Goal: Transaction & Acquisition: Purchase product/service

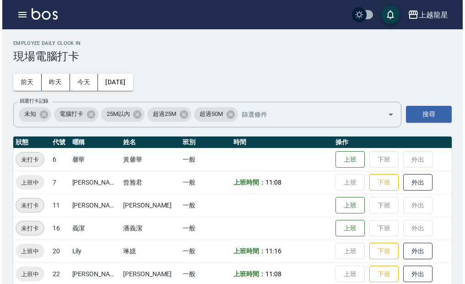
scroll to position [13, 0]
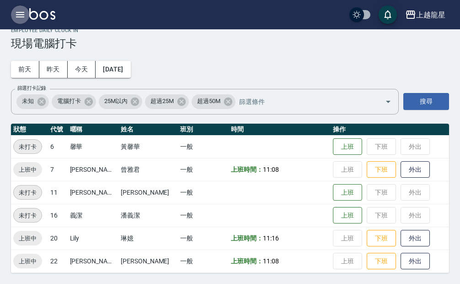
click at [18, 15] on icon "button" at bounding box center [20, 14] width 8 height 5
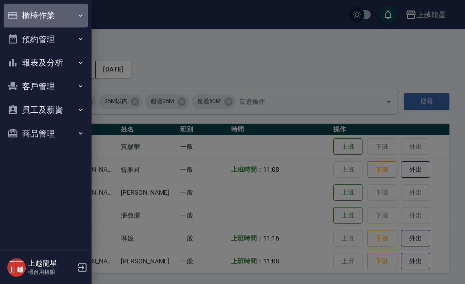
click at [37, 11] on button "櫃檯作業" at bounding box center [46, 16] width 84 height 24
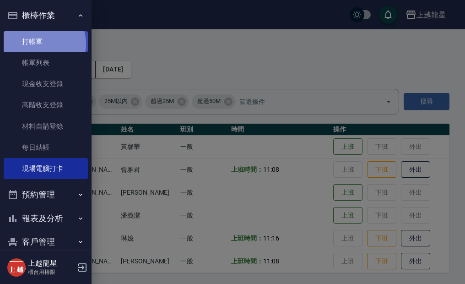
click at [43, 44] on link "打帳單" at bounding box center [46, 41] width 84 height 21
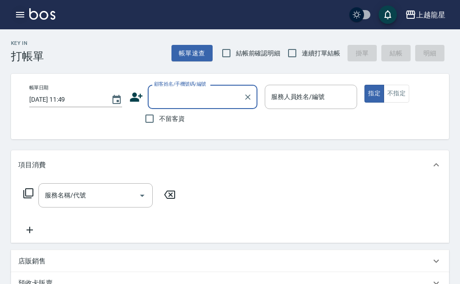
click at [21, 15] on icon "button" at bounding box center [20, 14] width 8 height 5
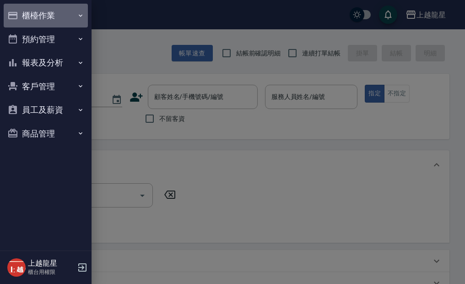
click at [23, 16] on button "櫃檯作業" at bounding box center [46, 16] width 84 height 24
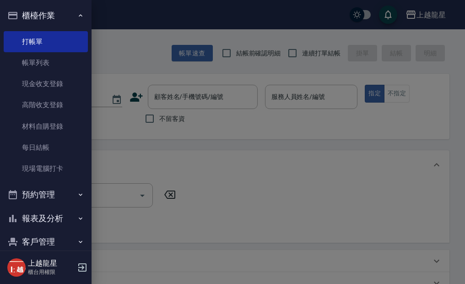
drag, startPoint x: 114, startPoint y: 52, endPoint x: 139, endPoint y: 72, distance: 31.6
click at [114, 52] on div at bounding box center [232, 142] width 465 height 284
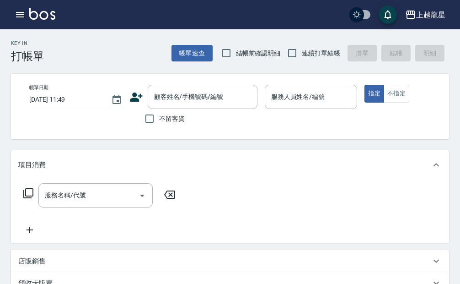
click at [162, 124] on label "不留客資" at bounding box center [162, 118] width 45 height 19
click at [159, 124] on input "不留客資" at bounding box center [149, 118] width 19 height 19
checkbox input "true"
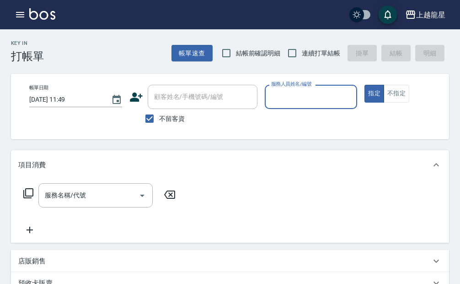
click at [327, 98] on input "服務人員姓名/編號" at bounding box center [311, 97] width 85 height 16
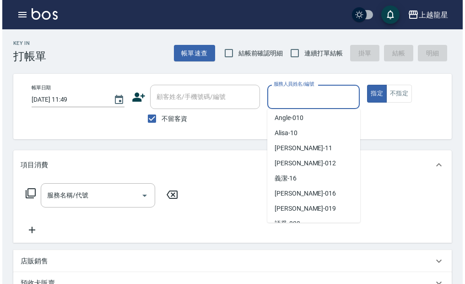
scroll to position [181, 0]
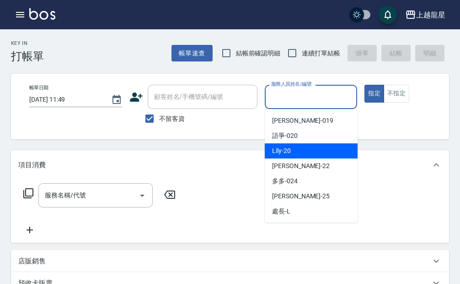
click at [299, 146] on div "Lily -20" at bounding box center [311, 150] width 93 height 15
type input "Lily-20"
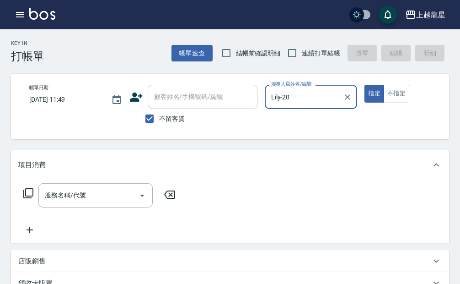
click at [399, 104] on div "帳單日期 [DATE] 11:49 顧客姓名/手機號碼/編號 顧客姓名/手機號碼/編號 不留客資 服務人員姓名/編號 [PERSON_NAME]-20 服務人…" at bounding box center [240, 106] width 436 height 43
click at [398, 90] on button "不指定" at bounding box center [397, 94] width 26 height 18
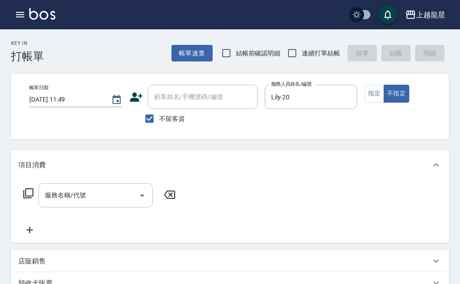
click at [69, 203] on input "服務名稱/代號" at bounding box center [89, 195] width 92 height 16
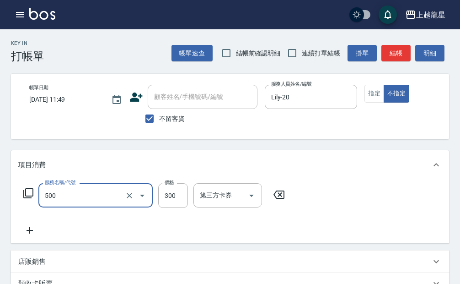
type input "一般洗髮(500)"
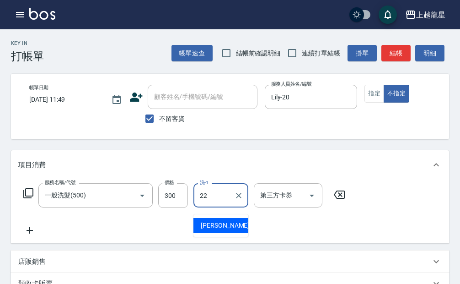
type input "[PERSON_NAME]-22"
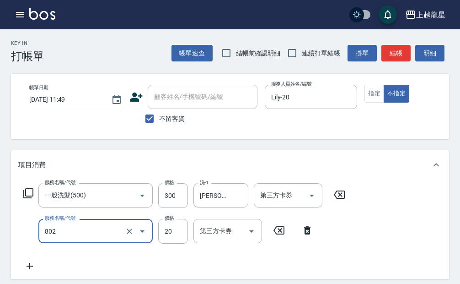
type input "潤絲(802)"
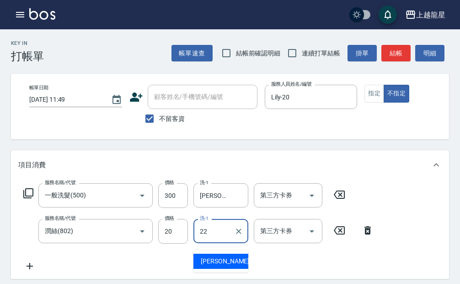
type input "[PERSON_NAME]-22"
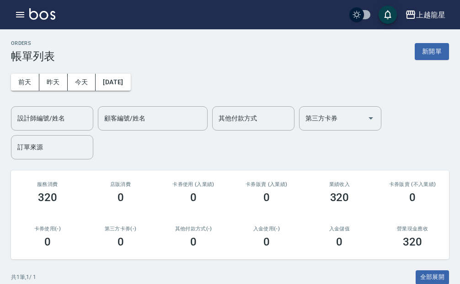
click at [42, 18] on img at bounding box center [42, 13] width 26 height 11
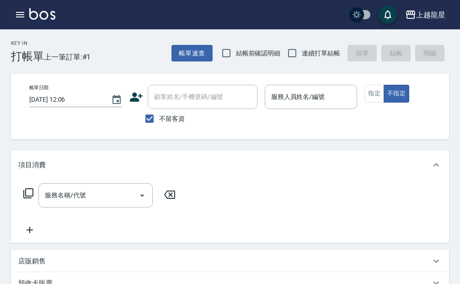
click at [162, 113] on label "不留客資" at bounding box center [162, 118] width 45 height 19
click at [159, 113] on input "不留客資" at bounding box center [149, 118] width 19 height 19
checkbox input "false"
click at [167, 100] on div "顧客姓名/手機號碼/編號 顧客姓名/手機號碼/編號" at bounding box center [203, 97] width 110 height 24
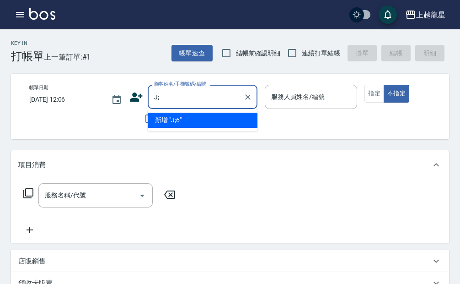
type input "J"
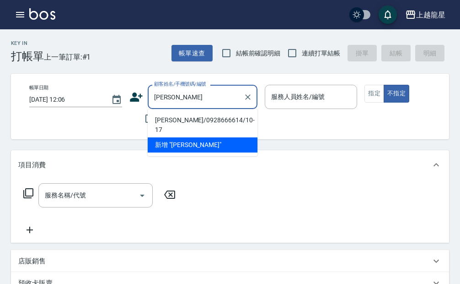
type input "[PERSON_NAME]"
click at [106, 110] on div "帳單日期 [DATE] 12:06 顧客姓名/手機號碼/編號 顧客姓名/手機號碼/編號 不留客資 服務人員姓名/編號 服務人員姓名/編號 指定 不指定" at bounding box center [240, 106] width 436 height 43
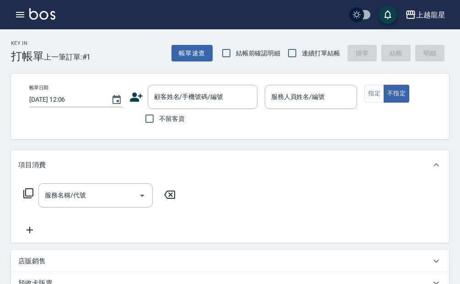
click at [21, 13] on icon "button" at bounding box center [20, 14] width 8 height 5
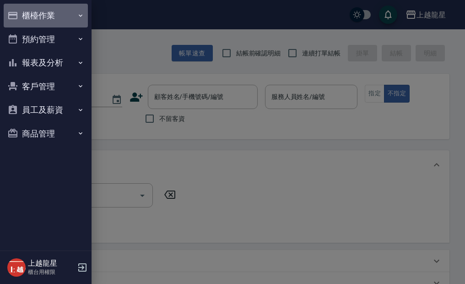
click at [39, 13] on button "櫃檯作業" at bounding box center [46, 16] width 84 height 24
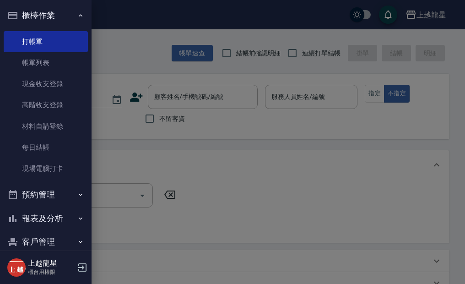
click at [54, 196] on button "預約管理" at bounding box center [46, 195] width 84 height 24
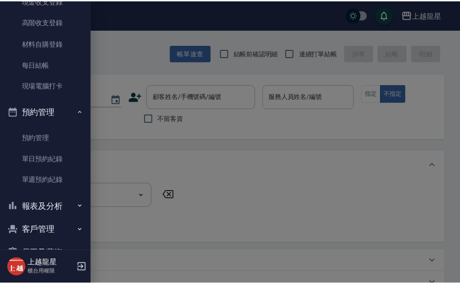
scroll to position [132, 0]
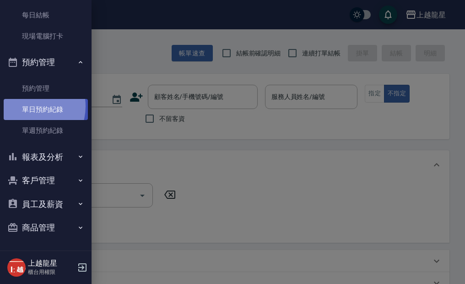
click at [27, 106] on link "單日預約紀錄" at bounding box center [46, 109] width 84 height 21
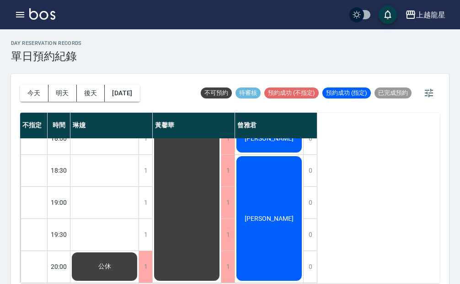
scroll to position [439, 0]
click at [257, 186] on div "[PERSON_NAME]" at bounding box center [269, 218] width 68 height 127
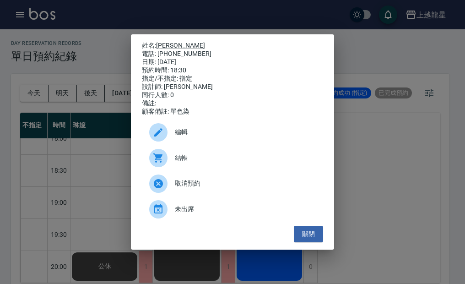
click at [123, 135] on div "姓名: [PERSON_NAME]: [PHONE_NUMBER] 日期: [DATE] 預約時間: 18:30 指定/不指定: 指定 設計師: [PERSO…" at bounding box center [232, 142] width 465 height 284
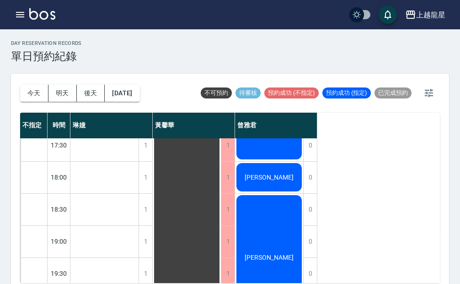
scroll to position [302, 0]
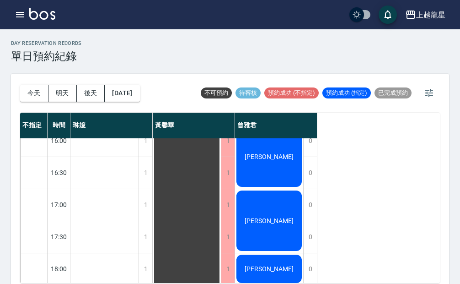
click at [271, 204] on div "[PERSON_NAME]" at bounding box center [269, 220] width 68 height 63
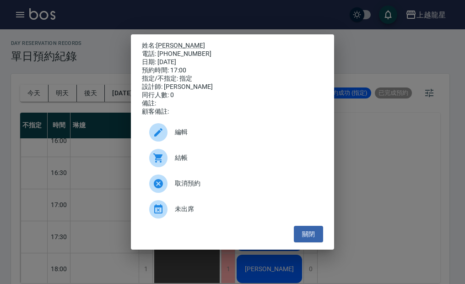
click at [365, 159] on div "姓名: [PERSON_NAME]: [PHONE_NUMBER] 日期: [DATE] 預約時間: 17:00 指定/不指定: 指定 設計師: [PERSO…" at bounding box center [232, 142] width 465 height 284
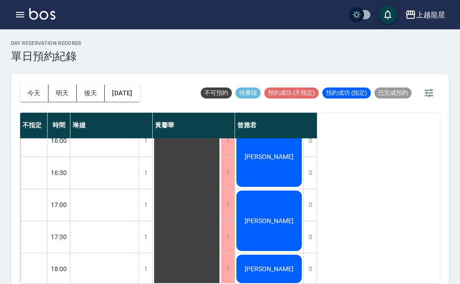
click at [280, 186] on div "[PERSON_NAME]" at bounding box center [269, 156] width 68 height 63
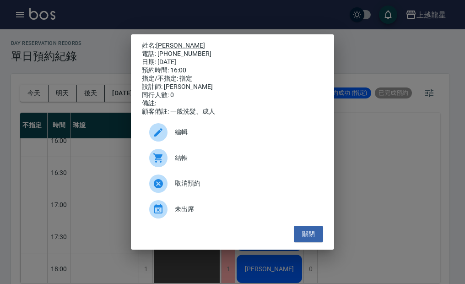
click at [364, 167] on div "姓名: [PERSON_NAME] 電話: [PHONE_NUMBER] 日期: [DATE] 預約時間: 16:00 指定/不指定: 指定 設計師: [PE…" at bounding box center [232, 142] width 465 height 284
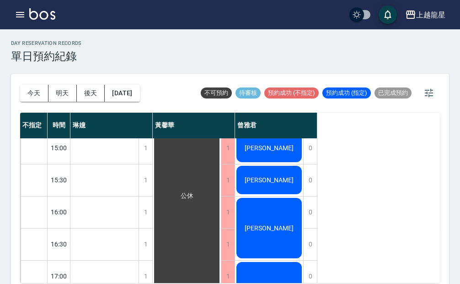
scroll to position [165, 0]
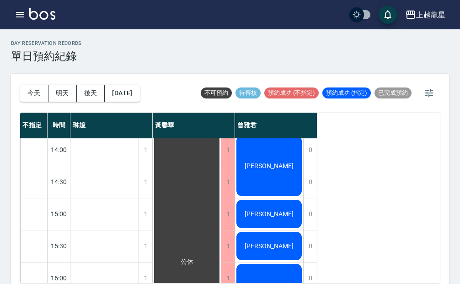
click at [254, 179] on div "[PERSON_NAME]" at bounding box center [269, 165] width 68 height 63
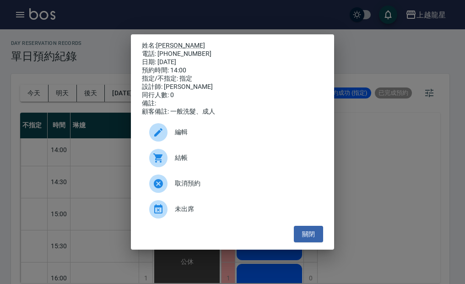
click at [386, 149] on div "姓名: [PERSON_NAME] 電話: [PHONE_NUMBER] 日期: [DATE] 預約時間: 14:00 指定/不指定: 指定 設計師: [PE…" at bounding box center [232, 142] width 465 height 284
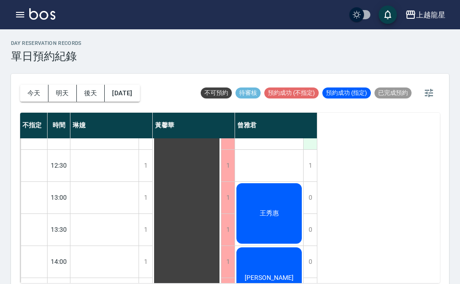
scroll to position [27, 0]
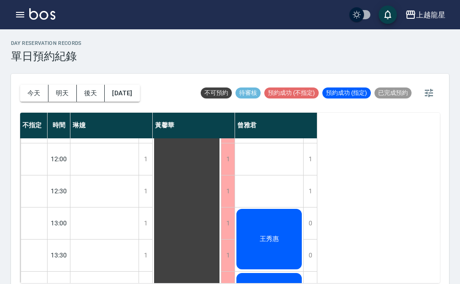
click at [279, 223] on div "王秀惠" at bounding box center [269, 238] width 68 height 63
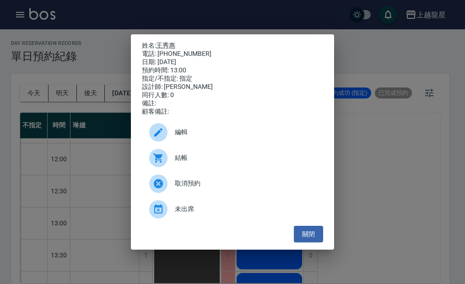
click at [98, 136] on div "姓名: [PERSON_NAME] 電話: [PHONE_NUMBER] 日期: [DATE] 預約時間: 13:00 指定/不指定: 指定 設計師: [PE…" at bounding box center [232, 142] width 465 height 284
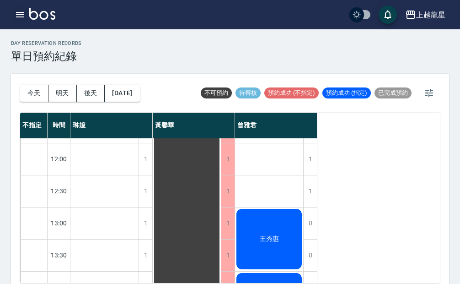
click at [12, 15] on button "button" at bounding box center [20, 14] width 18 height 18
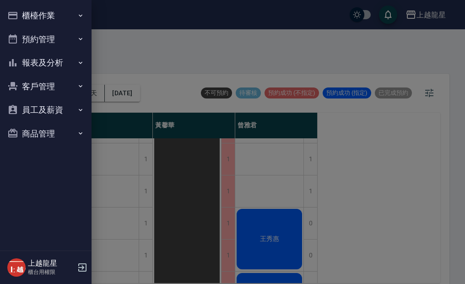
click at [26, 15] on button "櫃檯作業" at bounding box center [46, 16] width 84 height 24
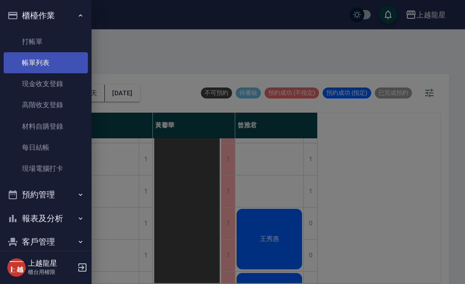
click at [38, 55] on link "帳單列表" at bounding box center [46, 62] width 84 height 21
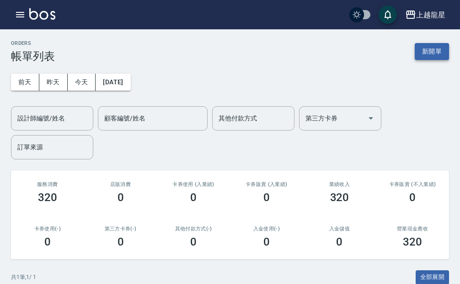
click at [431, 59] on button "新開單" at bounding box center [432, 51] width 34 height 17
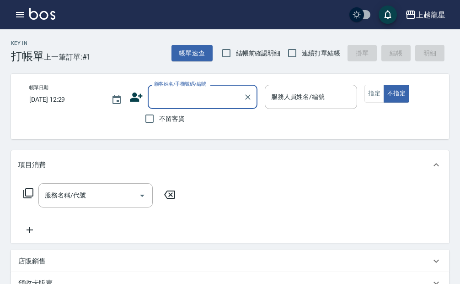
type input "ㄗ"
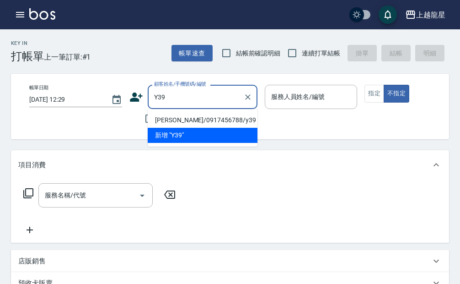
click at [209, 114] on li "[PERSON_NAME]/0917456788/y39" at bounding box center [203, 120] width 110 height 15
type input "[PERSON_NAME]/0917456788/y39"
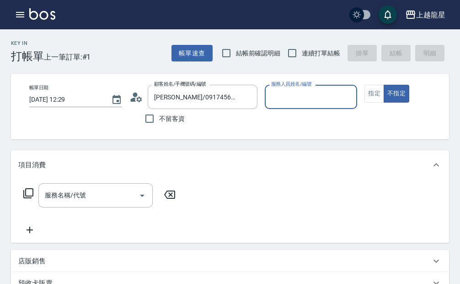
type input "淑雲-25"
click at [371, 97] on button "指定" at bounding box center [375, 94] width 20 height 18
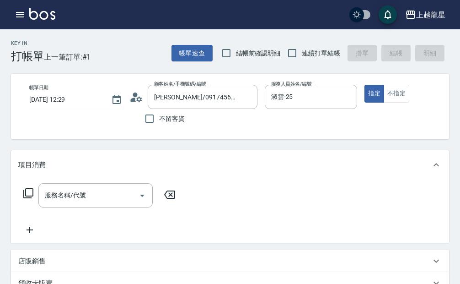
click at [68, 203] on input "服務名稱/代號" at bounding box center [89, 195] width 92 height 16
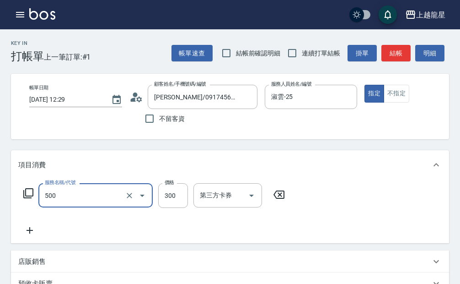
type input "一般洗髮(500)"
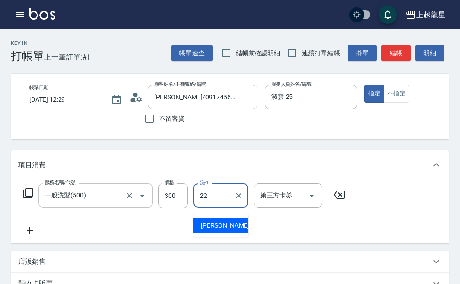
type input "[PERSON_NAME]-22"
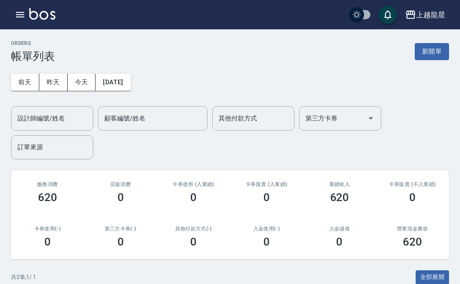
click at [54, 18] on img at bounding box center [42, 13] width 26 height 11
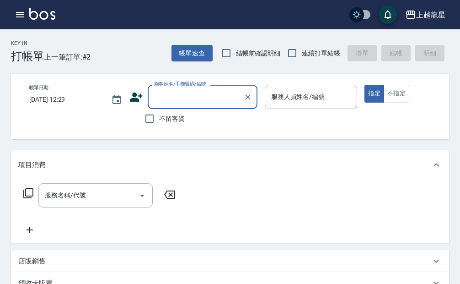
click at [179, 99] on input "顧客姓名/手機號碼/編號" at bounding box center [196, 97] width 88 height 16
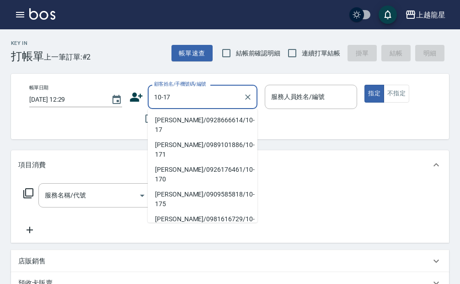
click at [181, 119] on li "[PERSON_NAME]/0928666614/10-17" at bounding box center [203, 125] width 110 height 25
type input "[PERSON_NAME]/0928666614/10-17"
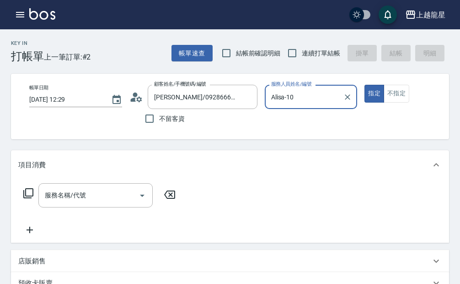
type input "Alisa-10"
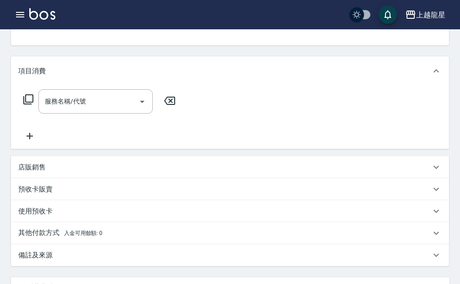
scroll to position [183, 0]
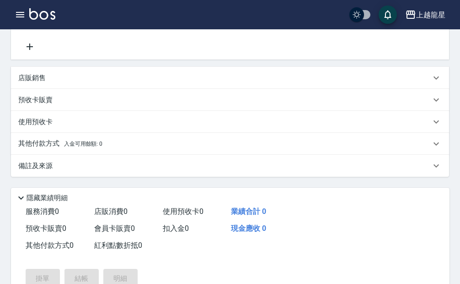
click at [85, 147] on span "入金可用餘額: 0" at bounding box center [83, 143] width 39 height 6
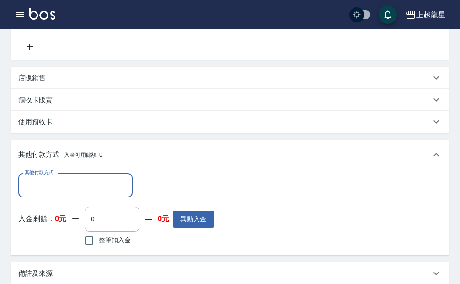
scroll to position [0, 0]
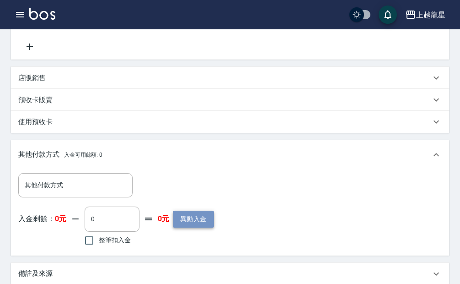
click at [177, 223] on button "異動入金" at bounding box center [193, 218] width 41 height 17
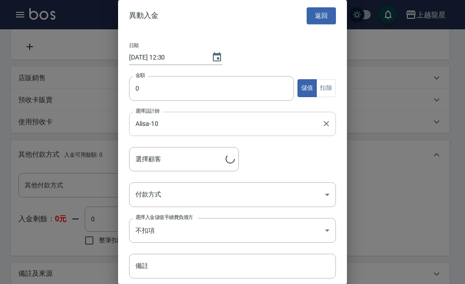
type input "[PERSON_NAME]/0928666614/10-17"
click at [141, 91] on input "0" at bounding box center [211, 88] width 165 height 25
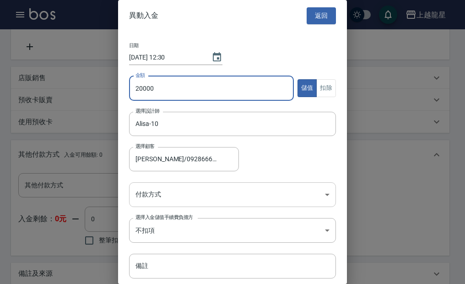
type input "20000"
click at [140, 197] on body "上越龍星 登出 櫃檯作業 打帳單 帳單列表 現金收支登錄 高階收支登錄 材料自購登錄 每日結帳 現場電腦打卡 預約管理 預約管理 單日預約紀錄 單週預約紀錄 …" at bounding box center [232, 124] width 465 height 615
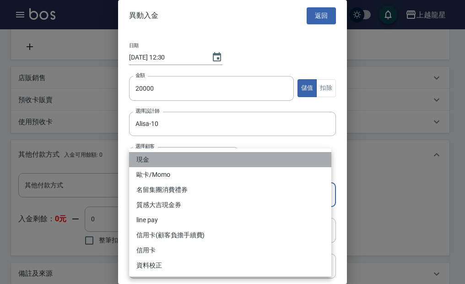
click at [143, 162] on li "現金" at bounding box center [230, 159] width 202 height 15
type input "現金"
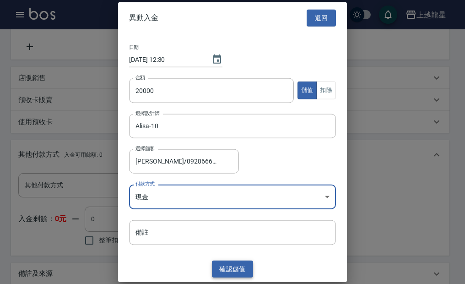
click at [230, 269] on button "確認 儲值" at bounding box center [232, 268] width 41 height 17
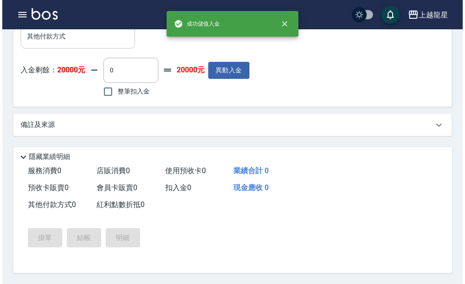
scroll to position [343, 0]
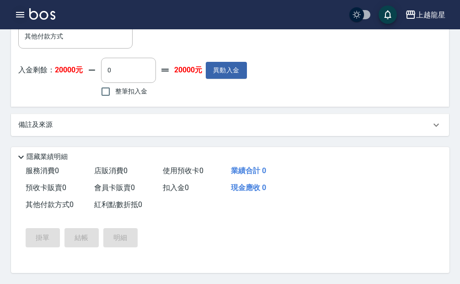
click at [18, 14] on icon "button" at bounding box center [20, 14] width 8 height 5
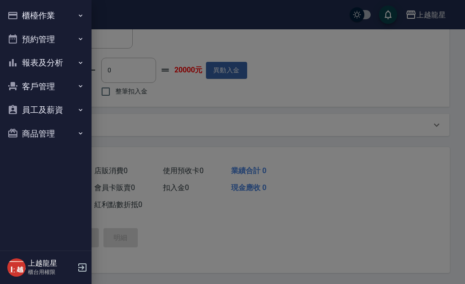
click at [18, 14] on button "櫃檯作業" at bounding box center [46, 16] width 84 height 24
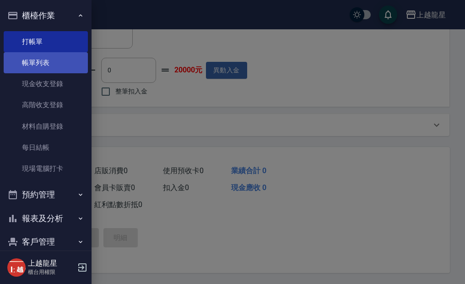
drag, startPoint x: 26, startPoint y: 61, endPoint x: 56, endPoint y: 57, distance: 30.5
click at [26, 61] on link "帳單列表" at bounding box center [46, 62] width 84 height 21
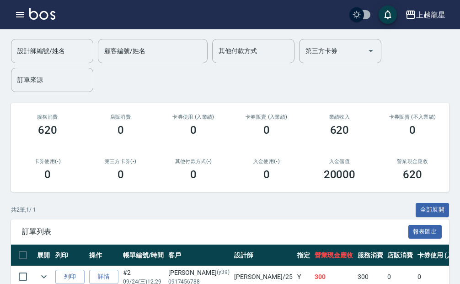
scroll to position [136, 0]
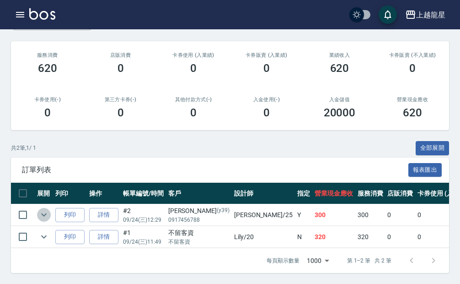
click at [43, 209] on icon "expand row" at bounding box center [43, 214] width 11 height 11
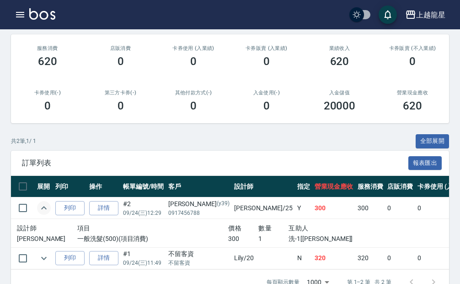
click at [44, 207] on icon "expand row" at bounding box center [43, 207] width 5 height 3
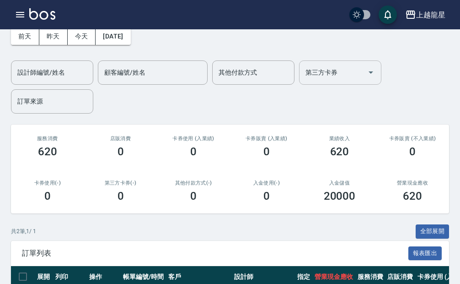
scroll to position [0, 0]
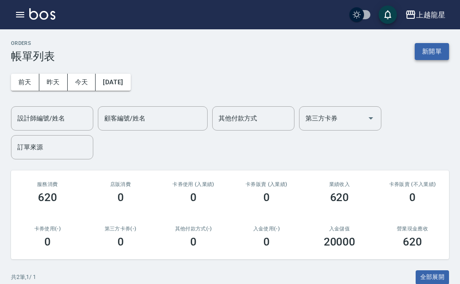
click at [431, 52] on button "新開單" at bounding box center [432, 51] width 34 height 17
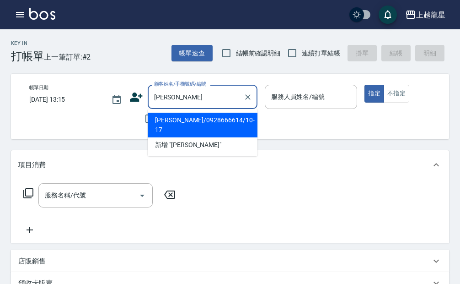
click at [187, 124] on li "[PERSON_NAME]/0928666614/10-17" at bounding box center [203, 125] width 110 height 25
type input "[PERSON_NAME]/0928666614/10-17"
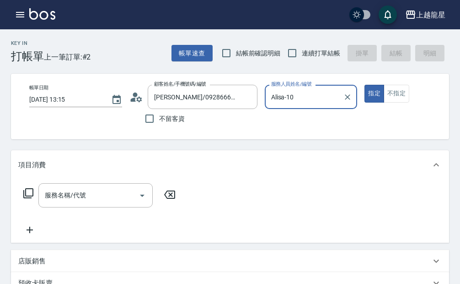
type input "Alisa-10"
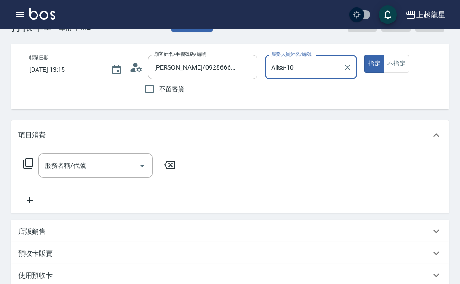
scroll to position [46, 0]
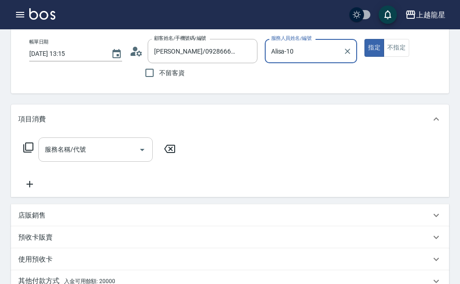
click at [75, 153] on div "服務名稱/代號 服務名稱/代號" at bounding box center [95, 149] width 114 height 24
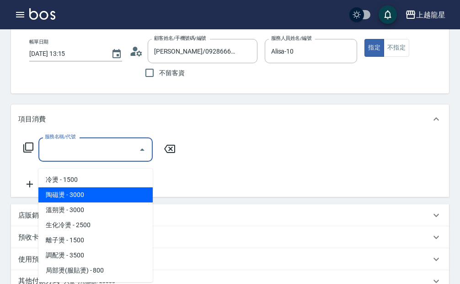
click at [125, 191] on span "陶磁燙 - 3000" at bounding box center [95, 194] width 114 height 15
type input "陶磁燙(202)"
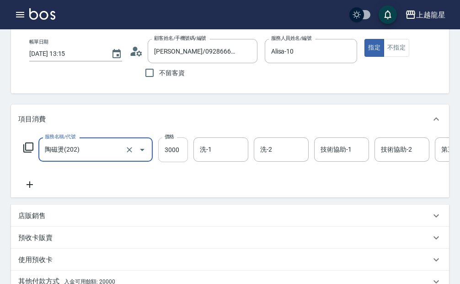
click at [177, 160] on input "3000" at bounding box center [173, 149] width 30 height 25
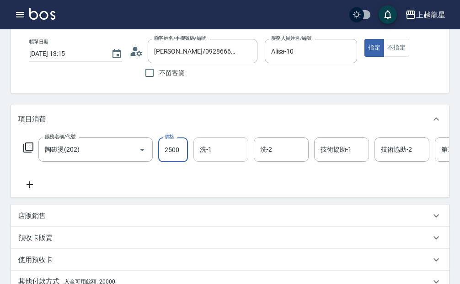
type input "2500"
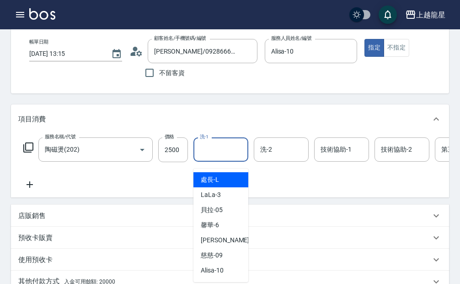
click at [219, 157] on input "洗-1" at bounding box center [221, 149] width 47 height 16
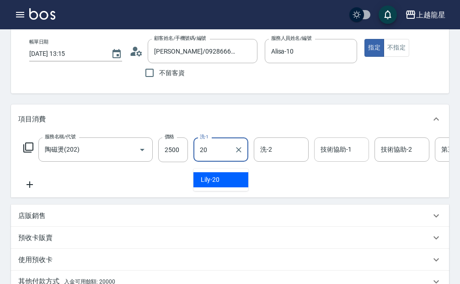
type input "Lily-20"
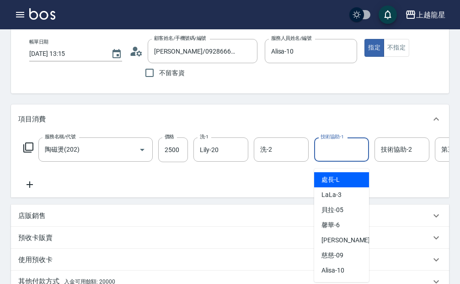
click at [336, 157] on input "技術協助-1" at bounding box center [341, 149] width 47 height 16
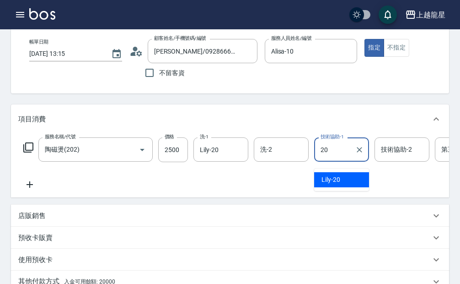
type input "Lily-20"
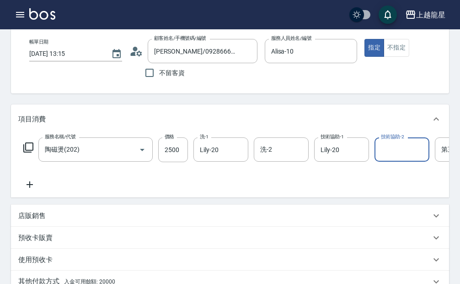
click at [291, 189] on div "服務名稱/代號 陶磁燙(202) 服務名稱/代號 價格 2500 價格 洗-1 Lily-20 洗-1 洗-2 洗-2 技術協助-1 Lily-20 技術協助…" at bounding box center [275, 163] width 514 height 53
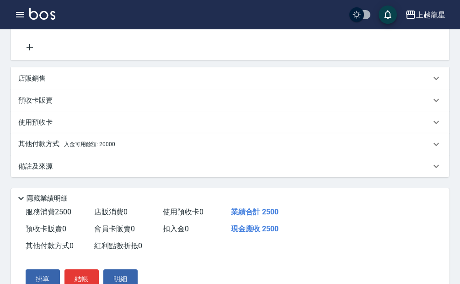
click at [126, 149] on div "其他付款方式 入金可用餘額: 20000" at bounding box center [224, 144] width 413 height 10
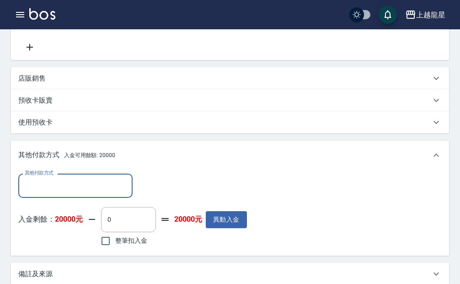
scroll to position [0, 0]
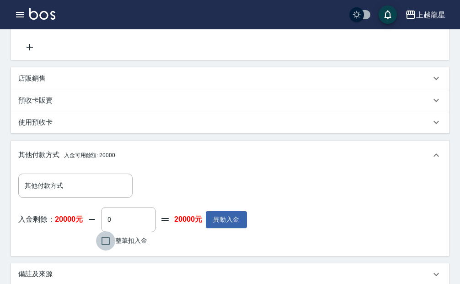
click at [103, 250] on input "整筆扣入金" at bounding box center [105, 240] width 19 height 19
checkbox input "true"
type input "2500"
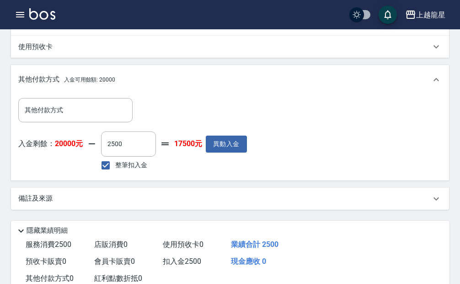
scroll to position [350, 0]
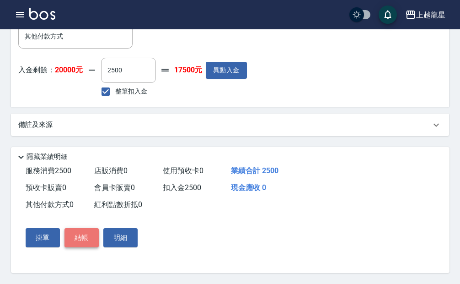
click at [74, 234] on button "結帳" at bounding box center [82, 237] width 34 height 19
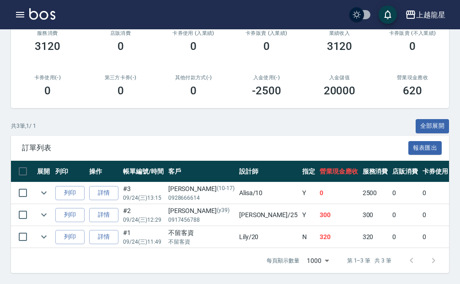
scroll to position [158, 0]
click at [70, 186] on button "列印" at bounding box center [69, 193] width 29 height 14
click at [64, 191] on button "列印" at bounding box center [69, 193] width 29 height 14
click at [76, 186] on button "列印" at bounding box center [69, 193] width 29 height 14
click at [71, 186] on button "列印" at bounding box center [69, 193] width 29 height 14
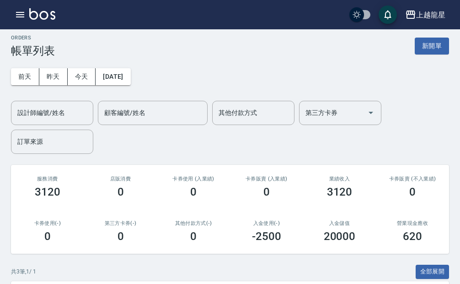
scroll to position [0, 0]
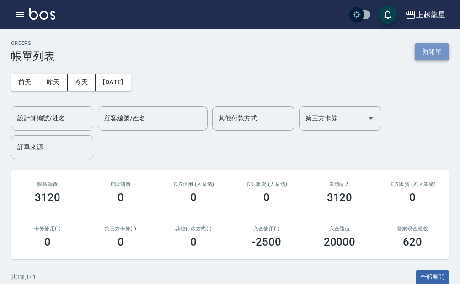
click at [422, 53] on button "新開單" at bounding box center [432, 51] width 34 height 17
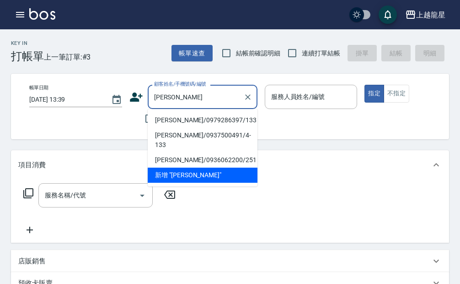
click at [191, 118] on li "[PERSON_NAME]/0979286397/133" at bounding box center [203, 120] width 110 height 15
type input "[PERSON_NAME]/0979286397/133"
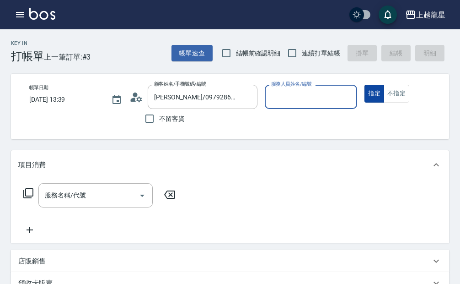
type input "雅君-7"
click at [81, 202] on div "服務名稱/代號 服務名稱/代號" at bounding box center [95, 195] width 114 height 24
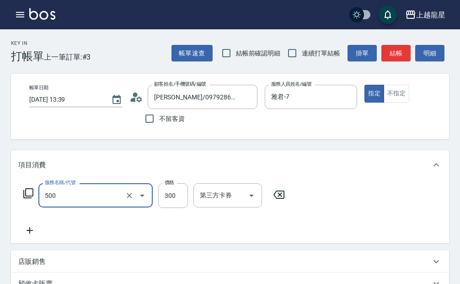
type input "一般洗髮(500)"
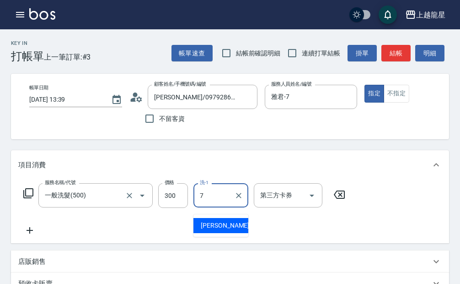
type input "雅君-7"
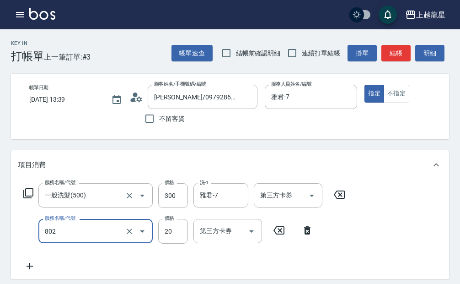
type input "潤絲(802)"
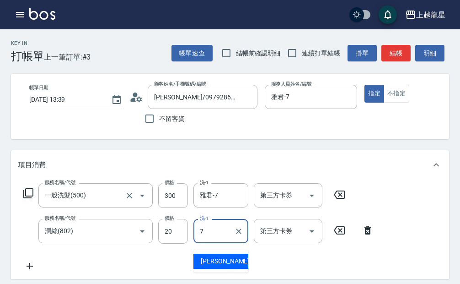
type input "雅君-7"
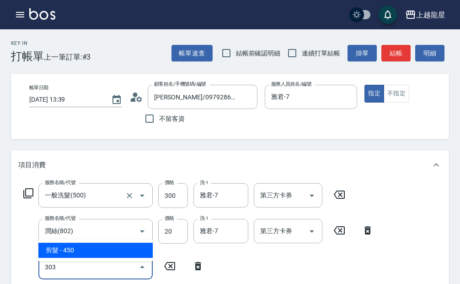
type input "剪髮(303)"
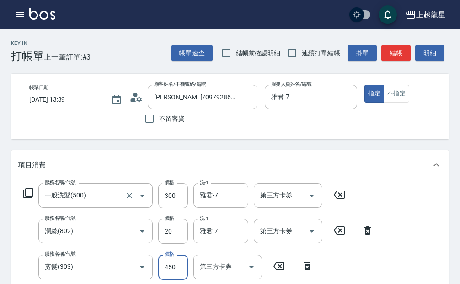
scroll to position [3, 0]
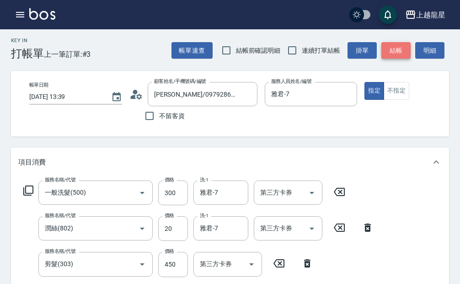
click at [402, 47] on button "結帳" at bounding box center [396, 50] width 29 height 17
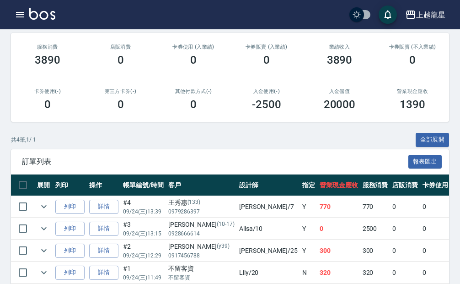
scroll to position [180, 0]
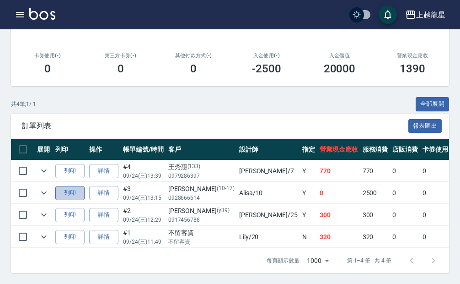
click at [59, 186] on button "列印" at bounding box center [69, 193] width 29 height 14
click at [43, 21] on link at bounding box center [42, 14] width 26 height 13
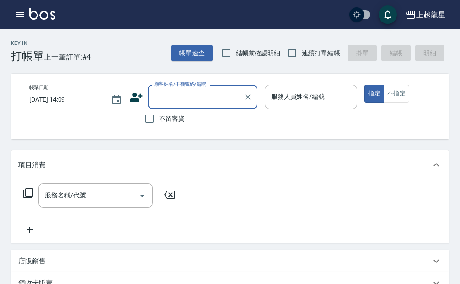
click at [183, 104] on div "顧客姓名/手機號碼/編號" at bounding box center [203, 97] width 110 height 24
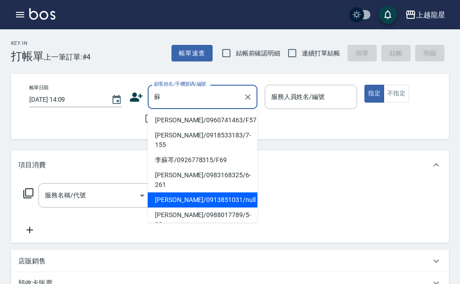
click at [197, 192] on li "[PERSON_NAME]/0913851031/null" at bounding box center [203, 199] width 110 height 15
type input "[PERSON_NAME]/0913851031/null"
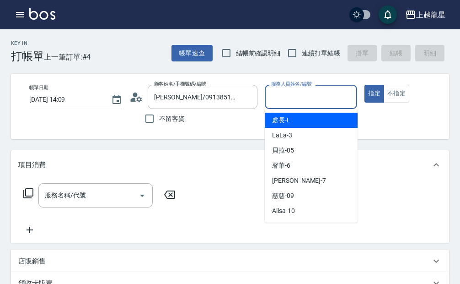
click at [286, 103] on input "服務人員姓名/編號" at bounding box center [311, 97] width 85 height 16
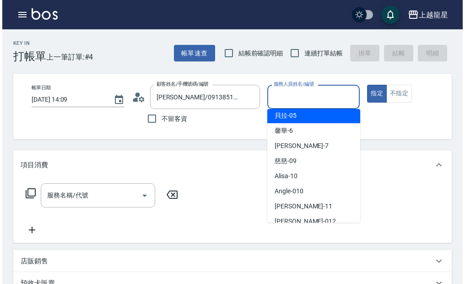
scroll to position [181, 0]
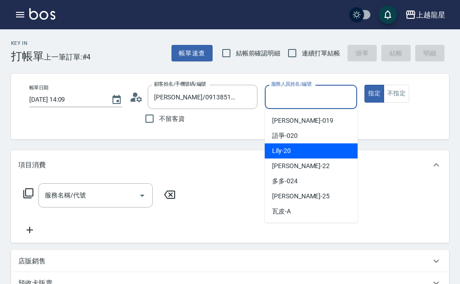
click at [295, 146] on div "Lily -20" at bounding box center [311, 150] width 93 height 15
type input "Lily-20"
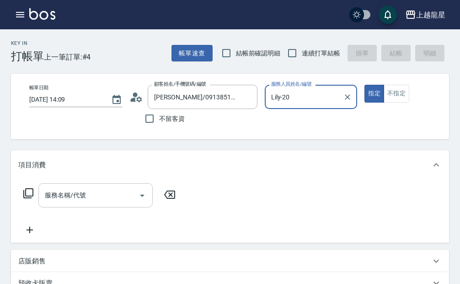
click at [80, 200] on div "服務名稱/代號 服務名稱/代號" at bounding box center [95, 195] width 114 height 24
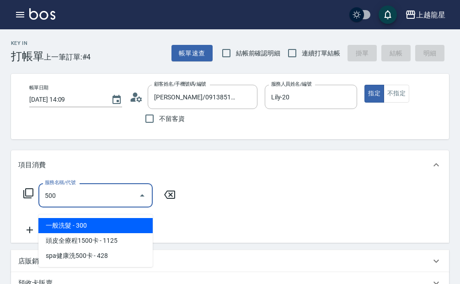
type input "一般洗髮(500)"
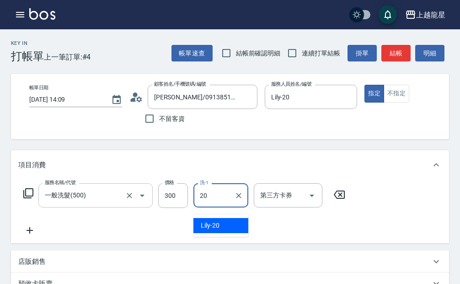
type input "Lily-20"
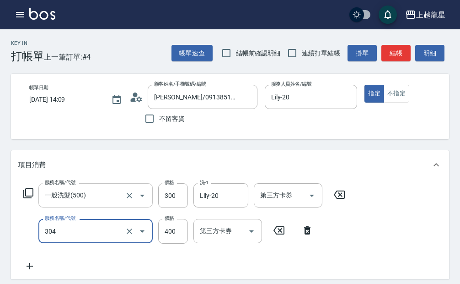
type input "剪髮(304)"
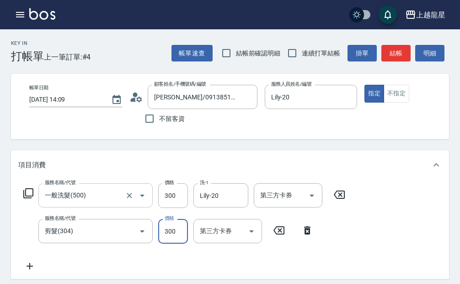
type input "300"
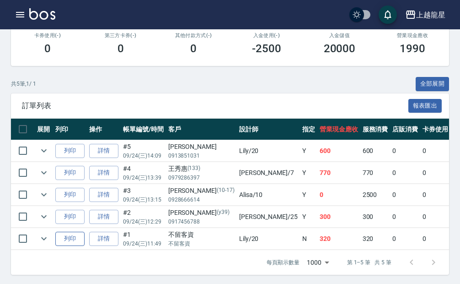
scroll to position [202, 0]
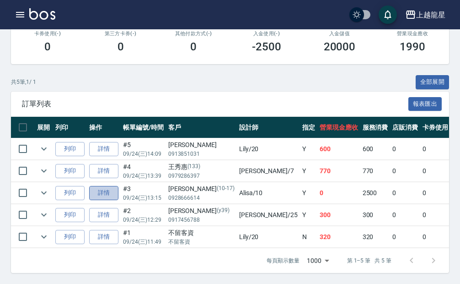
click at [94, 189] on link "詳情" at bounding box center [103, 193] width 29 height 14
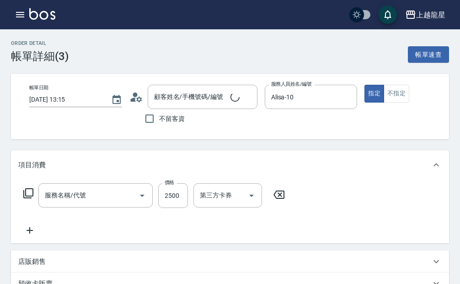
type input "[DATE] 13:15"
type input "Alisa-10"
type input "[PERSON_NAME]/0928666614/10-17"
type input "陶磁燙(202)"
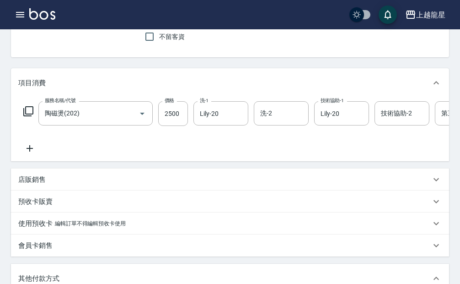
scroll to position [92, 0]
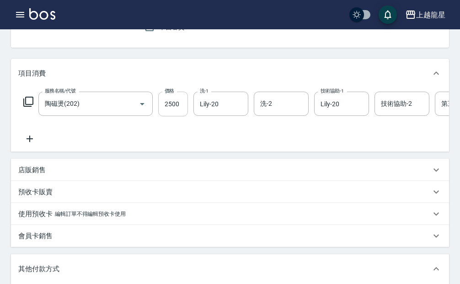
click at [182, 105] on input "2500" at bounding box center [173, 104] width 30 height 25
type input "0"
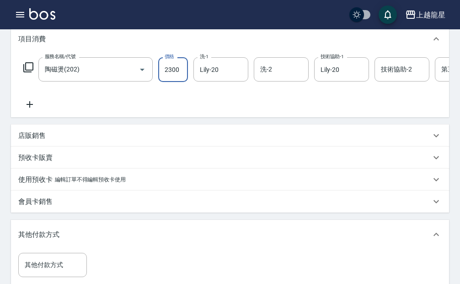
scroll to position [183, 0]
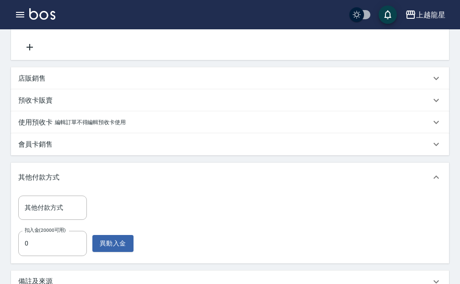
type input "2300"
click at [87, 83] on div "店販銷售" at bounding box center [224, 79] width 413 height 10
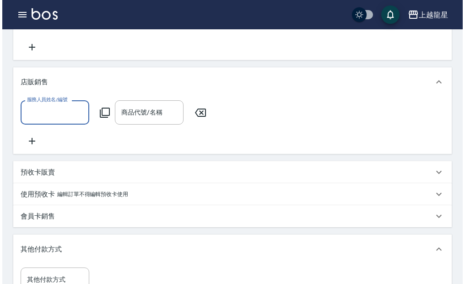
scroll to position [0, 0]
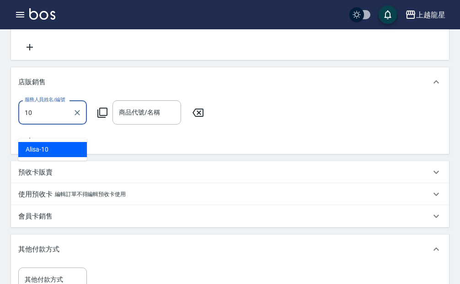
type input "Alisa-10"
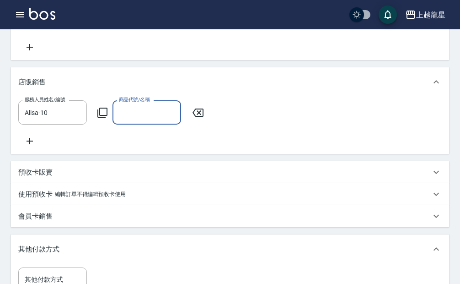
click at [95, 123] on div "服務人員姓名/編號 [PERSON_NAME]-10 服務人員姓名/編號 商品代號/名稱 商品代號/名稱" at bounding box center [113, 112] width 191 height 24
click at [101, 118] on icon at bounding box center [102, 112] width 11 height 11
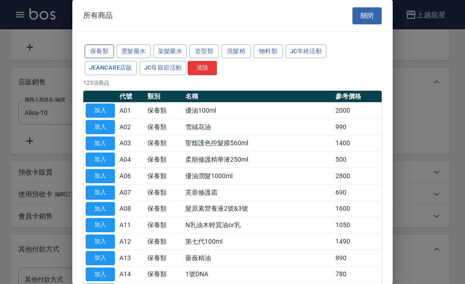
click at [103, 51] on button "保養類" at bounding box center [99, 51] width 29 height 14
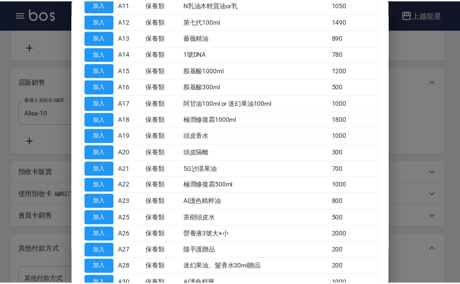
scroll to position [278, 0]
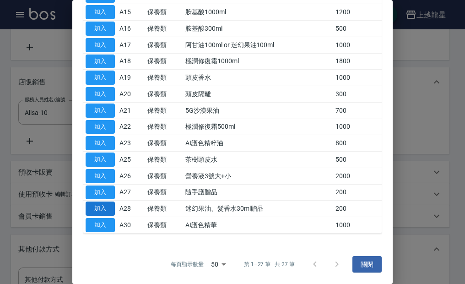
click at [97, 205] on button "加入" at bounding box center [100, 208] width 29 height 14
type input "迷幻果油、髮香水30ml贈品"
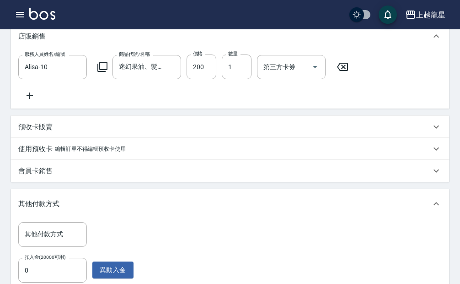
scroll to position [366, 0]
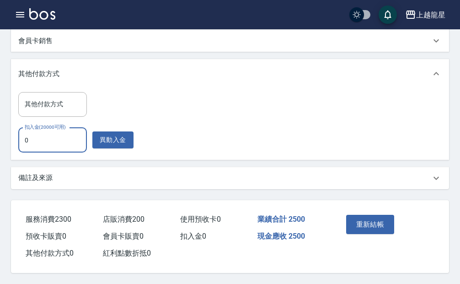
click at [43, 152] on input "0" at bounding box center [52, 140] width 69 height 25
type input "2500"
click at [304, 142] on div "其他付款方式 其他付款方式 扣入金(20000可用) 2500 扣入金(20000可用) 異動入金" at bounding box center [230, 122] width 424 height 60
click at [386, 234] on button "重新結帳" at bounding box center [370, 224] width 48 height 19
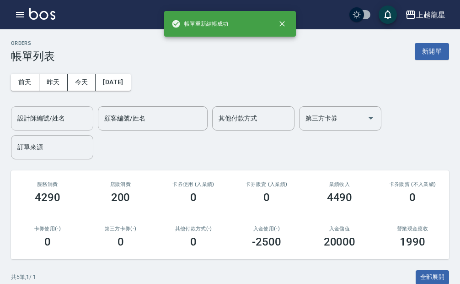
click at [69, 128] on div "設計師編號/姓名" at bounding box center [52, 118] width 82 height 24
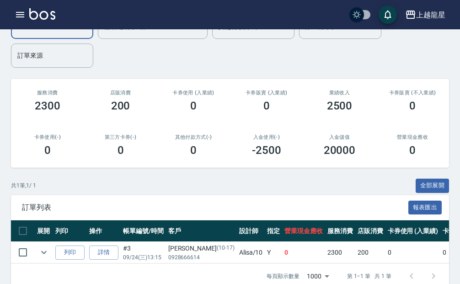
scroll to position [114, 0]
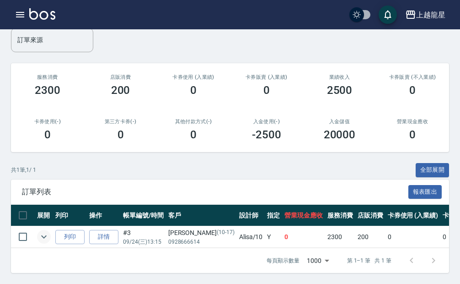
type input "Alisa-10"
click at [46, 231] on icon "expand row" at bounding box center [43, 236] width 11 height 11
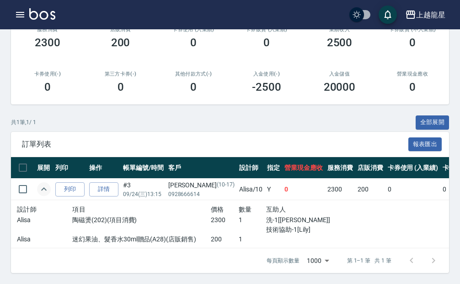
scroll to position [162, 0]
click at [117, 132] on div "訂單列表 報表匯出" at bounding box center [230, 144] width 438 height 25
click at [76, 146] on div "訂單列表 報表匯出" at bounding box center [230, 144] width 438 height 25
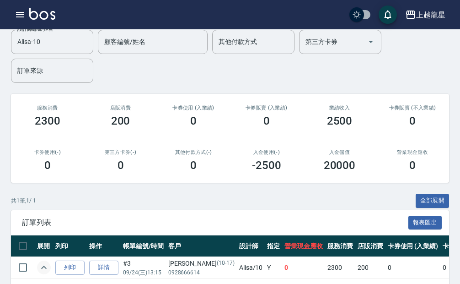
scroll to position [0, 0]
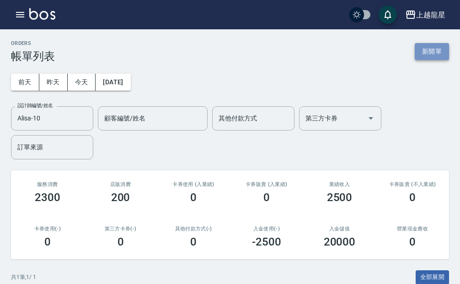
click at [425, 54] on button "新開單" at bounding box center [432, 51] width 34 height 17
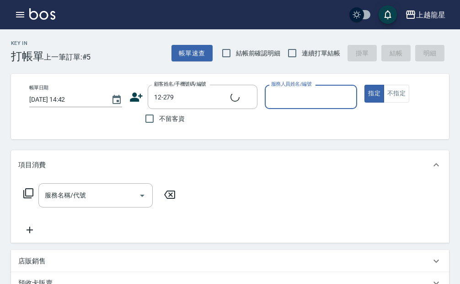
type input "[PERSON_NAME]/0956266858/12-279"
type input "Alisa-10"
click at [67, 207] on div "服務名稱/代號" at bounding box center [95, 195] width 114 height 24
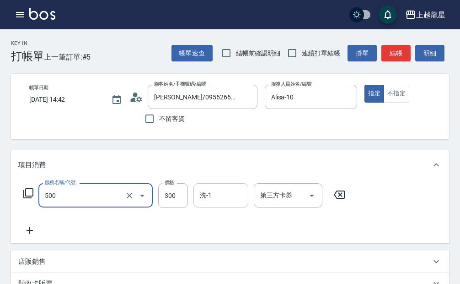
click at [209, 205] on div "洗-1 洗-1" at bounding box center [221, 195] width 55 height 24
type input "一般洗髮(500)"
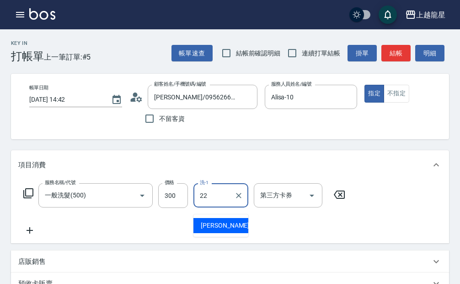
type input "[PERSON_NAME]-22"
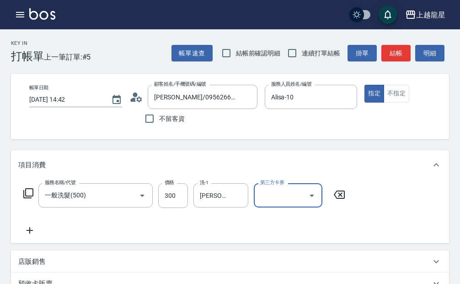
click at [32, 236] on icon at bounding box center [29, 230] width 23 height 11
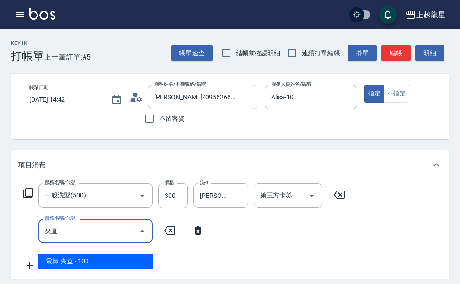
click at [61, 262] on span "電棒.夾直 - 100" at bounding box center [95, 260] width 114 height 15
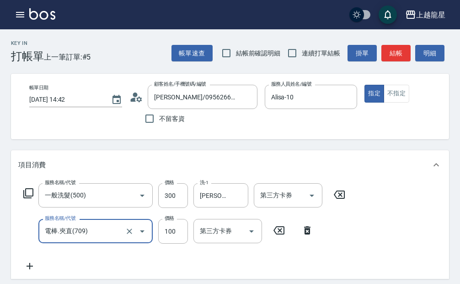
type input "電棒.夾直(709)"
click at [127, 158] on div "項目消費" at bounding box center [230, 164] width 438 height 29
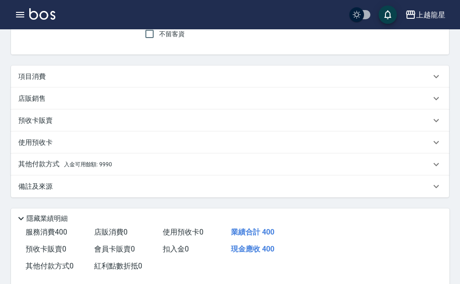
scroll to position [92, 0]
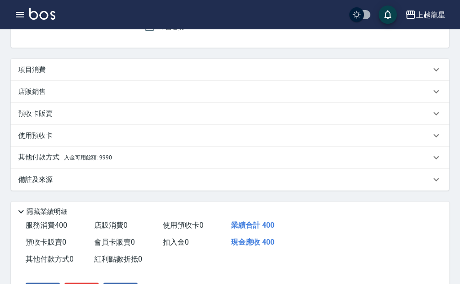
click at [122, 75] on div "項目消費" at bounding box center [224, 70] width 413 height 10
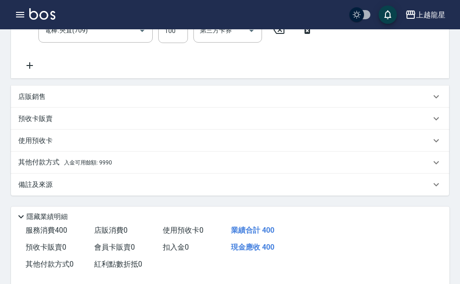
scroll to position [271, 0]
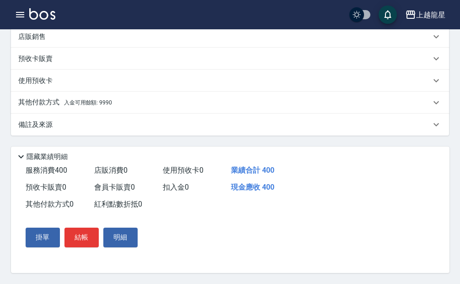
click at [131, 105] on div "其他付款方式 入金可用餘額: 9990" at bounding box center [230, 103] width 438 height 22
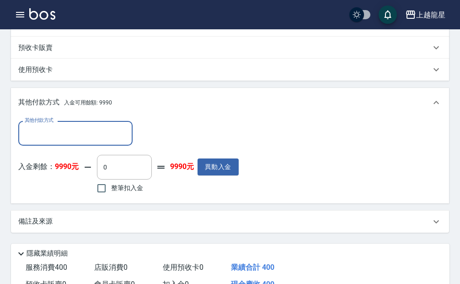
scroll to position [0, 0]
click at [101, 195] on input "整筆扣入金" at bounding box center [101, 187] width 19 height 19
checkbox input "true"
type input "400"
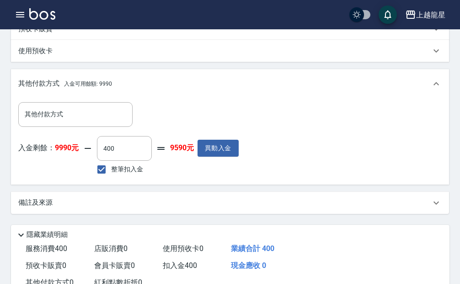
scroll to position [366, 0]
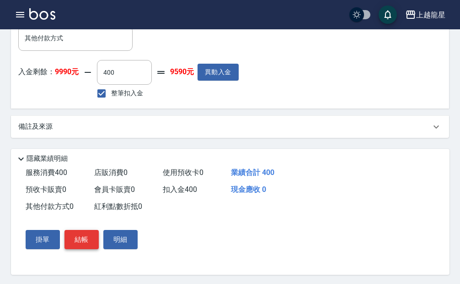
click at [84, 249] on button "結帳" at bounding box center [82, 239] width 34 height 19
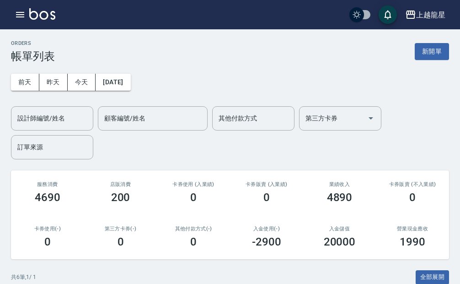
click at [40, 20] on link at bounding box center [42, 14] width 26 height 13
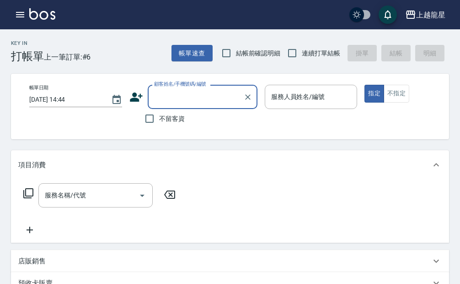
click at [175, 117] on span "不留客資" at bounding box center [172, 119] width 26 height 10
click at [159, 117] on input "不留客資" at bounding box center [149, 118] width 19 height 19
checkbox input "true"
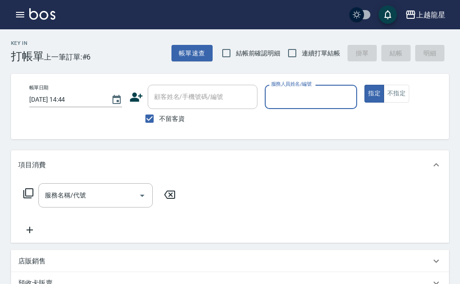
click at [271, 96] on input "服務人員姓名/編號" at bounding box center [311, 97] width 85 height 16
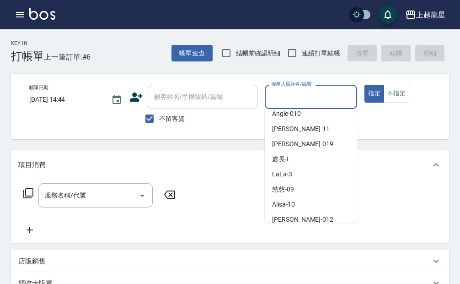
scroll to position [137, 0]
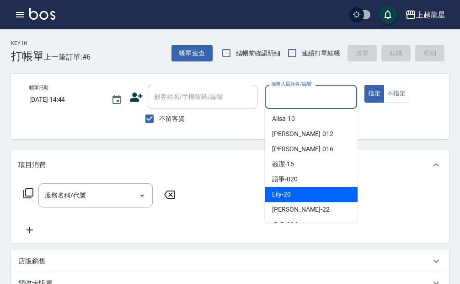
drag, startPoint x: 287, startPoint y: 191, endPoint x: 301, endPoint y: 171, distance: 24.0
click at [287, 191] on span "Lily -20" at bounding box center [281, 194] width 19 height 10
type input "Lily-20"
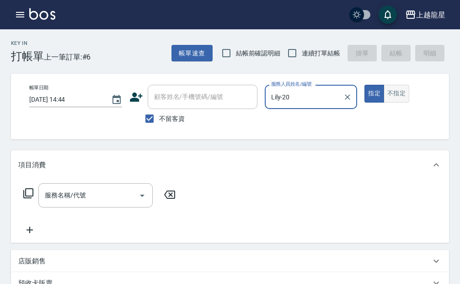
click at [397, 90] on button "不指定" at bounding box center [397, 94] width 26 height 18
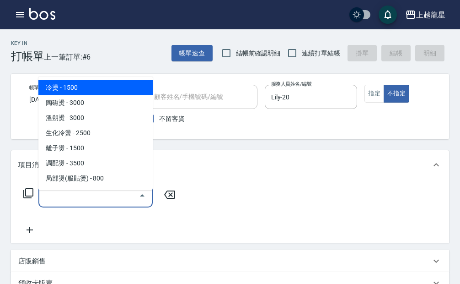
click at [97, 203] on input "服務名稱/代號" at bounding box center [89, 195] width 92 height 16
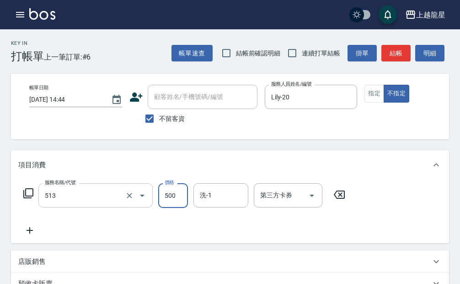
type input "SPA健康洗(513)"
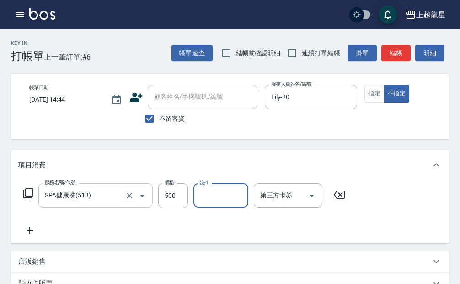
type input "1"
type input "[PERSON_NAME]-22"
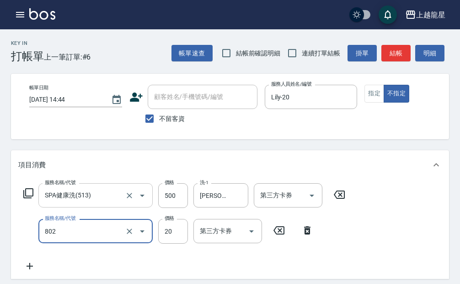
type input "潤絲(802)"
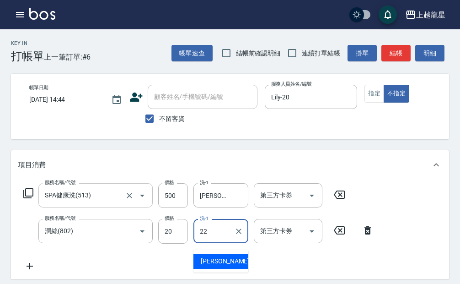
type input "[PERSON_NAME]-22"
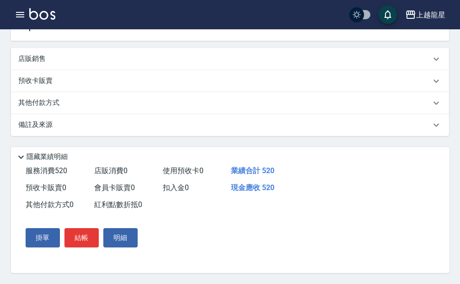
scroll to position [285, 0]
click at [78, 235] on button "結帳" at bounding box center [82, 237] width 34 height 19
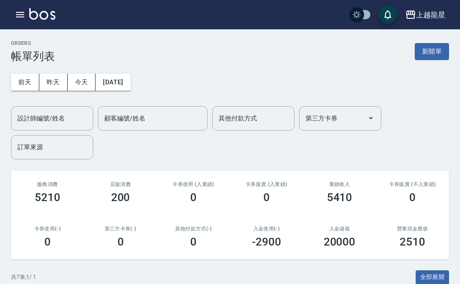
click at [41, 15] on img at bounding box center [42, 13] width 26 height 11
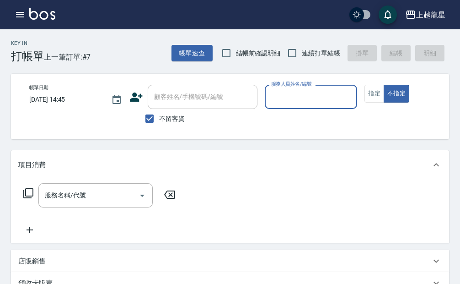
click at [301, 97] on input "服務人員姓名/編號" at bounding box center [311, 97] width 85 height 16
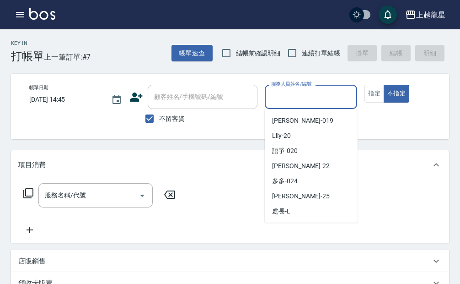
scroll to position [46, 0]
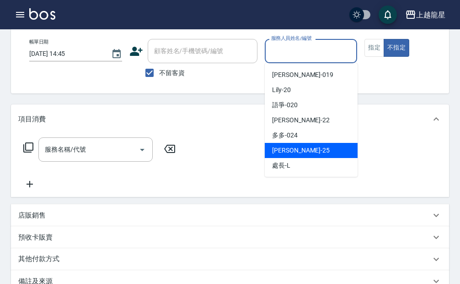
click at [285, 144] on div "淑雲 -25" at bounding box center [311, 150] width 93 height 15
type input "淑雲-25"
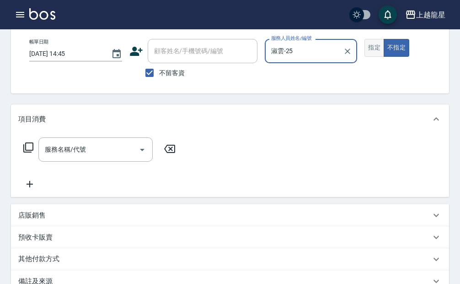
click at [366, 58] on div "帳單日期 [DATE] 14:45 顧客姓名/手機號碼/編號 顧客姓名/手機號碼/編號 不留客資 服務人員姓名/編號 [PERSON_NAME]-25 服務人…" at bounding box center [240, 60] width 436 height 43
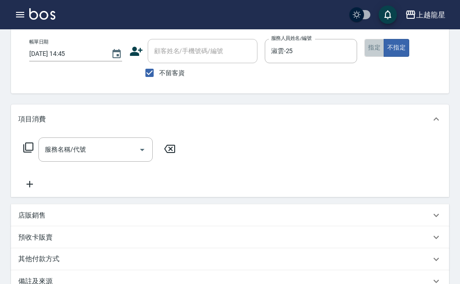
click at [373, 50] on button "指定" at bounding box center [375, 48] width 20 height 18
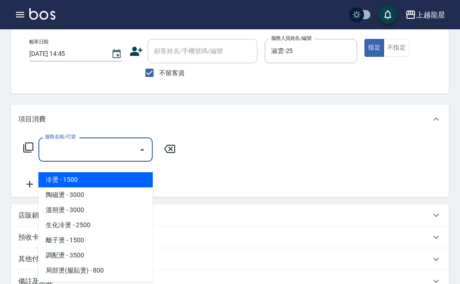
click at [58, 156] on input "服務名稱/代號" at bounding box center [89, 149] width 92 height 16
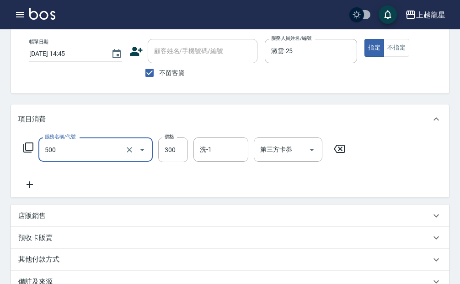
type input "一般洗髮(500)"
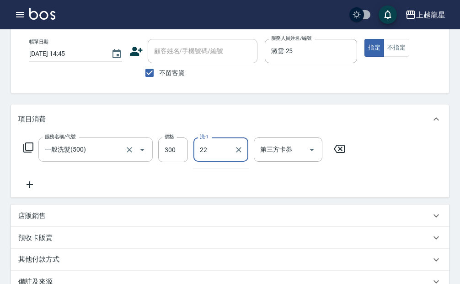
type input "[PERSON_NAME]-22"
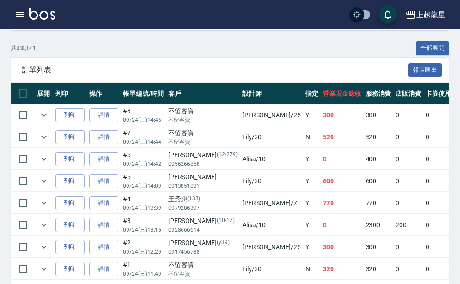
scroll to position [268, 0]
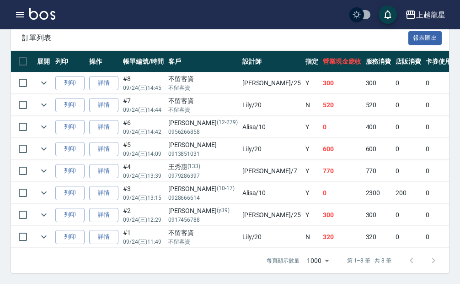
click at [49, 17] on img at bounding box center [42, 13] width 26 height 11
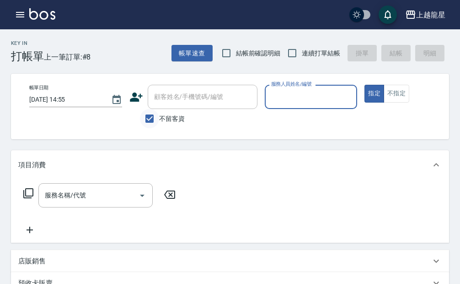
click at [159, 112] on input "不留客資" at bounding box center [149, 118] width 19 height 19
checkbox input "false"
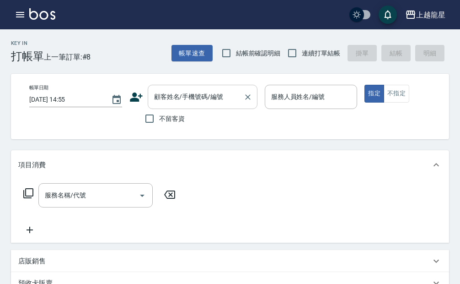
click at [179, 89] on div "顧客姓名/手機號碼/編號 顧客姓名/手機號碼/編號" at bounding box center [203, 97] width 110 height 24
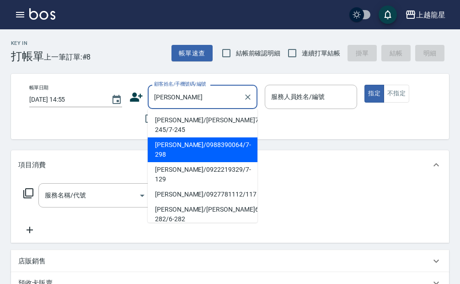
click at [197, 137] on li "[PERSON_NAME]/0988390064/7-298" at bounding box center [203, 149] width 110 height 25
type input "[PERSON_NAME]/0988390064/7-298"
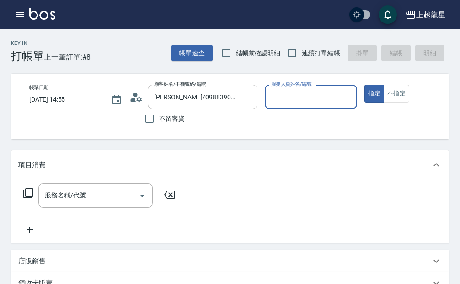
type input "Alisa-10"
click at [131, 97] on icon at bounding box center [136, 97] width 14 height 14
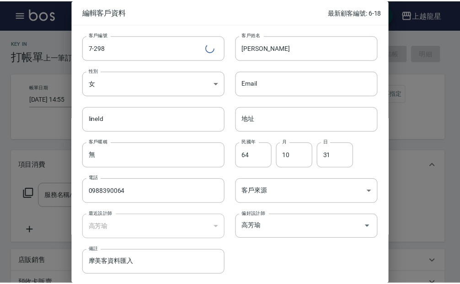
scroll to position [33, 0]
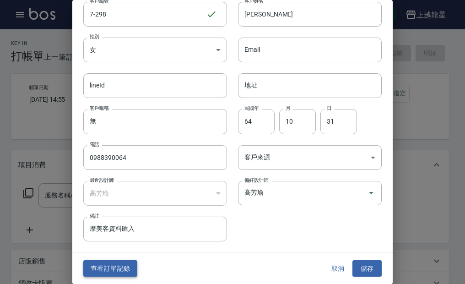
click at [117, 269] on button "查看訂單記錄" at bounding box center [110, 268] width 54 height 17
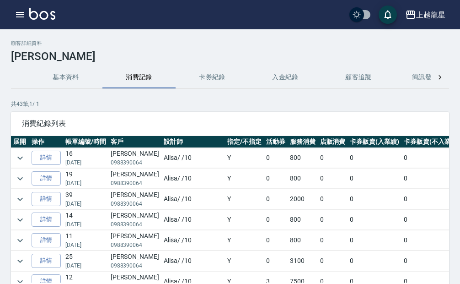
click at [11, 199] on td at bounding box center [20, 199] width 18 height 20
click at [19, 199] on icon "expand row" at bounding box center [20, 199] width 11 height 11
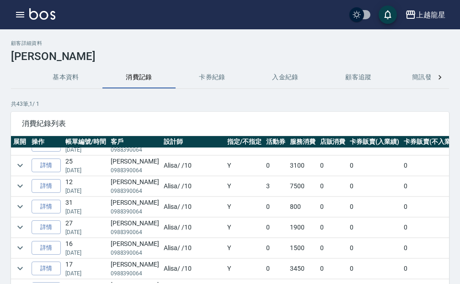
scroll to position [137, 0]
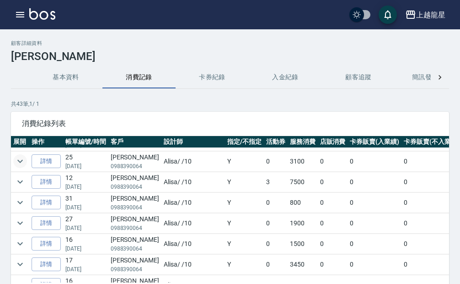
click at [22, 162] on icon "expand row" at bounding box center [20, 161] width 11 height 11
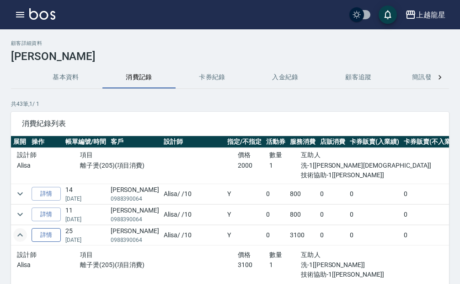
scroll to position [0, 0]
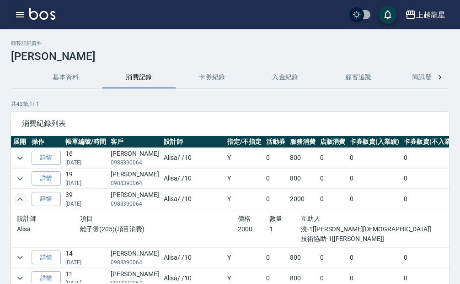
click at [24, 10] on icon "button" at bounding box center [20, 14] width 11 height 11
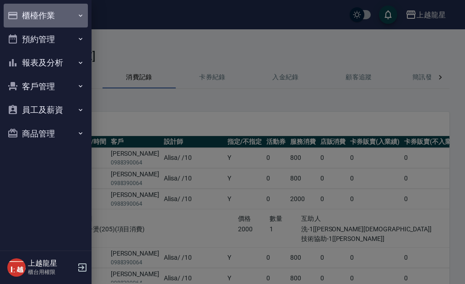
drag, startPoint x: 38, startPoint y: 14, endPoint x: 43, endPoint y: 37, distance: 23.5
click at [38, 15] on button "櫃檯作業" at bounding box center [46, 16] width 84 height 24
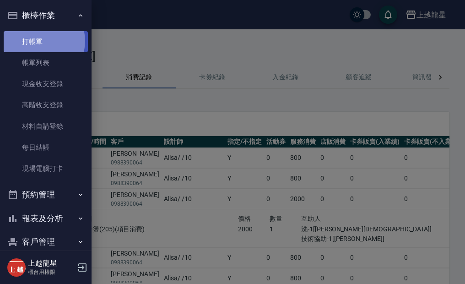
click at [43, 41] on link "打帳單" at bounding box center [46, 41] width 84 height 21
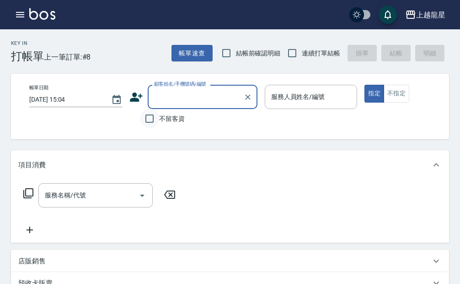
click at [150, 115] on input "不留客資" at bounding box center [149, 118] width 19 height 19
checkbox input "true"
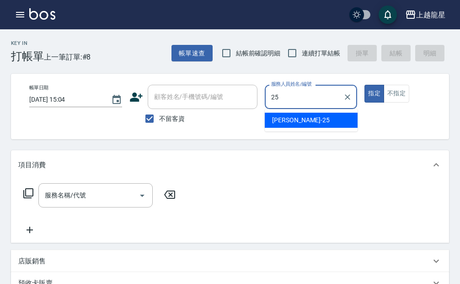
click at [302, 118] on div "淑雲 -25" at bounding box center [311, 120] width 93 height 15
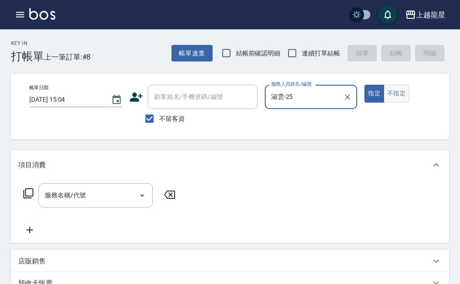
type input "淑雲-25"
click at [400, 93] on button "不指定" at bounding box center [397, 94] width 26 height 18
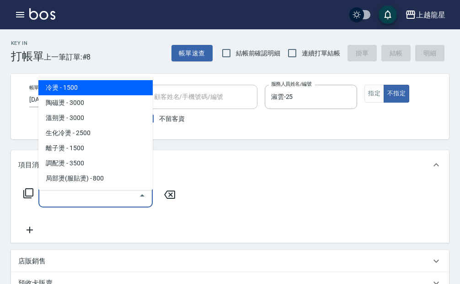
click at [105, 203] on input "服務名稱/代號" at bounding box center [89, 195] width 92 height 16
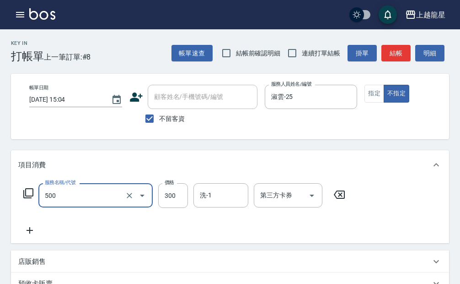
type input "一般洗髮(500)"
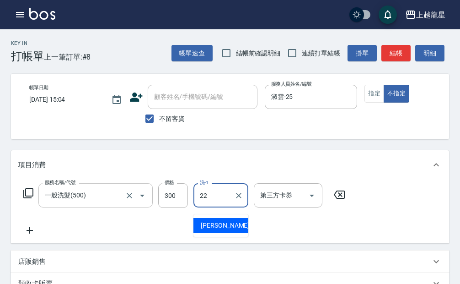
type input "[PERSON_NAME]-22"
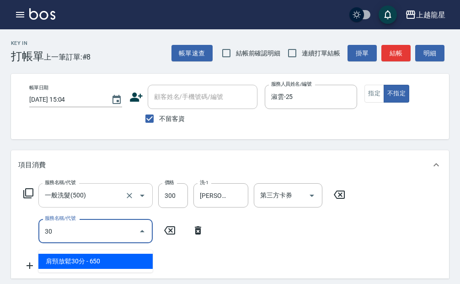
type input "304"
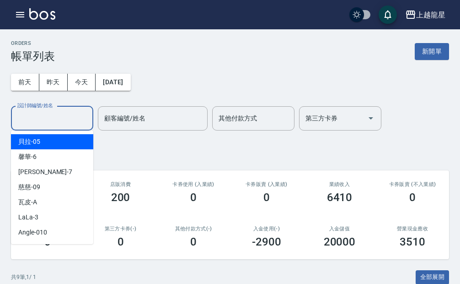
click at [61, 121] on input "設計師編號/姓名" at bounding box center [52, 118] width 74 height 16
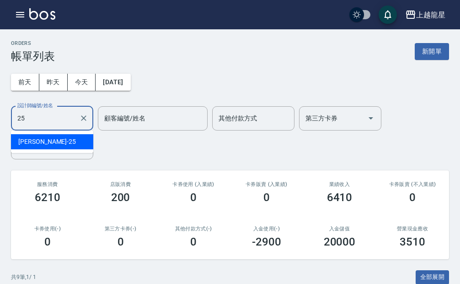
type input "淑雲-25"
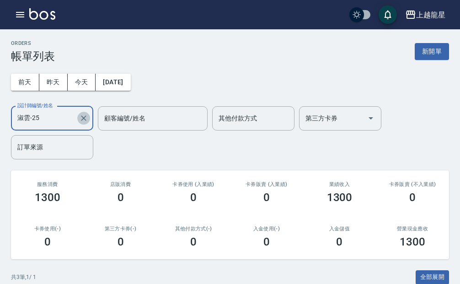
click at [80, 116] on icon "Clear" at bounding box center [83, 117] width 9 height 9
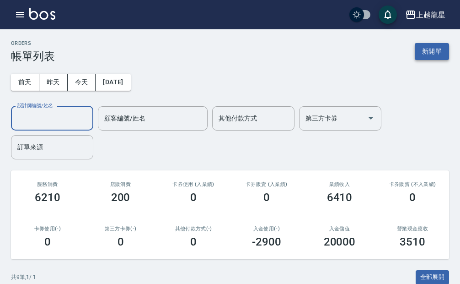
click at [431, 45] on button "新開單" at bounding box center [432, 51] width 34 height 17
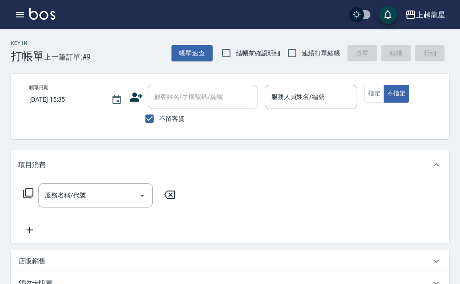
click at [183, 119] on span "不留客資" at bounding box center [172, 119] width 26 height 10
click at [159, 119] on input "不留客資" at bounding box center [149, 118] width 19 height 19
checkbox input "false"
click at [186, 98] on input "顧客姓名/手機號碼/編號" at bounding box center [196, 97] width 88 height 16
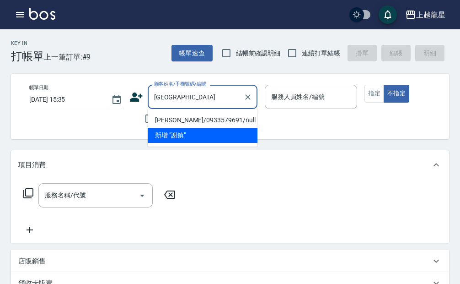
click at [175, 118] on li "[PERSON_NAME]/0933579691/null" at bounding box center [203, 120] width 110 height 15
type input "[PERSON_NAME]/0933579691/null"
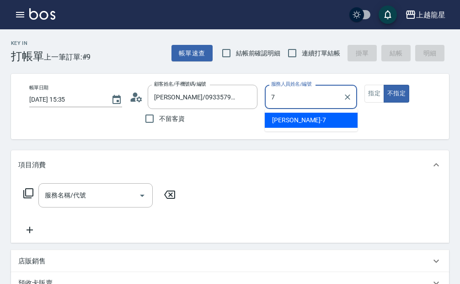
type input "雅君-7"
type button "false"
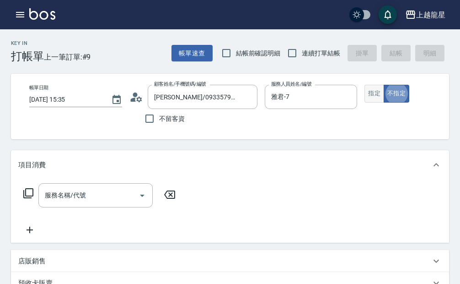
click at [382, 88] on button "指定" at bounding box center [375, 94] width 20 height 18
click at [95, 198] on input "服務名稱/代號" at bounding box center [89, 195] width 92 height 16
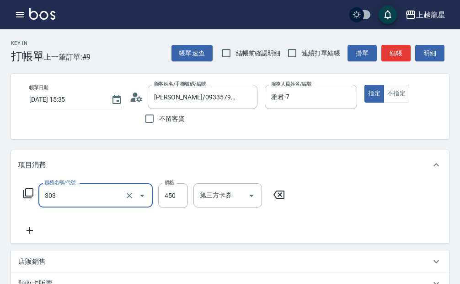
type input "剪髮(303)"
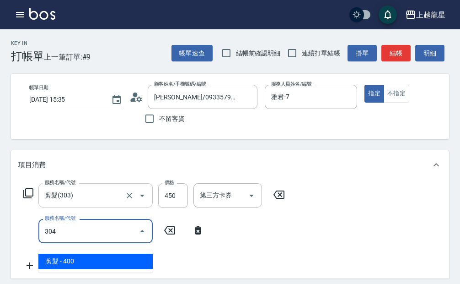
type input "剪髮(304)"
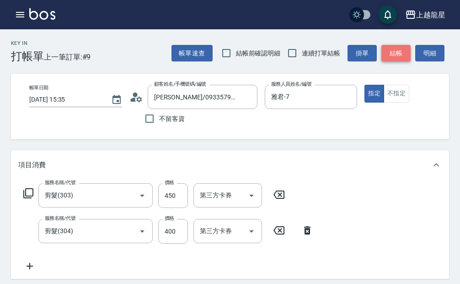
click at [392, 54] on button "結帳" at bounding box center [396, 53] width 29 height 17
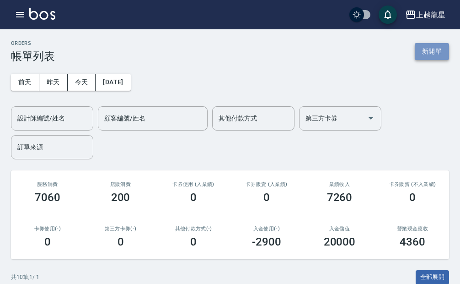
click at [433, 48] on button "新開單" at bounding box center [432, 51] width 34 height 17
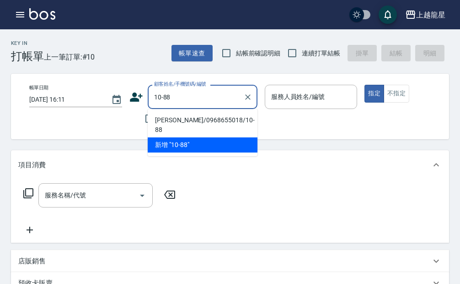
click at [164, 118] on li "[PERSON_NAME]/0968655018/10-88" at bounding box center [203, 125] width 110 height 25
type input "[PERSON_NAME]/0968655018/10-88"
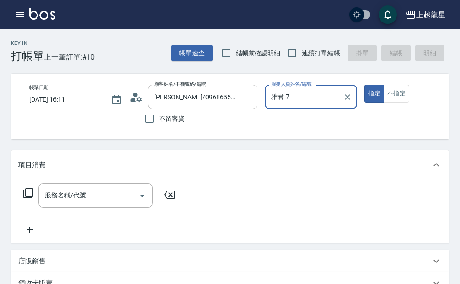
type input "雅君-7"
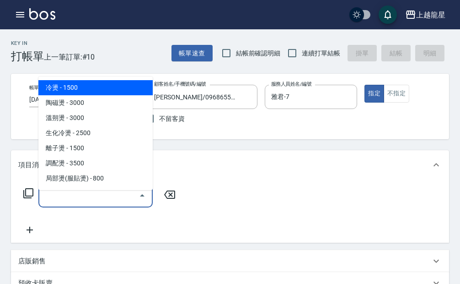
click at [113, 199] on input "服務名稱/代號" at bounding box center [89, 195] width 92 height 16
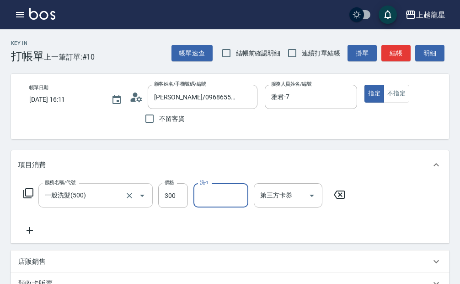
click at [110, 194] on input "一般洗髮(500)" at bounding box center [83, 195] width 81 height 16
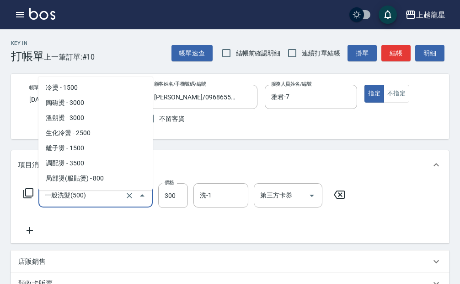
scroll to position [268, 0]
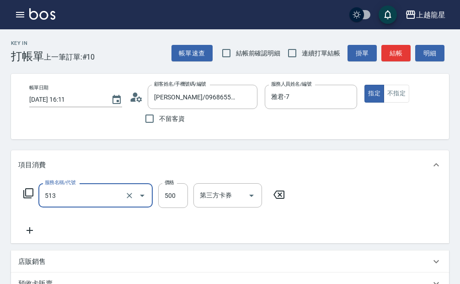
type input "SPA健康洗(513)"
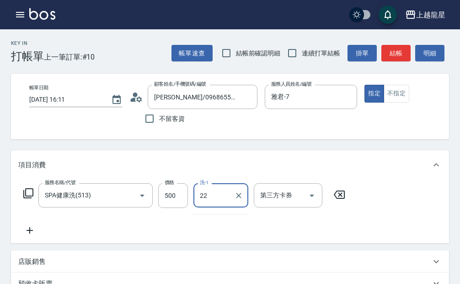
type input "[PERSON_NAME]-22"
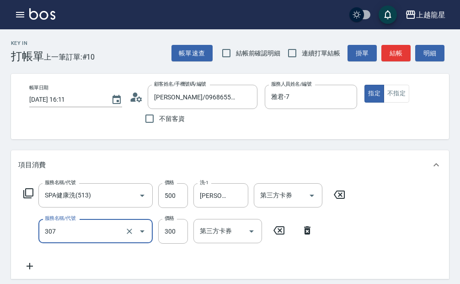
type input "剪髮(高中)(307)"
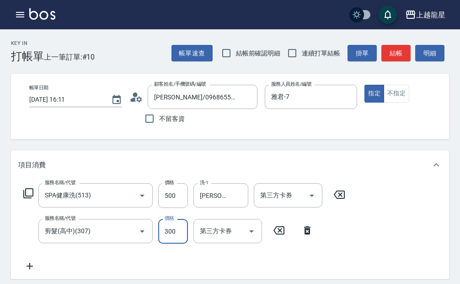
scroll to position [137, 0]
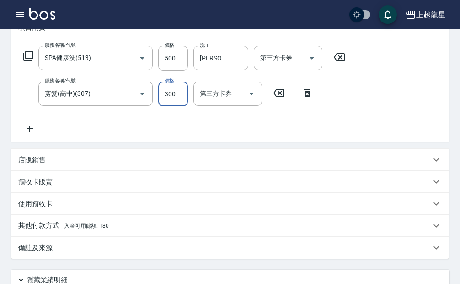
click at [90, 229] on span "入金可用餘額: 180" at bounding box center [86, 225] width 45 height 6
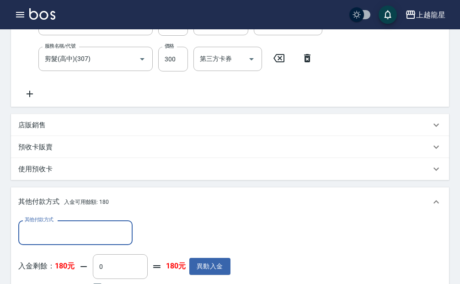
scroll to position [275, 0]
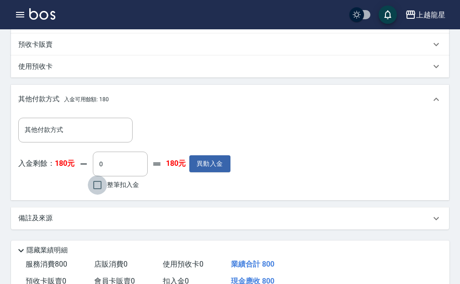
click at [98, 191] on input "整筆扣入金" at bounding box center [97, 184] width 19 height 19
checkbox input "true"
type input "180"
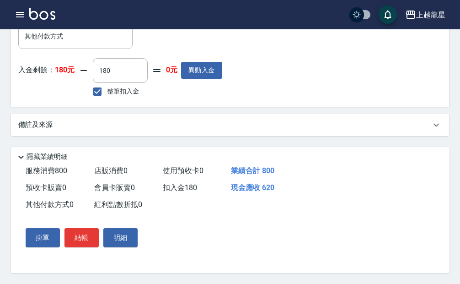
scroll to position [379, 0]
click at [79, 239] on button "結帳" at bounding box center [82, 237] width 34 height 19
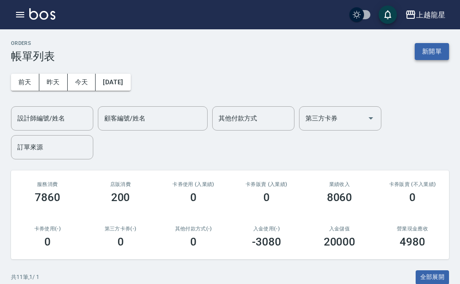
click at [426, 49] on button "新開單" at bounding box center [432, 51] width 34 height 17
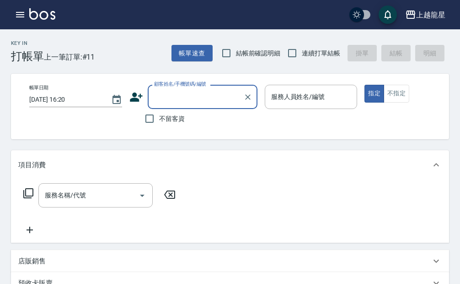
click at [185, 88] on div "顧客姓名/手機號碼/編號 顧客姓名/手機號碼/編號" at bounding box center [203, 97] width 110 height 24
click at [177, 102] on input "顧客姓名/手機號碼/編號" at bounding box center [196, 97] width 88 height 16
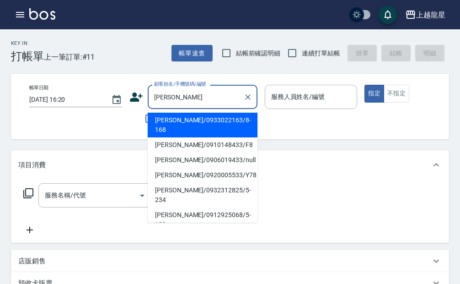
click at [189, 115] on li "[PERSON_NAME]/0933022163/8-168" at bounding box center [203, 125] width 110 height 25
type input "[PERSON_NAME]/0933022163/8-168"
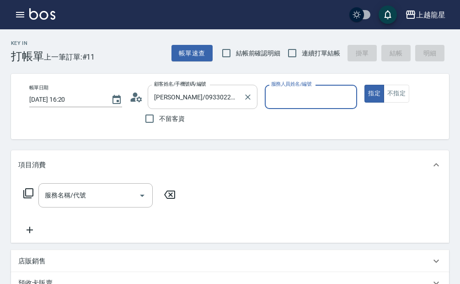
type input "雅君-7"
click at [102, 199] on input "服務名稱/代號" at bounding box center [89, 195] width 92 height 16
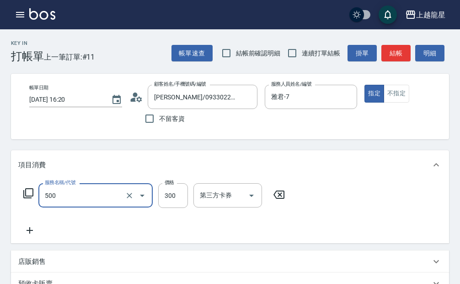
type input "一般洗髮(500)"
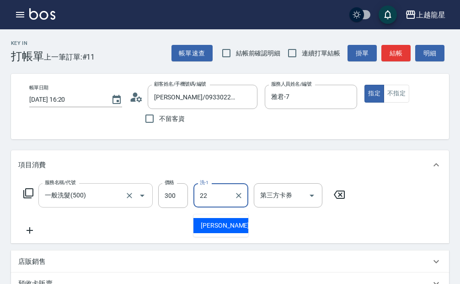
type input "[PERSON_NAME]-22"
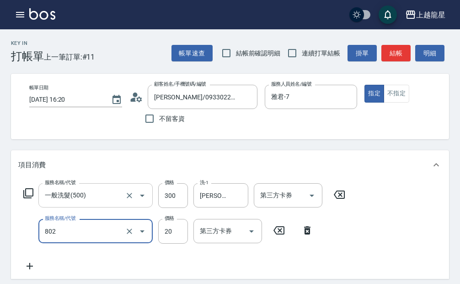
type input "潤絲(802)"
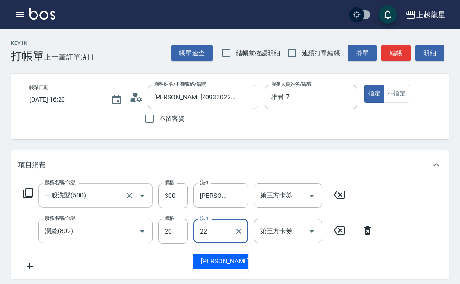
type input "[PERSON_NAME]-22"
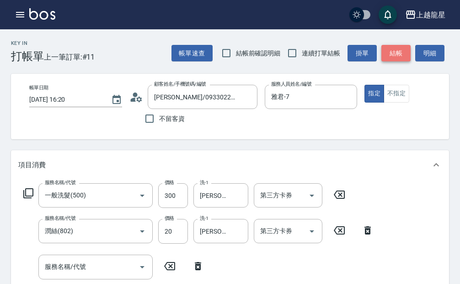
click at [397, 48] on button "結帳" at bounding box center [396, 53] width 29 height 17
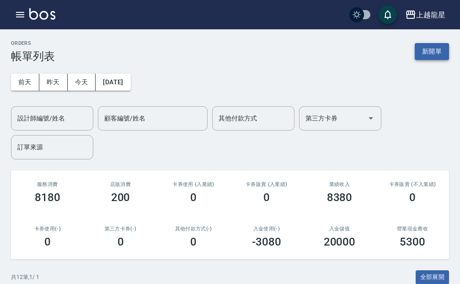
click at [431, 49] on button "新開單" at bounding box center [432, 51] width 34 height 17
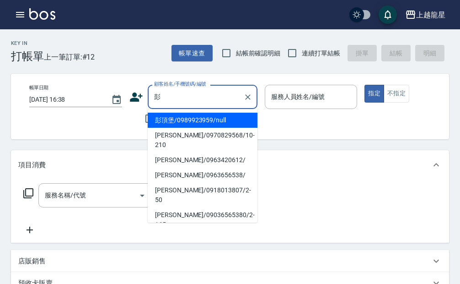
click at [162, 131] on li "[PERSON_NAME]/0970829568/10-210" at bounding box center [203, 140] width 110 height 25
type input "[PERSON_NAME]/0970829568/10-210"
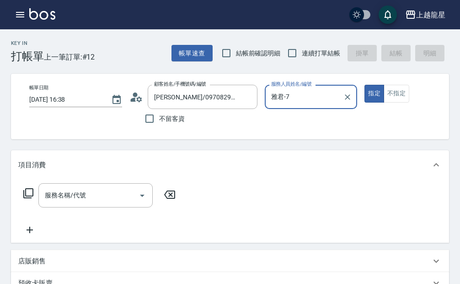
type input "雅君-7"
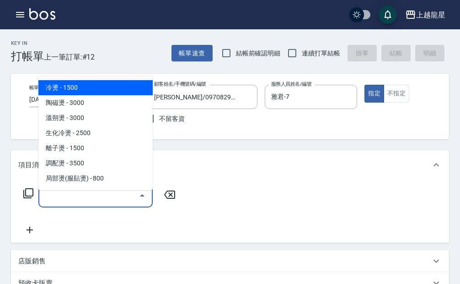
click at [46, 203] on input "服務名稱/代號" at bounding box center [89, 195] width 92 height 16
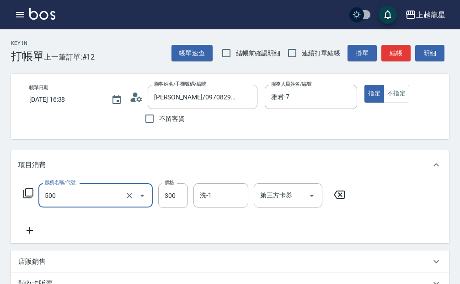
type input "一般洗髮(500)"
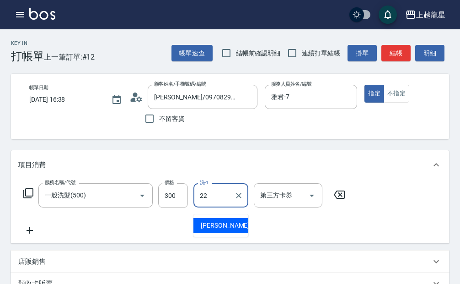
type input "[PERSON_NAME]-22"
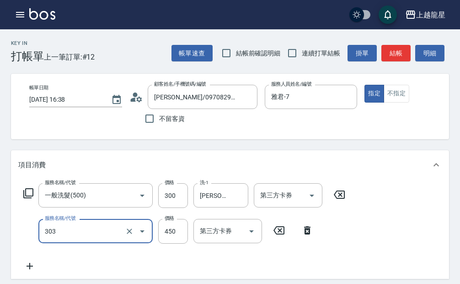
type input "剪髮(303)"
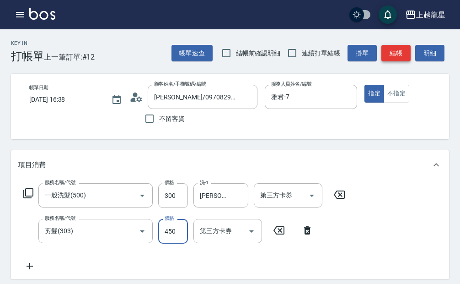
click at [389, 59] on button "結帳" at bounding box center [396, 53] width 29 height 17
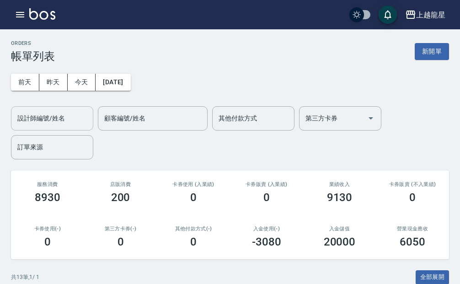
click at [46, 124] on input "設計師編號/姓名" at bounding box center [52, 118] width 74 height 16
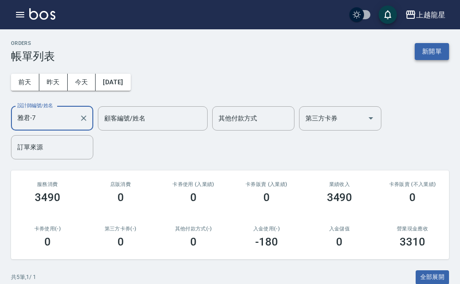
type input "雅君-7"
click at [445, 47] on button "新開單" at bounding box center [432, 51] width 34 height 17
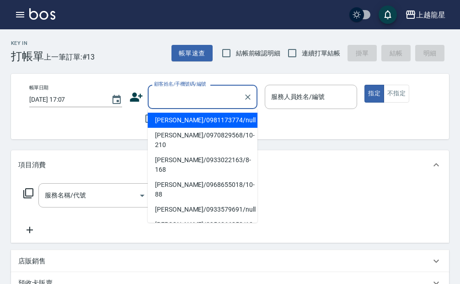
click at [178, 96] on input "顧客姓名/手機號碼/編號" at bounding box center [196, 97] width 88 height 16
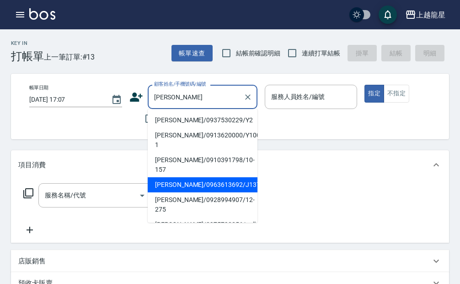
click at [179, 177] on li "[PERSON_NAME]/0963613692/J137" at bounding box center [203, 184] width 110 height 15
type input "[PERSON_NAME]/0963613692/J137"
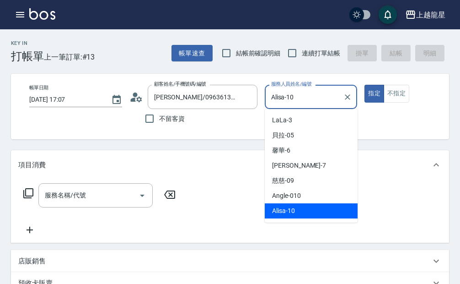
click at [318, 93] on input "Alisa-10" at bounding box center [304, 97] width 71 height 16
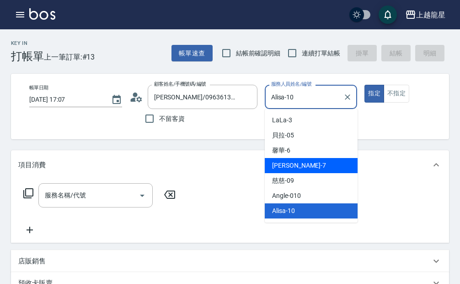
click at [290, 162] on span "雅君 -7" at bounding box center [299, 166] width 54 height 10
type input "雅君-7"
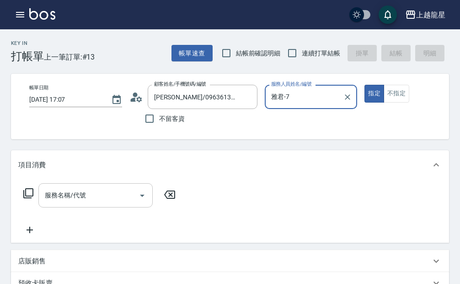
click at [122, 194] on div "服務名稱/代號" at bounding box center [95, 195] width 114 height 24
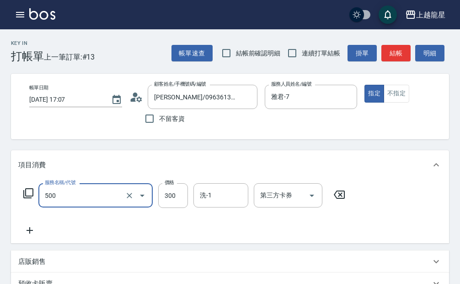
type input "一般洗髮(500)"
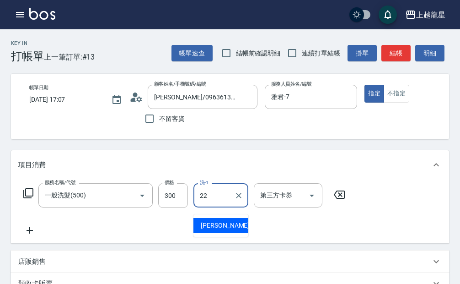
type input "[PERSON_NAME]-22"
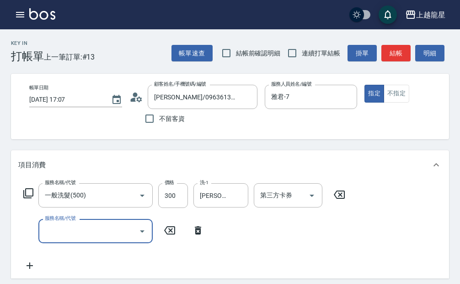
click at [26, 198] on icon at bounding box center [28, 193] width 10 height 10
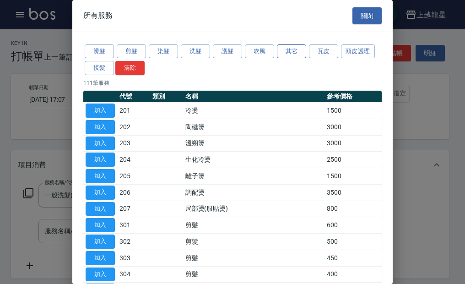
click at [283, 48] on button "其它" at bounding box center [291, 51] width 29 height 14
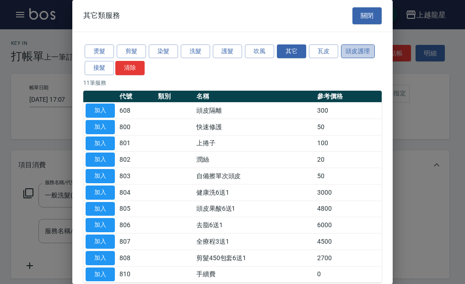
click at [361, 50] on button "頭皮護理" at bounding box center [358, 51] width 34 height 14
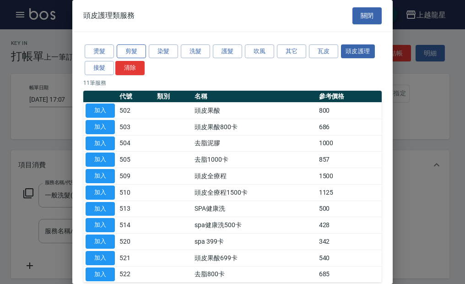
click at [119, 49] on button "剪髮" at bounding box center [131, 51] width 29 height 14
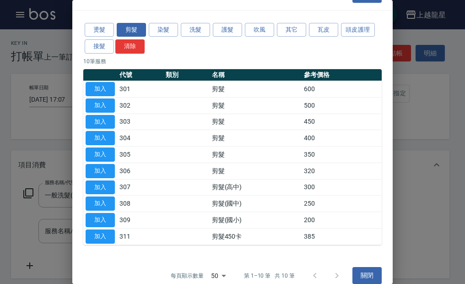
scroll to position [33, 0]
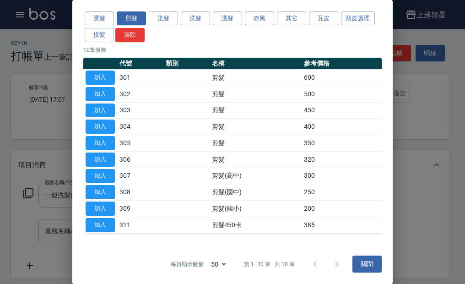
click at [332, 266] on div at bounding box center [326, 264] width 44 height 22
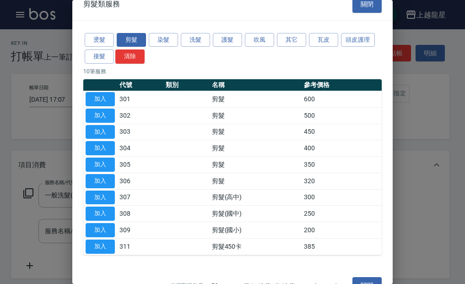
scroll to position [0, 0]
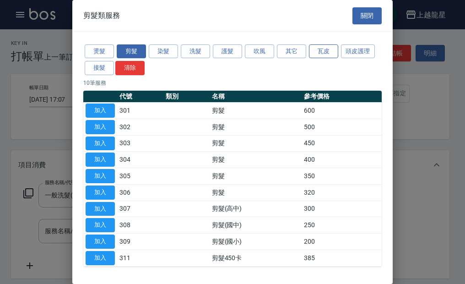
click at [310, 52] on button "瓦皮" at bounding box center [323, 51] width 29 height 14
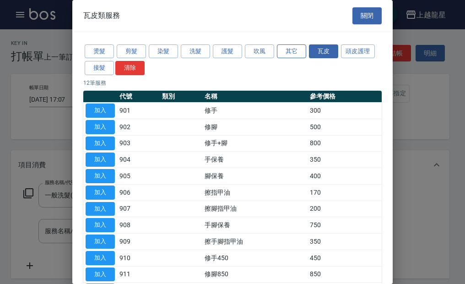
click at [302, 48] on button "其它" at bounding box center [291, 51] width 29 height 14
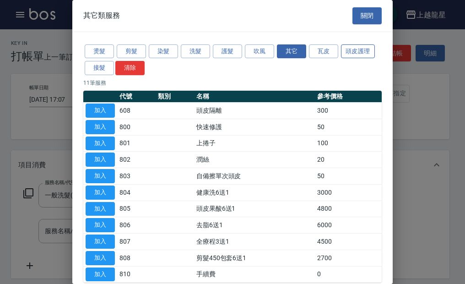
click at [355, 51] on button "頭皮護理" at bounding box center [358, 51] width 34 height 14
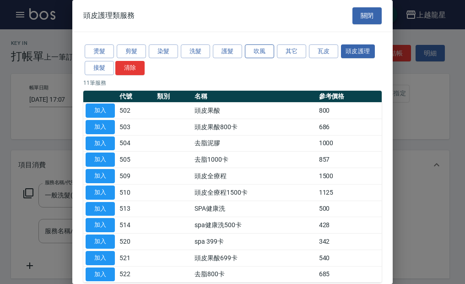
click at [270, 45] on button "吹風" at bounding box center [259, 51] width 29 height 14
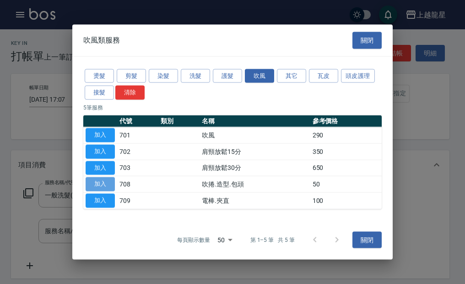
click at [103, 181] on button "加入" at bounding box center [100, 184] width 29 height 14
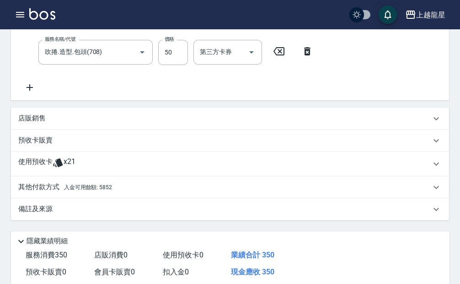
scroll to position [309, 0]
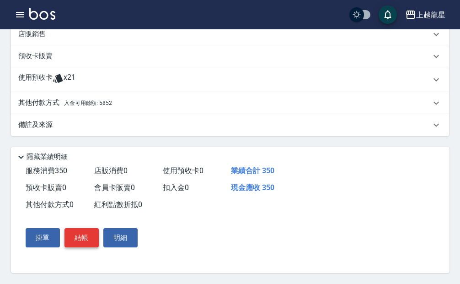
click at [82, 235] on button "結帳" at bounding box center [82, 237] width 34 height 19
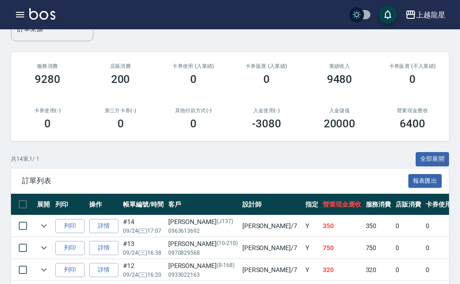
scroll to position [183, 0]
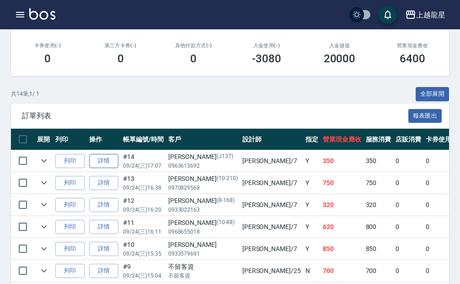
click at [97, 167] on link "詳情" at bounding box center [103, 161] width 29 height 14
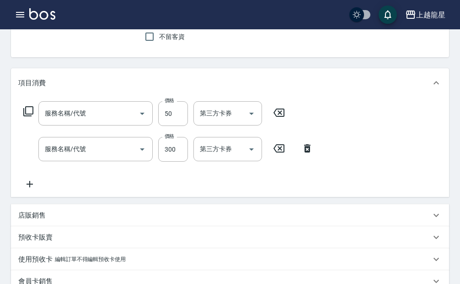
type input "[DATE] 17:07"
type input "雅君-7"
type input "[PERSON_NAME]/0963613692/J137"
type input "吹捲.造型.包頭(708)"
type input "一般洗髮(500)"
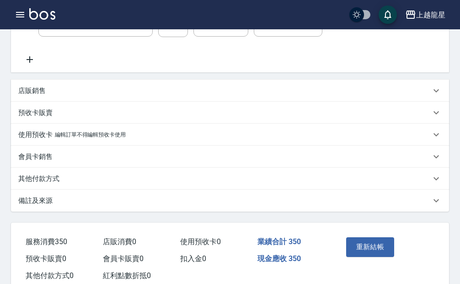
scroll to position [219, 0]
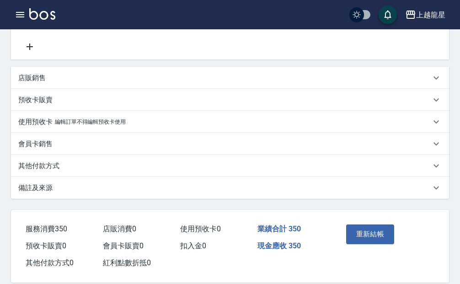
click at [62, 171] on div "其他付款方式" at bounding box center [224, 166] width 413 height 10
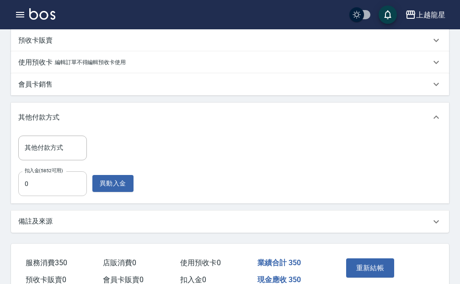
scroll to position [333, 0]
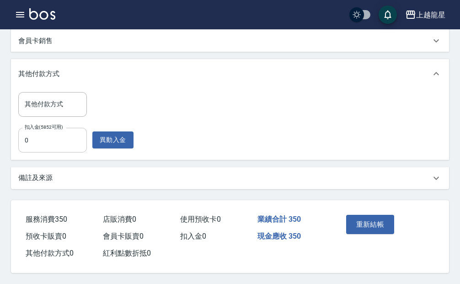
click at [61, 131] on input "0" at bounding box center [52, 140] width 69 height 25
type input "350"
click at [382, 221] on button "重新結帳" at bounding box center [370, 224] width 48 height 19
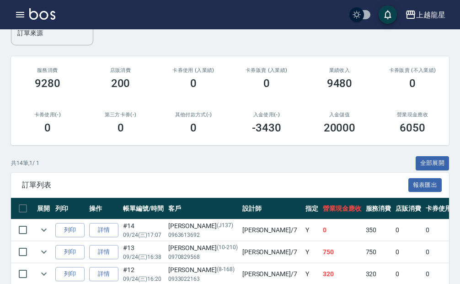
scroll to position [183, 0]
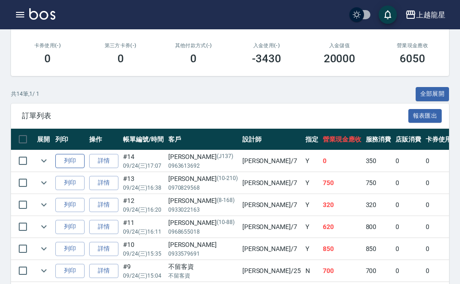
click at [78, 158] on button "列印" at bounding box center [69, 161] width 29 height 14
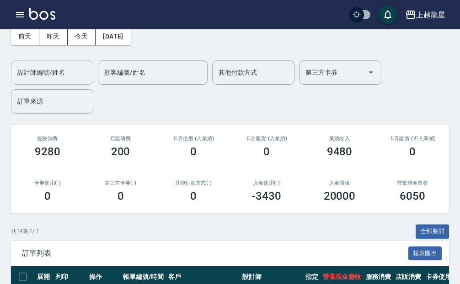
scroll to position [0, 0]
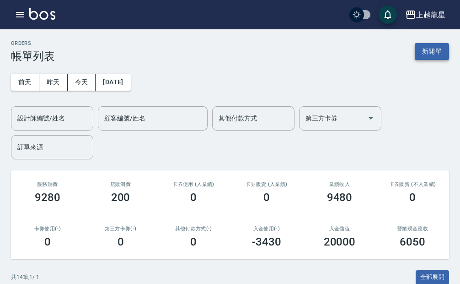
click at [434, 50] on button "新開單" at bounding box center [432, 51] width 34 height 17
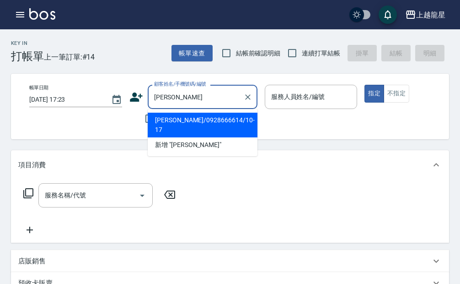
click at [178, 121] on li "[PERSON_NAME]/0928666614/10-17" at bounding box center [203, 125] width 110 height 25
type input "[PERSON_NAME]/0928666614/10-17"
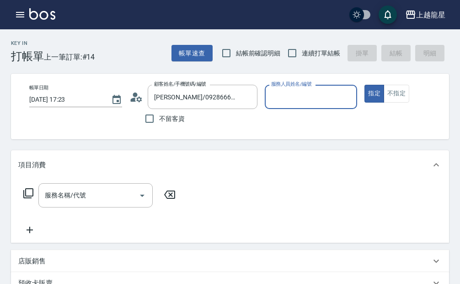
type input "Alisa-10"
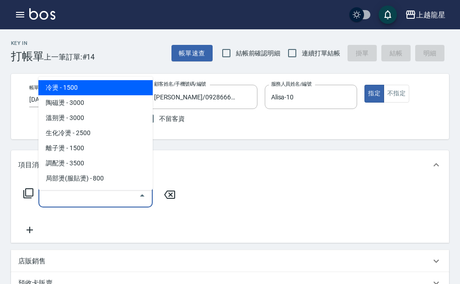
click at [54, 194] on div "服務名稱/代號 服務名稱/代號" at bounding box center [95, 195] width 114 height 24
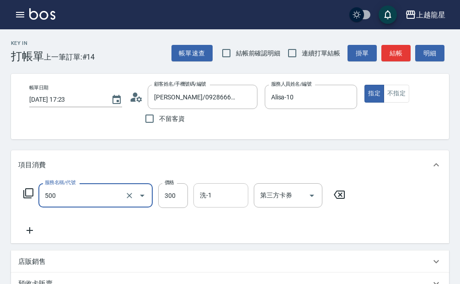
type input "一般洗髮(500)"
click at [232, 203] on input "洗-1" at bounding box center [221, 195] width 47 height 16
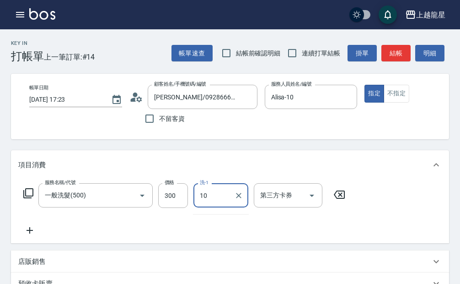
type input "Alisa-10"
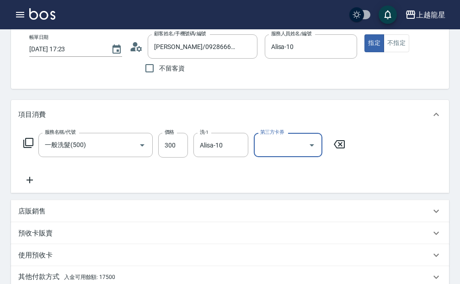
scroll to position [92, 0]
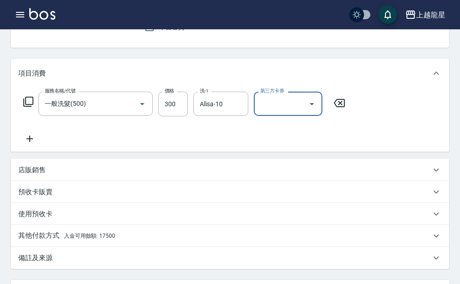
click at [27, 144] on icon at bounding box center [29, 138] width 23 height 11
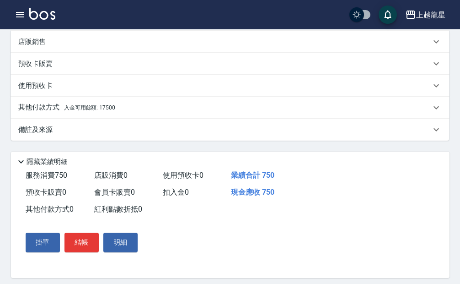
scroll to position [271, 0]
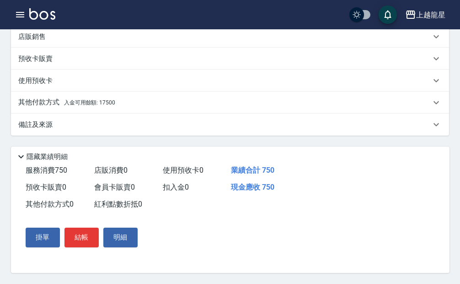
type input "剪髮(303)"
click at [108, 100] on span "入金可用餘額: 17500" at bounding box center [89, 102] width 51 height 6
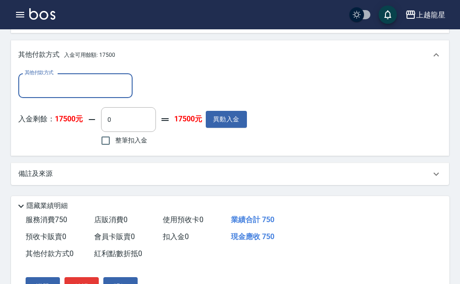
scroll to position [363, 0]
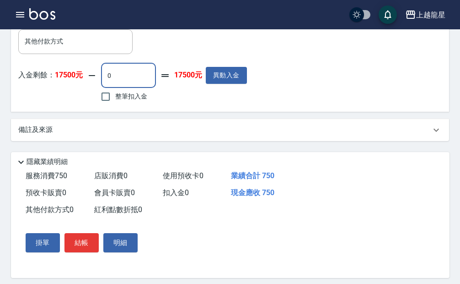
click at [125, 81] on input "0" at bounding box center [128, 75] width 55 height 25
click at [122, 81] on input "450" at bounding box center [128, 75] width 55 height 25
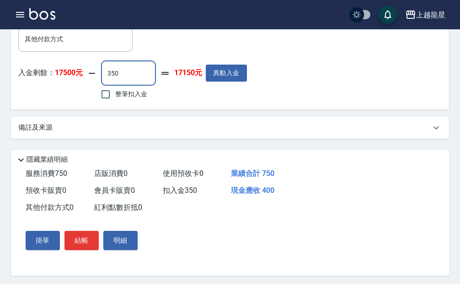
scroll to position [366, 0]
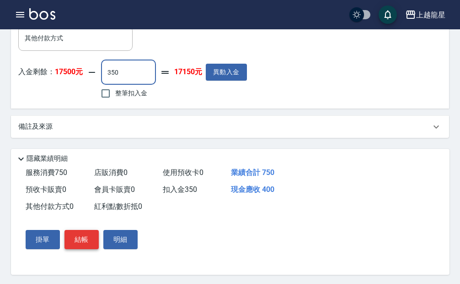
type input "350"
click at [76, 249] on button "結帳" at bounding box center [82, 239] width 34 height 19
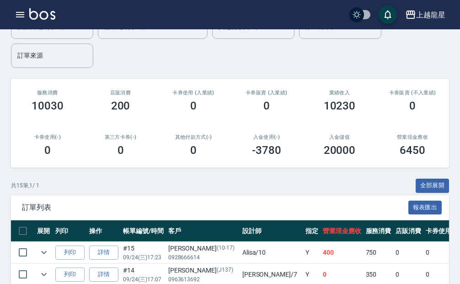
scroll to position [275, 0]
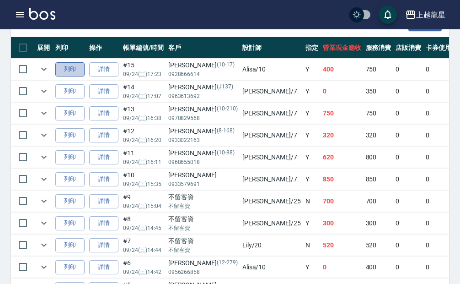
click at [65, 72] on button "列印" at bounding box center [69, 69] width 29 height 14
click at [43, 71] on icon "expand row" at bounding box center [43, 69] width 11 height 11
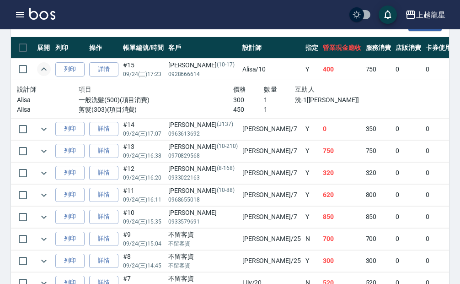
click at [48, 70] on icon "expand row" at bounding box center [43, 69] width 11 height 11
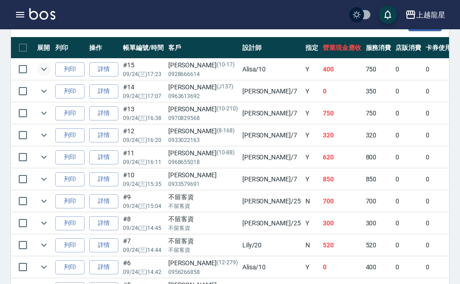
click at [35, 15] on img at bounding box center [42, 13] width 26 height 11
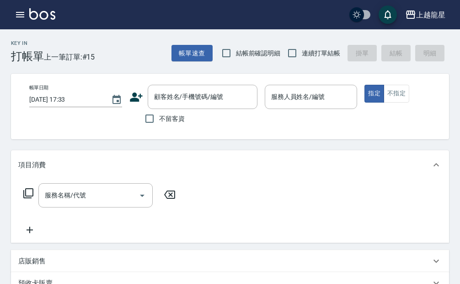
click at [177, 115] on span "不留客資" at bounding box center [172, 119] width 26 height 10
click at [159, 115] on input "不留客資" at bounding box center [149, 118] width 19 height 19
checkbox input "true"
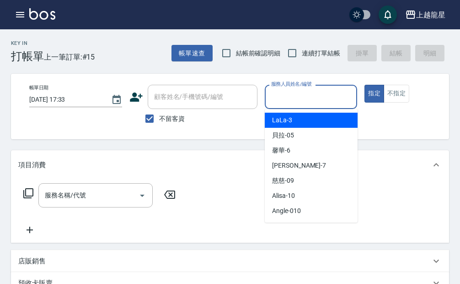
click at [288, 103] on input "服務人員姓名/編號" at bounding box center [311, 97] width 85 height 16
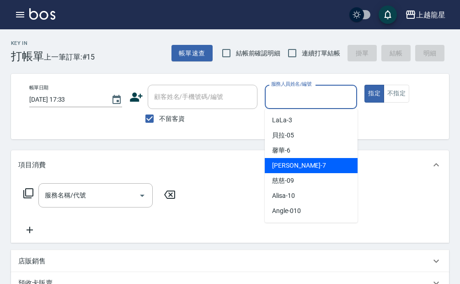
click at [288, 167] on span "雅君 -7" at bounding box center [299, 166] width 54 height 10
type input "雅君-7"
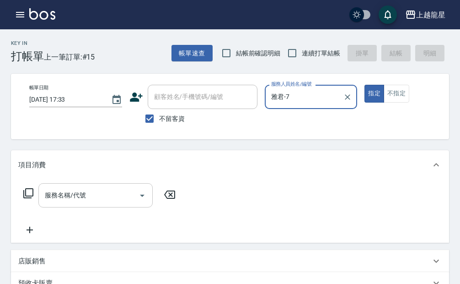
click at [60, 202] on input "服務名稱/代號" at bounding box center [89, 195] width 92 height 16
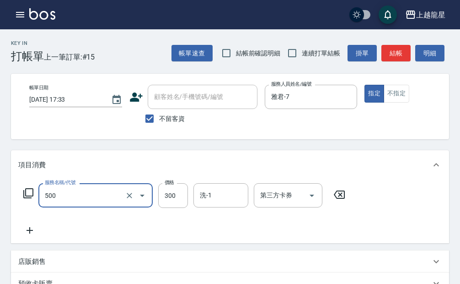
type input "一般洗髮(500)"
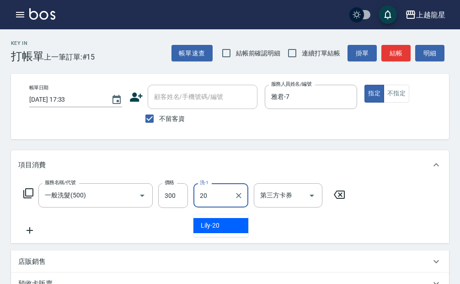
type input "Lily-20"
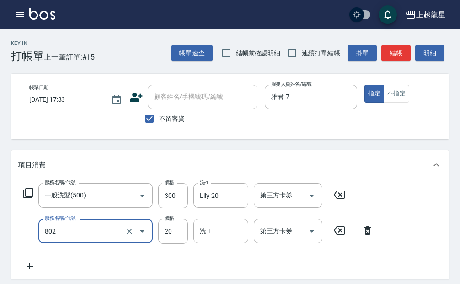
type input "潤絲(802)"
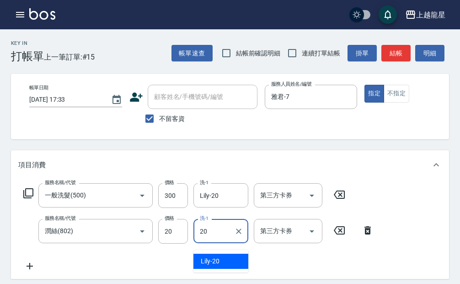
type input "Lily-20"
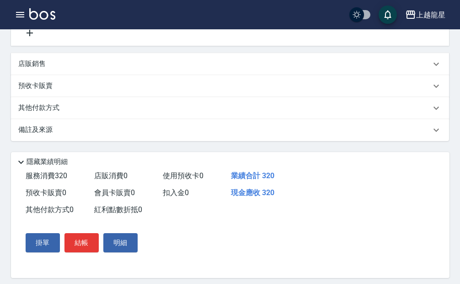
scroll to position [285, 0]
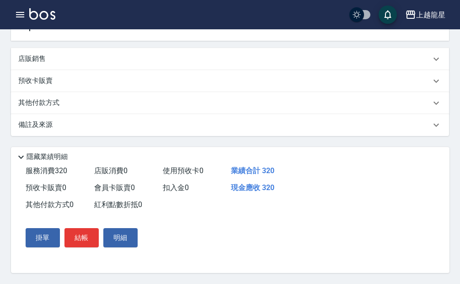
click at [86, 238] on button "結帳" at bounding box center [82, 237] width 34 height 19
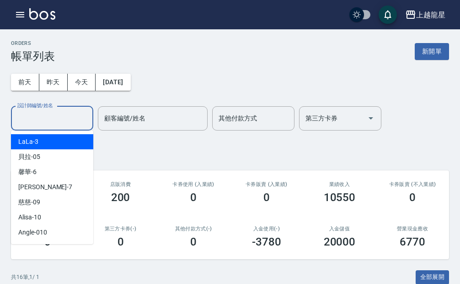
drag, startPoint x: 34, startPoint y: 121, endPoint x: 43, endPoint y: 127, distance: 10.9
click at [34, 120] on input "設計師編號/姓名" at bounding box center [52, 118] width 74 height 16
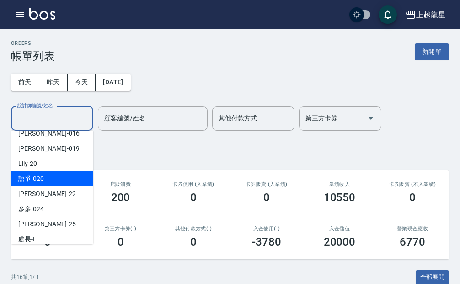
scroll to position [181, 0]
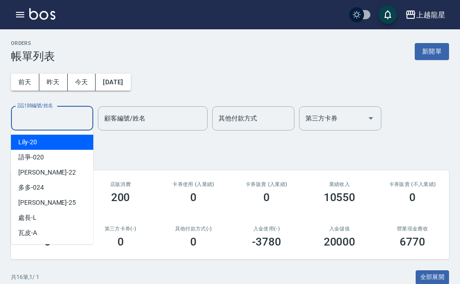
click at [46, 146] on div "Lily -20" at bounding box center [52, 142] width 82 height 15
type input "Lily-20"
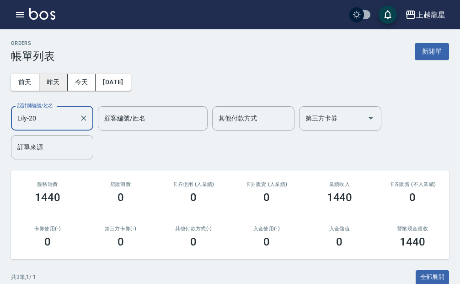
click at [58, 82] on button "昨天" at bounding box center [53, 82] width 28 height 17
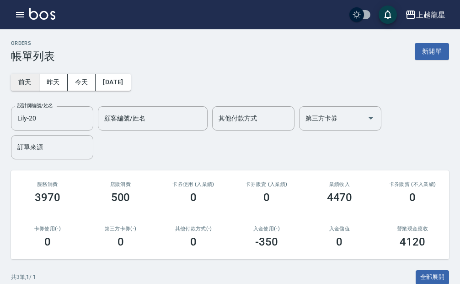
click at [29, 86] on button "前天" at bounding box center [25, 82] width 28 height 17
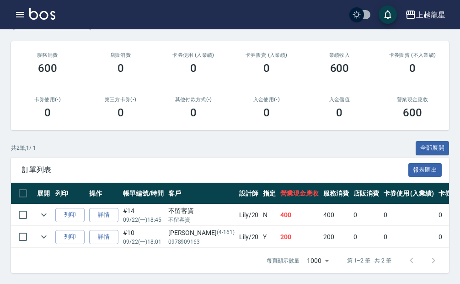
scroll to position [136, 0]
click at [47, 209] on icon "expand row" at bounding box center [43, 214] width 11 height 11
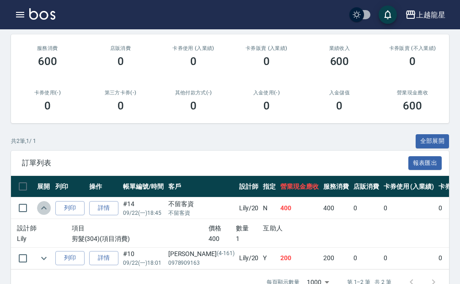
click at [47, 207] on icon "expand row" at bounding box center [43, 207] width 11 height 11
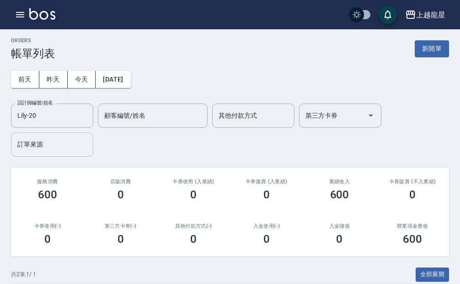
scroll to position [0, 0]
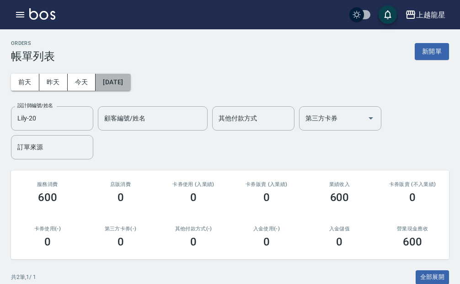
click at [129, 83] on button "[DATE]" at bounding box center [113, 82] width 35 height 17
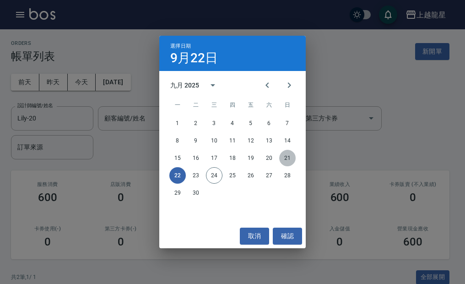
click at [289, 158] on button "21" at bounding box center [287, 158] width 16 height 16
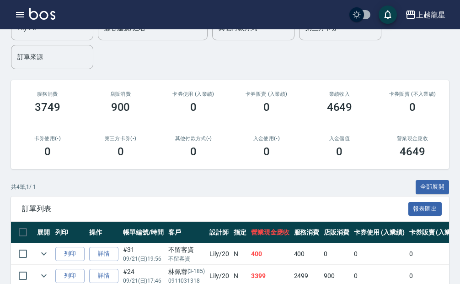
scroll to position [180, 0]
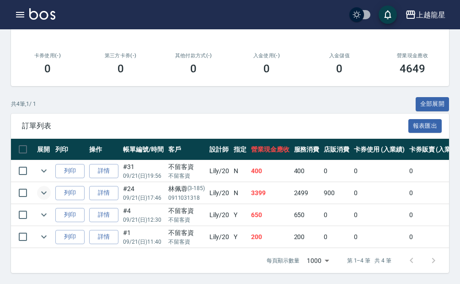
click at [44, 187] on icon "expand row" at bounding box center [43, 192] width 11 height 11
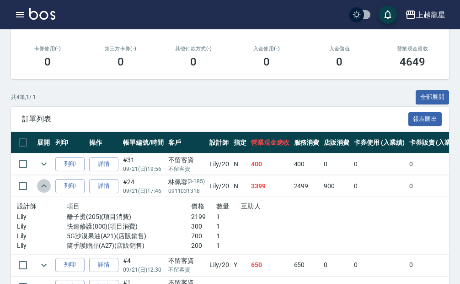
click at [44, 184] on icon "expand row" at bounding box center [43, 185] width 11 height 11
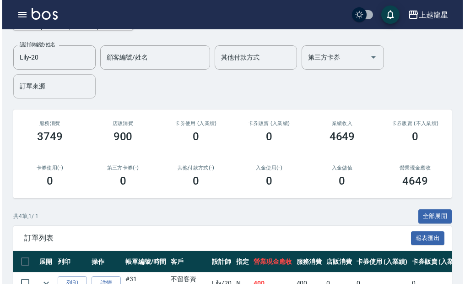
scroll to position [0, 0]
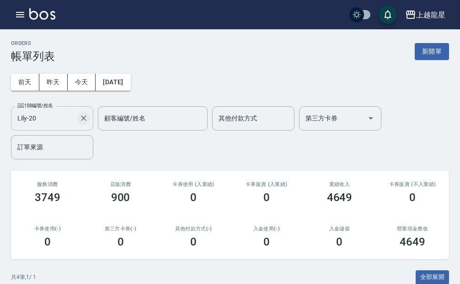
click at [80, 119] on icon "Clear" at bounding box center [83, 117] width 9 height 9
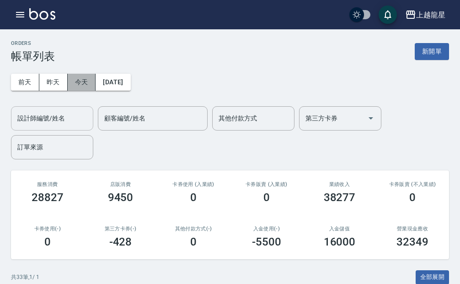
click at [78, 81] on button "今天" at bounding box center [82, 82] width 28 height 17
click at [21, 14] on icon "button" at bounding box center [20, 14] width 11 height 11
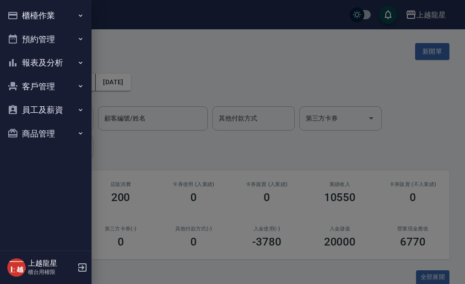
click at [55, 64] on button "報表及分析" at bounding box center [46, 63] width 84 height 24
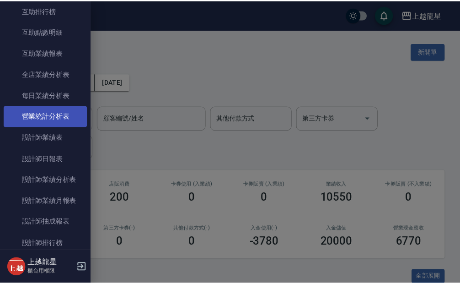
scroll to position [229, 0]
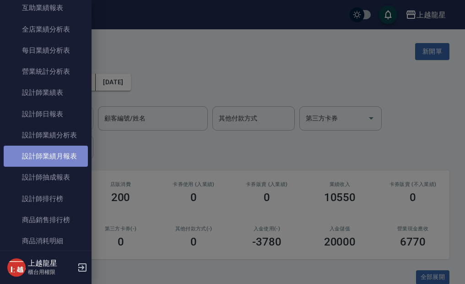
click at [59, 159] on link "設計師業績月報表" at bounding box center [46, 155] width 84 height 21
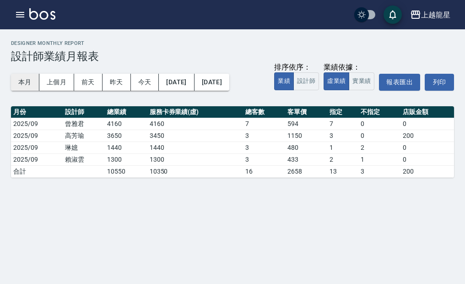
click at [30, 84] on button "本月" at bounding box center [25, 82] width 28 height 17
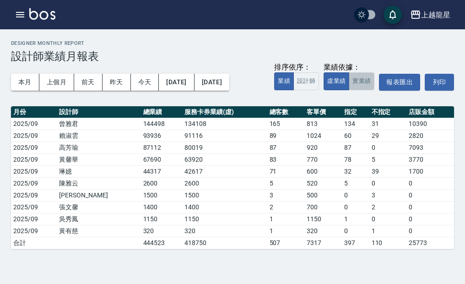
click at [363, 85] on button "實業績" at bounding box center [362, 81] width 26 height 18
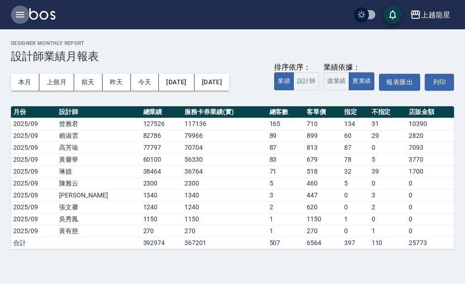
click at [17, 13] on icon "button" at bounding box center [20, 14] width 11 height 11
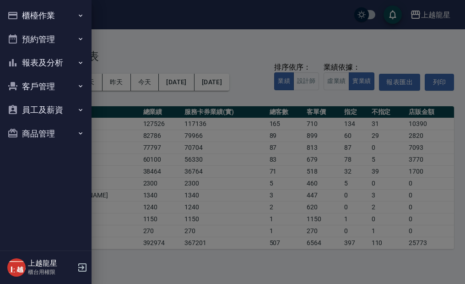
click at [20, 13] on button "櫃檯作業" at bounding box center [46, 16] width 84 height 24
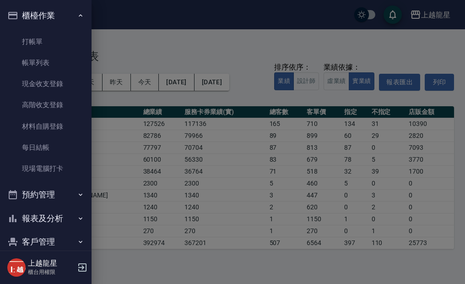
drag, startPoint x: 65, startPoint y: 65, endPoint x: 184, endPoint y: 150, distance: 146.4
click at [65, 65] on link "帳單列表" at bounding box center [46, 62] width 84 height 21
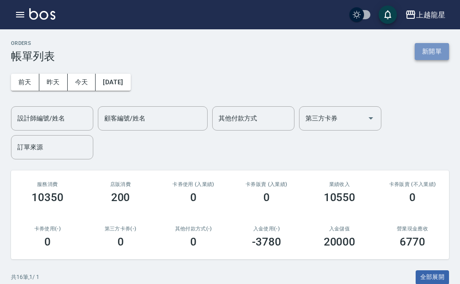
click at [424, 54] on button "新開單" at bounding box center [432, 51] width 34 height 17
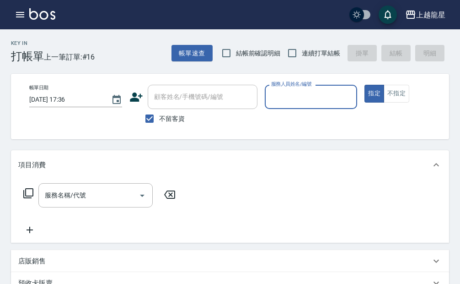
click at [172, 120] on span "不留客資" at bounding box center [172, 119] width 26 height 10
click at [159, 120] on input "不留客資" at bounding box center [149, 118] width 19 height 19
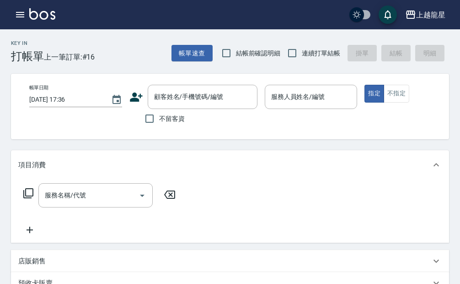
click at [170, 121] on span "不留客資" at bounding box center [172, 119] width 26 height 10
click at [159, 121] on input "不留客資" at bounding box center [149, 118] width 19 height 19
checkbox input "true"
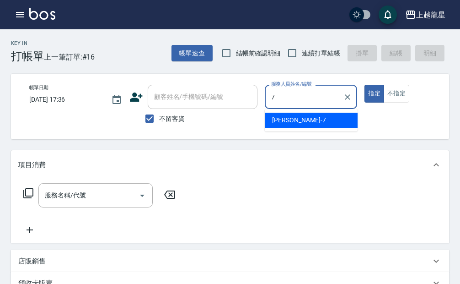
type input "雅君-7"
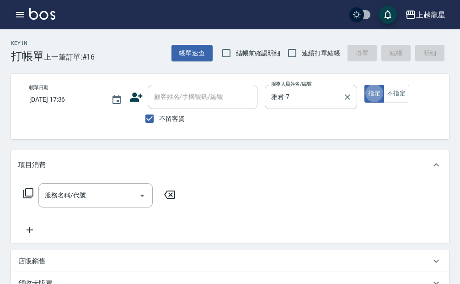
type button "true"
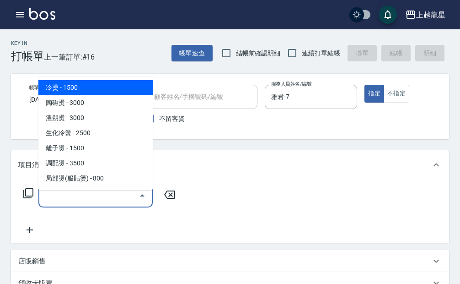
click at [81, 203] on input "服務名稱/代號" at bounding box center [89, 195] width 92 height 16
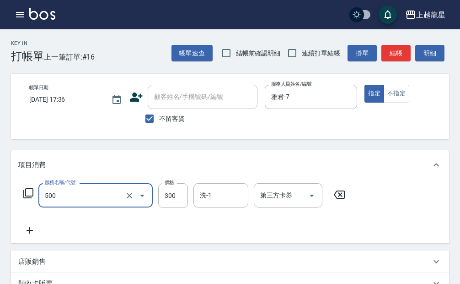
type input "一般洗髮(500)"
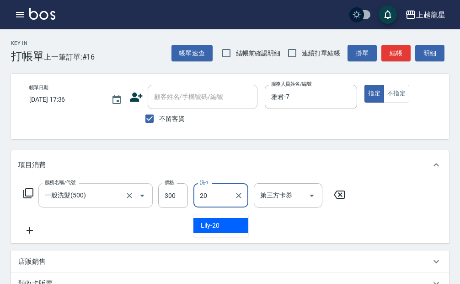
type input "Lily-20"
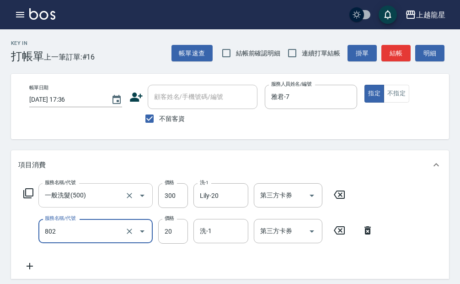
type input "潤絲(802)"
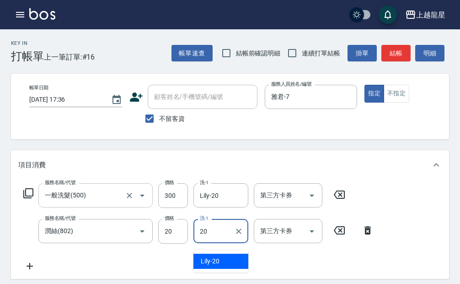
type input "Lily-20"
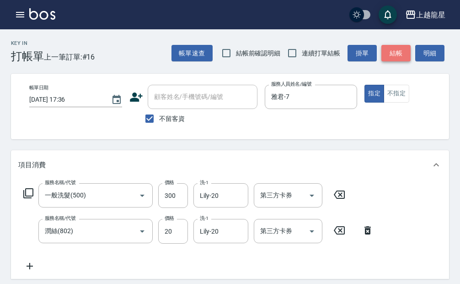
click at [397, 51] on button "結帳" at bounding box center [396, 53] width 29 height 17
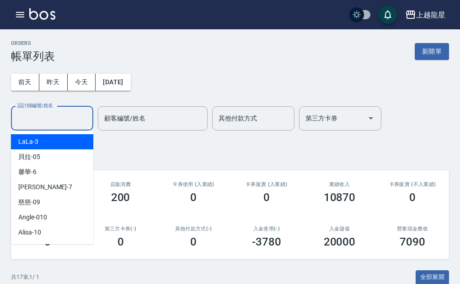
click at [65, 122] on input "設計師編號/姓名" at bounding box center [52, 118] width 74 height 16
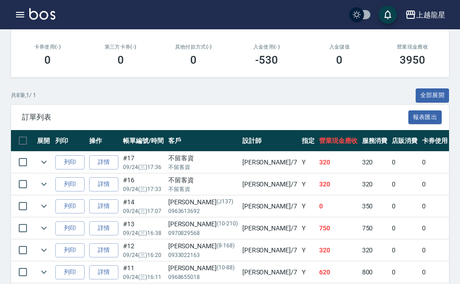
scroll to position [183, 0]
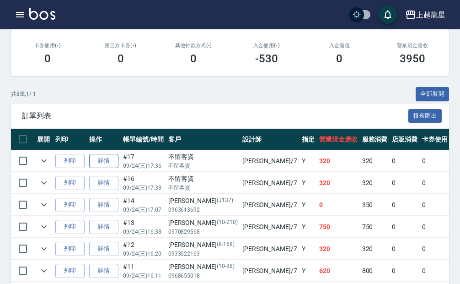
type input "雅君-7"
click at [93, 159] on link "詳情" at bounding box center [103, 161] width 29 height 14
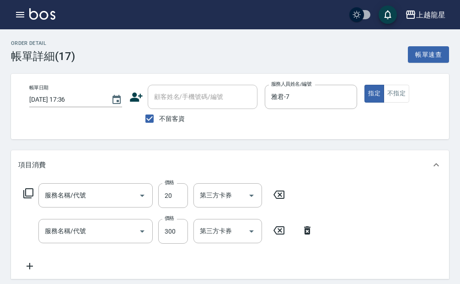
type input "[DATE] 17:36"
checkbox input "true"
type input "雅君-7"
type input "潤絲(802)"
type input "一般洗髮(500)"
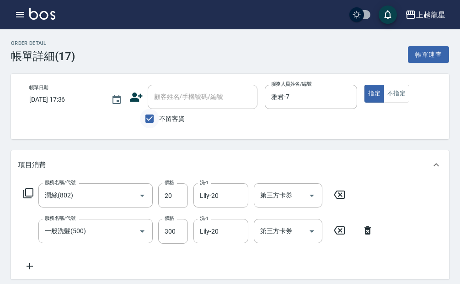
click at [157, 119] on input "不留客資" at bounding box center [149, 118] width 19 height 19
checkbox input "false"
click at [172, 99] on input "顧客姓名/手機號碼/編號" at bounding box center [196, 97] width 88 height 16
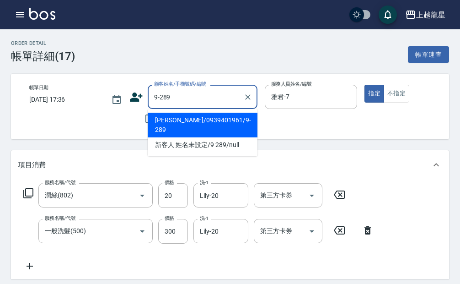
click at [168, 119] on li "[PERSON_NAME]/0939401961/9-289" at bounding box center [203, 125] width 110 height 25
type input "[PERSON_NAME]/0939401961/9-289"
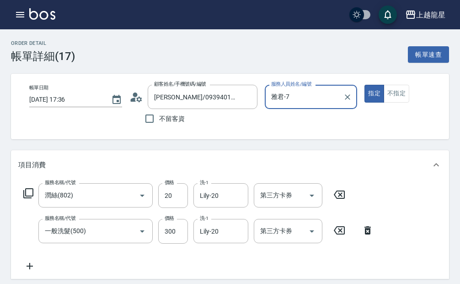
click at [340, 198] on icon at bounding box center [339, 194] width 11 height 8
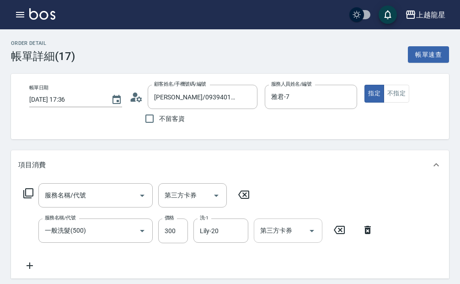
scroll to position [183, 0]
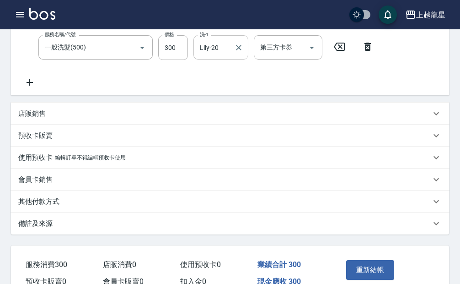
click at [226, 55] on input "Lily-20" at bounding box center [214, 47] width 33 height 16
type input "L"
type input "[PERSON_NAME]-22"
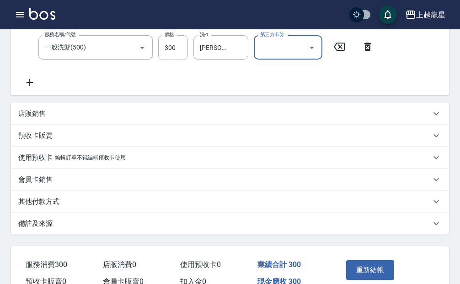
scroll to position [239, 0]
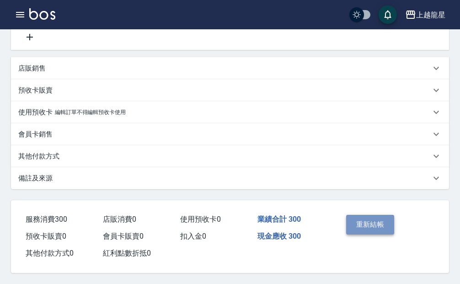
click at [365, 216] on button "重新結帳" at bounding box center [370, 224] width 48 height 19
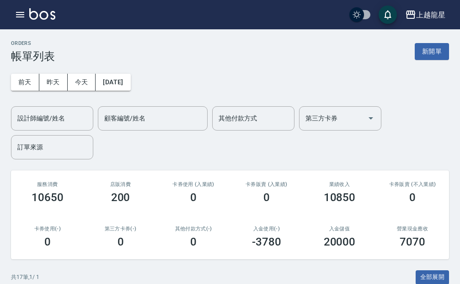
click at [30, 14] on img at bounding box center [42, 13] width 26 height 11
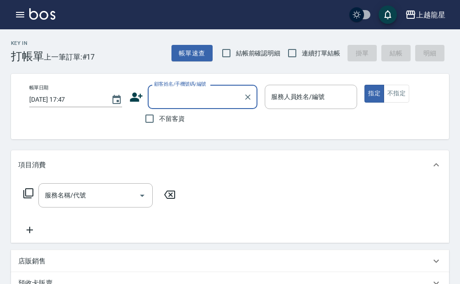
click at [182, 97] on input "顧客姓名/手機號碼/編號" at bounding box center [196, 97] width 88 height 16
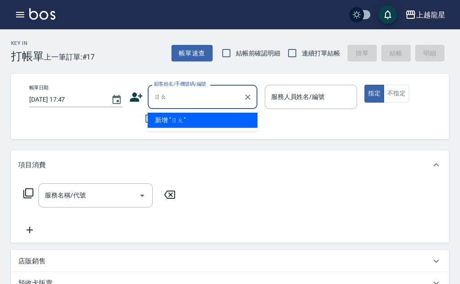
type input "饒"
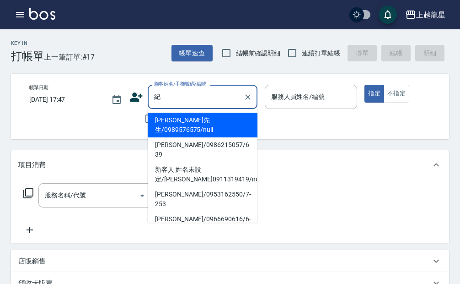
click at [189, 120] on li "[PERSON_NAME]先生/0989576575/null" at bounding box center [203, 125] width 110 height 25
type input "[PERSON_NAME]先生/0989576575/null"
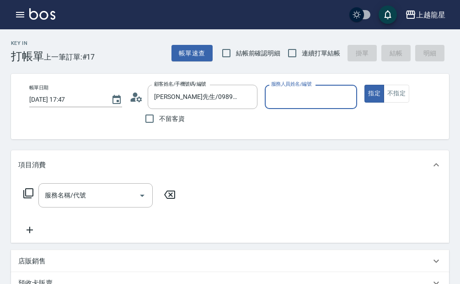
type input "Lily-20"
click at [138, 97] on icon at bounding box center [138, 98] width 5 height 5
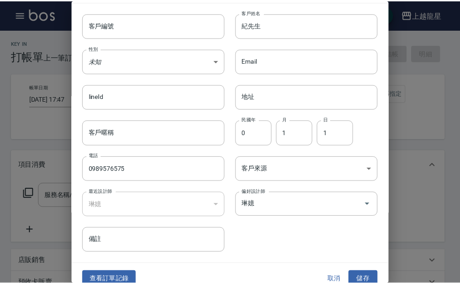
scroll to position [33, 0]
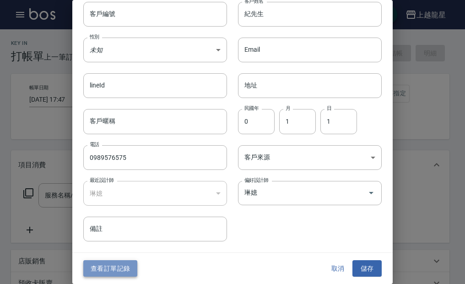
click at [125, 267] on button "查看訂單記錄" at bounding box center [110, 268] width 54 height 17
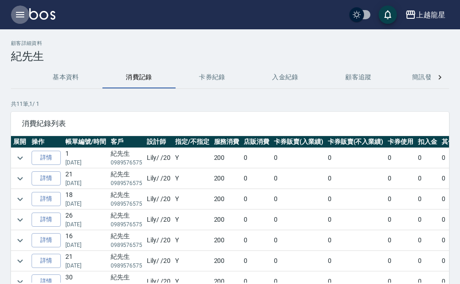
click at [16, 14] on icon "button" at bounding box center [20, 14] width 8 height 5
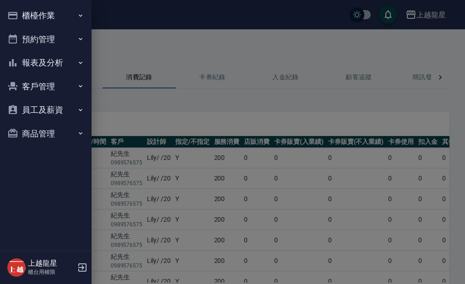
click at [16, 14] on icon "button" at bounding box center [12, 15] width 9 height 7
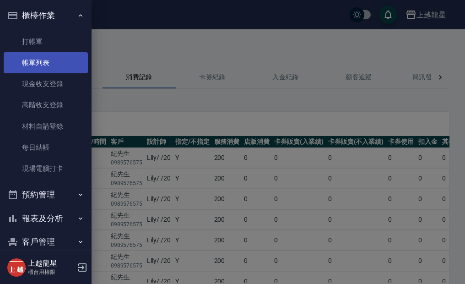
click at [20, 67] on link "帳單列表" at bounding box center [46, 62] width 84 height 21
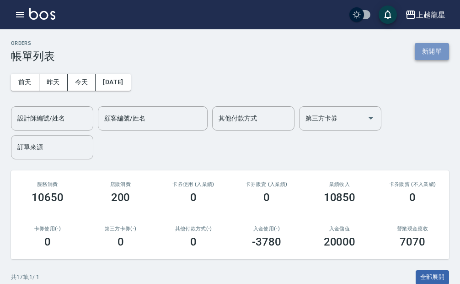
click at [430, 55] on button "新開單" at bounding box center [432, 51] width 34 height 17
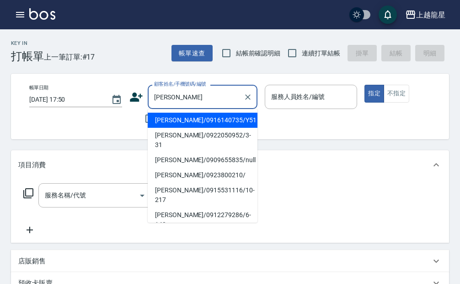
type input "[PERSON_NAME]"
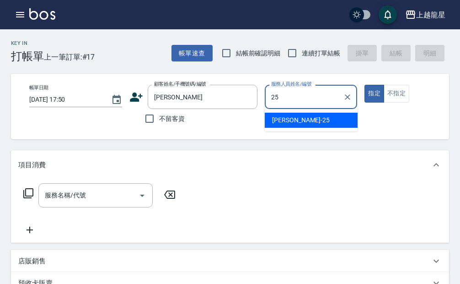
click at [290, 120] on span "淑雲 -25" at bounding box center [301, 120] width 58 height 10
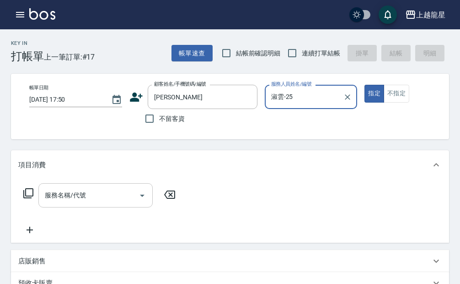
type input "淑雲-25"
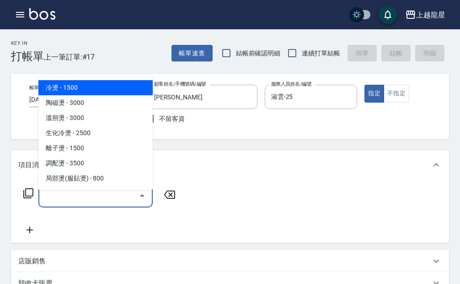
click at [83, 203] on input "服務名稱/代號" at bounding box center [89, 195] width 92 height 16
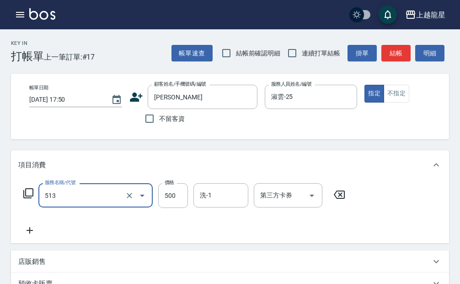
type input "SPA健康洗(513)"
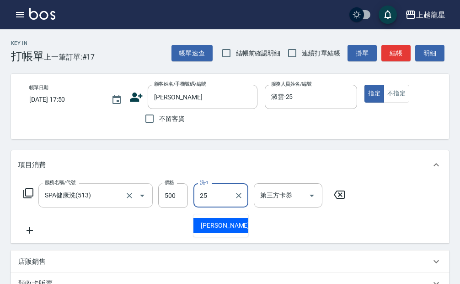
type input "淑雲-25"
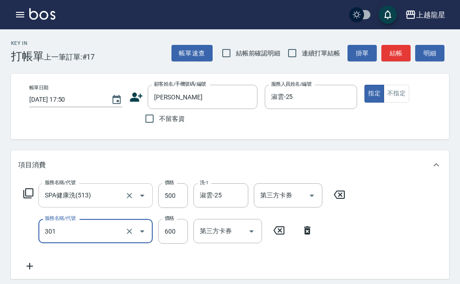
type input "剪髮(301)"
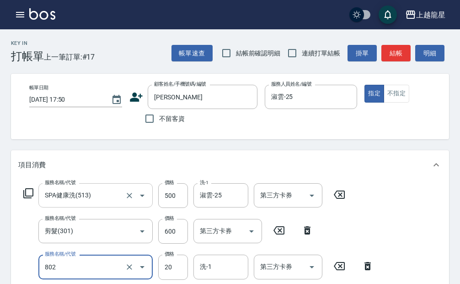
type input "潤絲(802)"
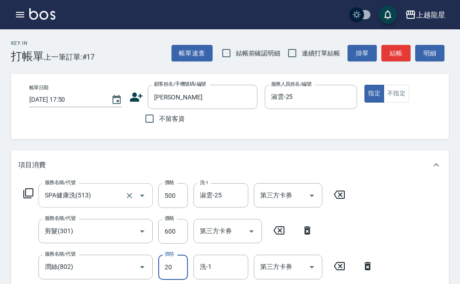
scroll to position [3, 0]
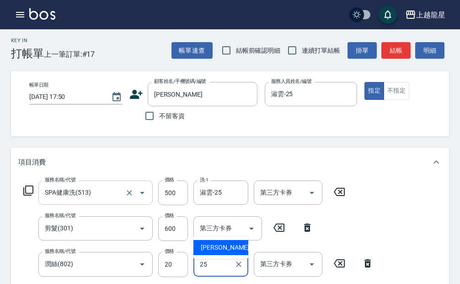
type input "淑雲-25"
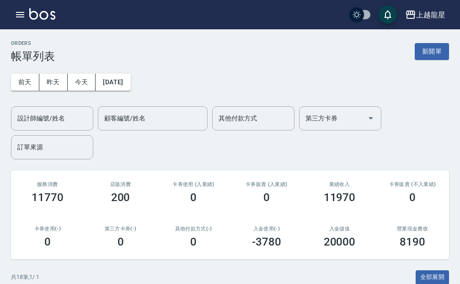
scroll to position [229, 0]
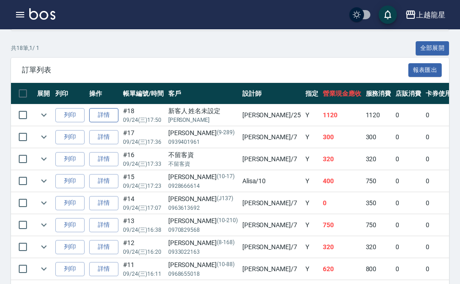
click at [96, 115] on link "詳情" at bounding box center [103, 115] width 29 height 14
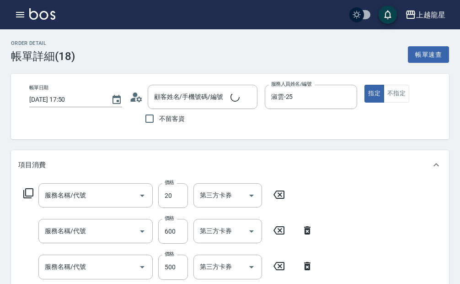
type input "[DATE] 17:50"
type input "淑雲-25"
type input "新客人 姓名未設定/[PERSON_NAME]/null"
type input "潤絲(802)"
type input "剪髮(301)"
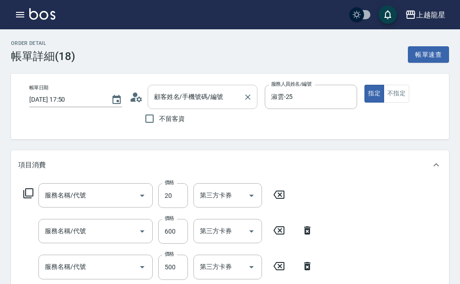
type input "SPA健康洗(513)"
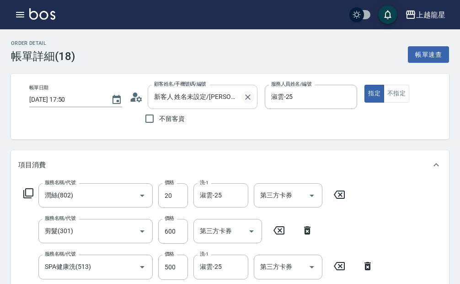
click at [247, 98] on icon "Clear" at bounding box center [247, 96] width 5 height 5
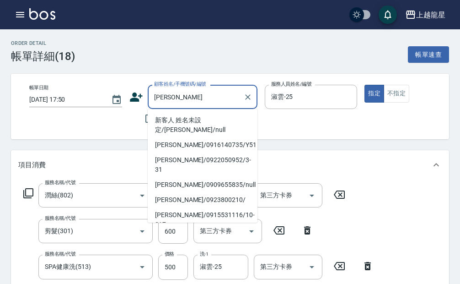
click at [173, 137] on li "[PERSON_NAME]/0916140735/Y51" at bounding box center [203, 144] width 110 height 15
type input "[PERSON_NAME]/0916140735/Y51"
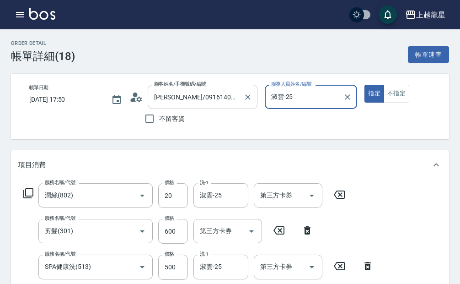
click at [237, 101] on input "[PERSON_NAME]/0916140735/Y51" at bounding box center [196, 97] width 88 height 16
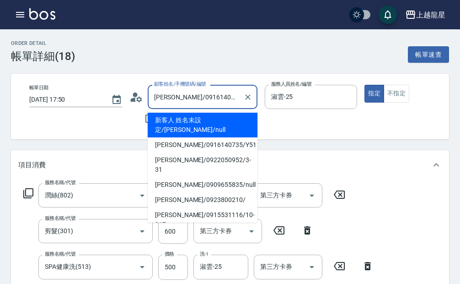
click at [231, 94] on input "[PERSON_NAME]/0916140735/Y51" at bounding box center [196, 97] width 88 height 16
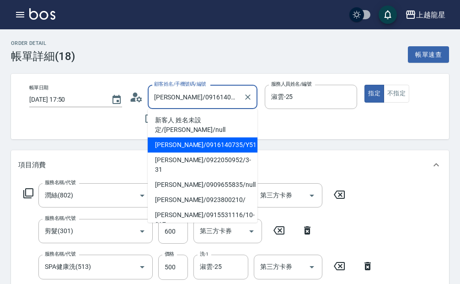
click at [175, 137] on li "[PERSON_NAME]/0916140735/Y51" at bounding box center [203, 144] width 110 height 15
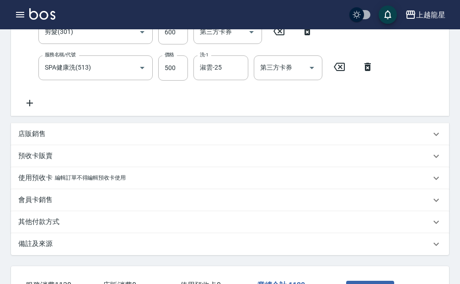
scroll to position [276, 0]
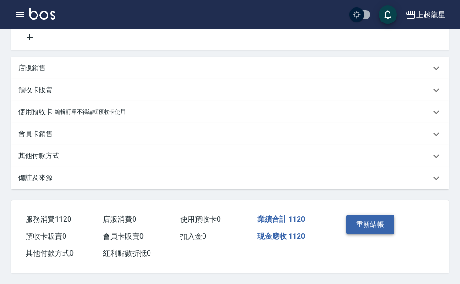
click at [356, 219] on button "重新結帳" at bounding box center [370, 224] width 48 height 19
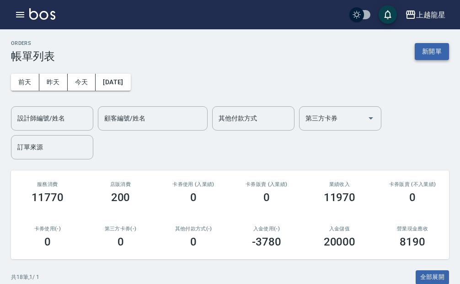
click at [436, 48] on button "新開單" at bounding box center [432, 51] width 34 height 17
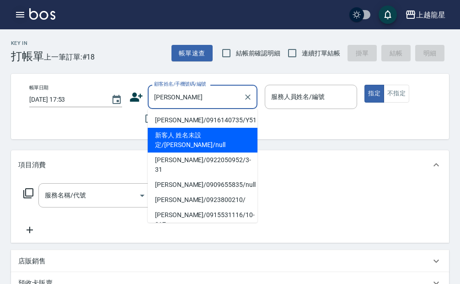
type input "[PERSON_NAME]"
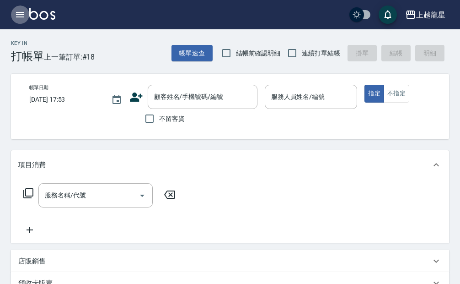
click at [15, 12] on icon "button" at bounding box center [20, 14] width 11 height 11
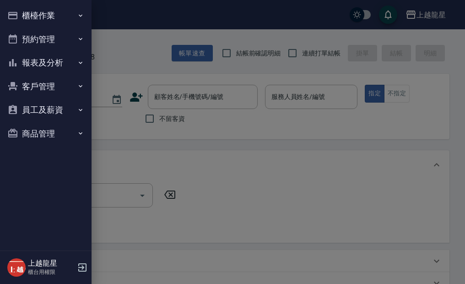
click at [45, 106] on button "員工及薪資" at bounding box center [46, 110] width 84 height 24
click at [44, 106] on button "員工及薪資" at bounding box center [46, 110] width 84 height 24
click at [43, 87] on button "客戶管理" at bounding box center [46, 87] width 84 height 24
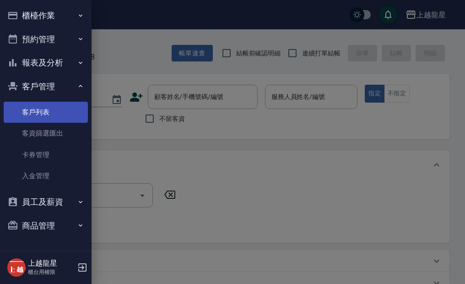
click at [43, 118] on link "客戶列表" at bounding box center [46, 112] width 84 height 21
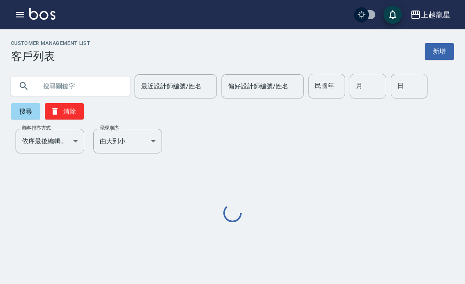
click at [95, 86] on input "text" at bounding box center [80, 86] width 86 height 25
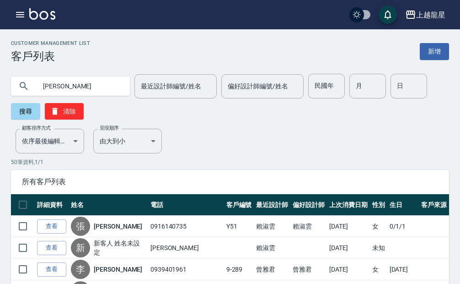
type input "[PERSON_NAME]"
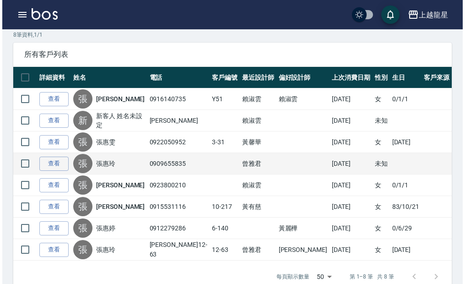
scroll to position [137, 0]
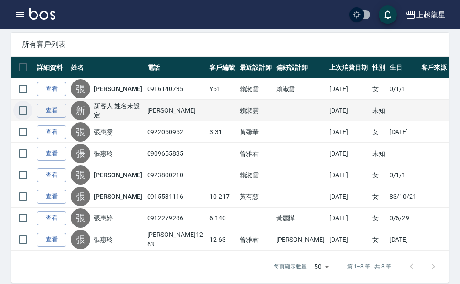
click at [22, 108] on input "checkbox" at bounding box center [22, 110] width 19 height 19
checkbox input "true"
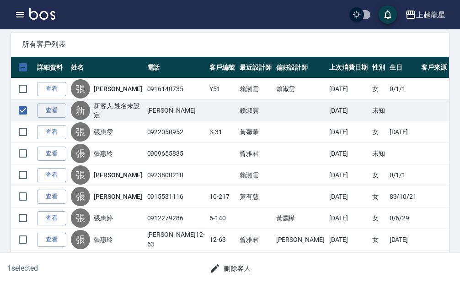
click at [247, 265] on button "刪除客人" at bounding box center [230, 268] width 48 height 17
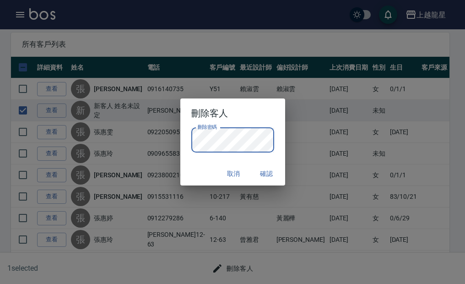
drag, startPoint x: 191, startPoint y: 178, endPoint x: 185, endPoint y: 189, distance: 13.3
click at [192, 178] on div "取消 確認" at bounding box center [232, 174] width 105 height 24
click at [261, 174] on button "確認" at bounding box center [266, 173] width 29 height 17
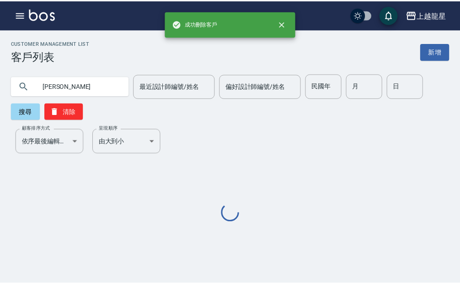
scroll to position [0, 0]
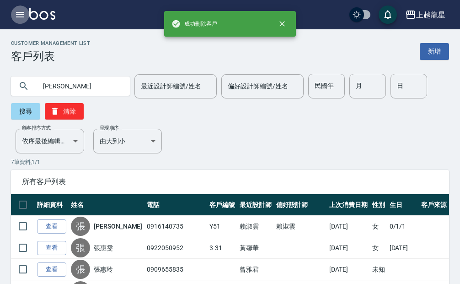
click at [17, 15] on icon "button" at bounding box center [20, 14] width 8 height 5
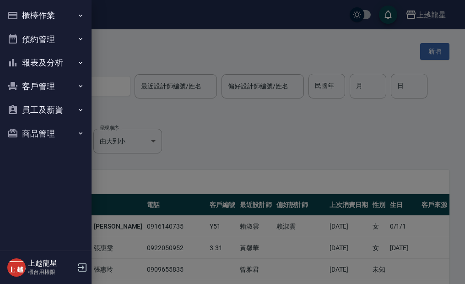
click at [120, 49] on div at bounding box center [232, 142] width 465 height 284
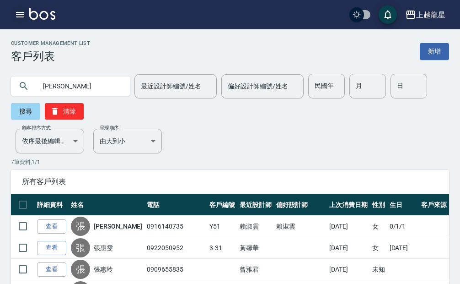
click at [22, 16] on icon "button" at bounding box center [20, 14] width 11 height 11
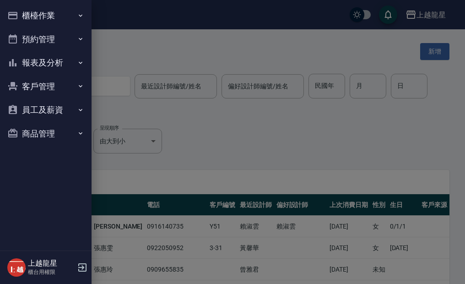
click at [22, 16] on button "櫃檯作業" at bounding box center [46, 16] width 84 height 24
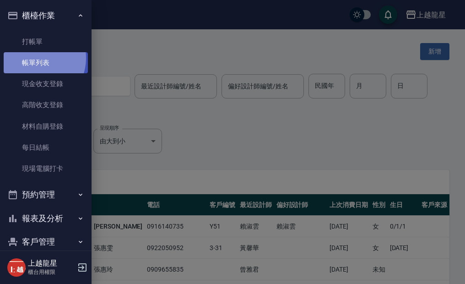
click at [34, 58] on link "帳單列表" at bounding box center [46, 62] width 84 height 21
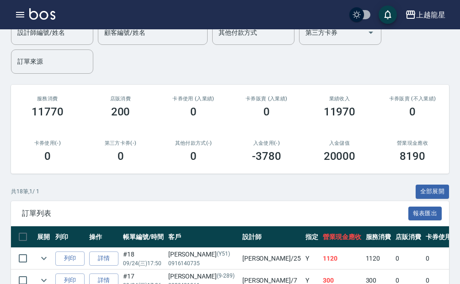
scroll to position [183, 0]
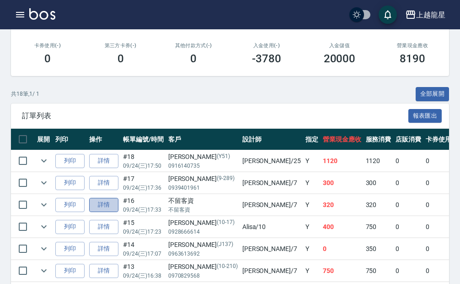
click at [117, 206] on link "詳情" at bounding box center [103, 205] width 29 height 14
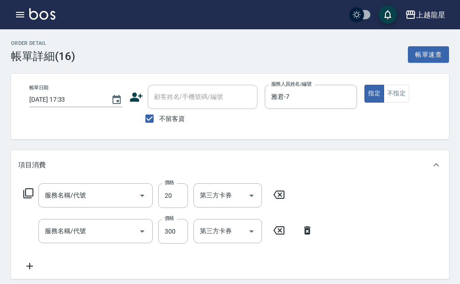
type input "[DATE] 17:33"
checkbox input "true"
type input "雅君-7"
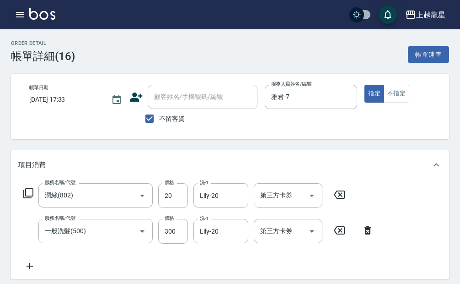
type input "潤絲(802)"
type input "一般洗髮(500)"
click at [148, 118] on input "不留客資" at bounding box center [149, 118] width 19 height 19
checkbox input "false"
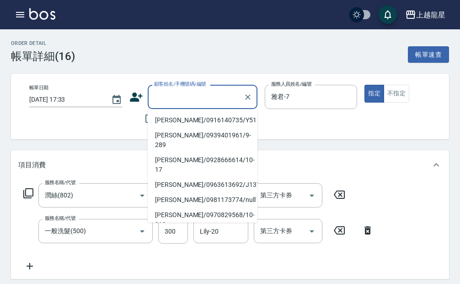
click at [155, 101] on input "顧客姓名/手機號碼/編號" at bounding box center [196, 97] width 88 height 16
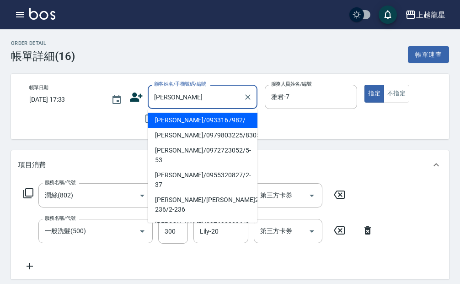
click at [170, 120] on li "[PERSON_NAME]/0933167982/" at bounding box center [203, 120] width 110 height 15
type input "[PERSON_NAME]/0933167982/"
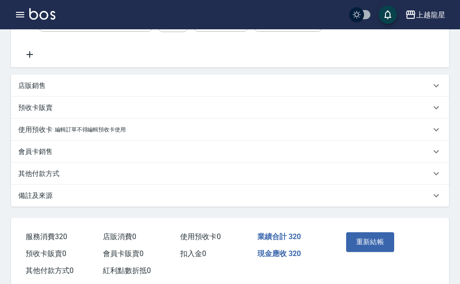
scroll to position [240, 0]
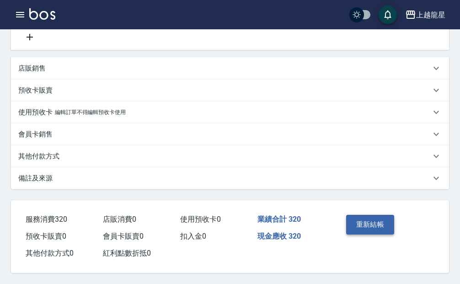
click at [361, 221] on button "重新結帳" at bounding box center [370, 224] width 48 height 19
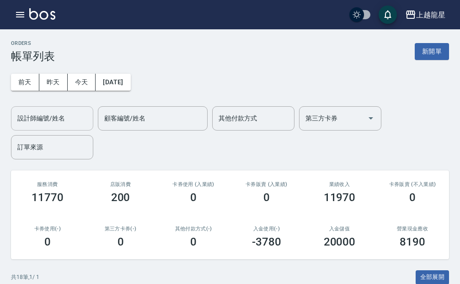
click at [72, 117] on input "設計師編號/姓名" at bounding box center [52, 118] width 74 height 16
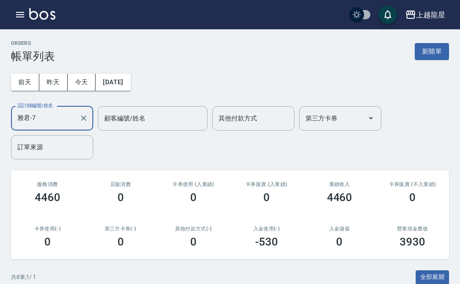
type input "雅君-7"
click at [50, 15] on img at bounding box center [42, 13] width 26 height 11
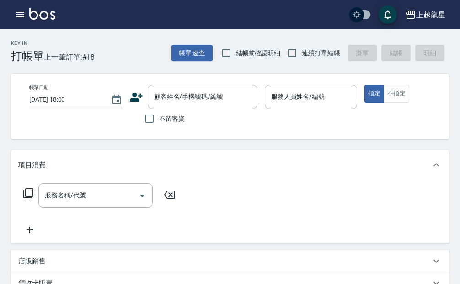
click at [180, 114] on span "不留客資" at bounding box center [172, 119] width 26 height 10
click at [159, 114] on input "不留客資" at bounding box center [149, 118] width 19 height 19
checkbox input "true"
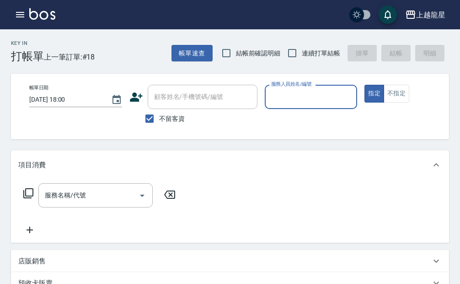
click at [266, 97] on div "服務人員姓名/編號" at bounding box center [311, 97] width 93 height 24
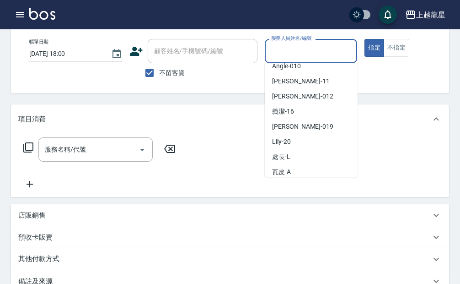
scroll to position [89, 0]
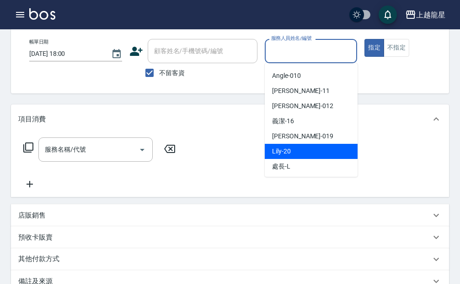
click at [296, 148] on div "Lily -20" at bounding box center [311, 151] width 93 height 15
type input "Lily-20"
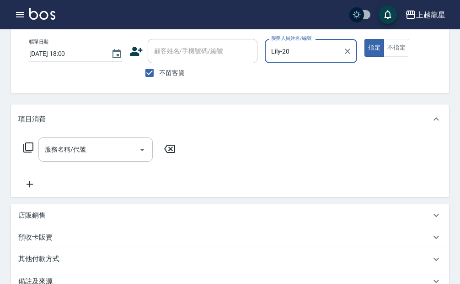
click at [90, 156] on input "服務名稱/代號" at bounding box center [89, 149] width 92 height 16
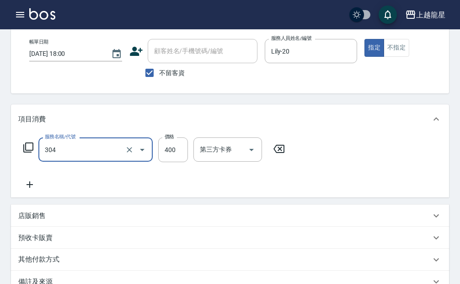
type input "剪髮(304)"
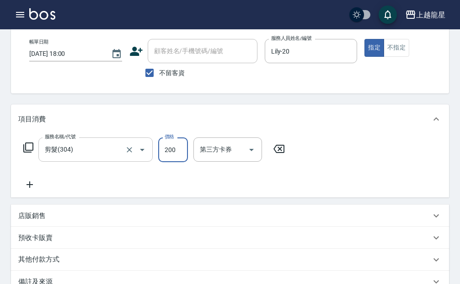
type input "200"
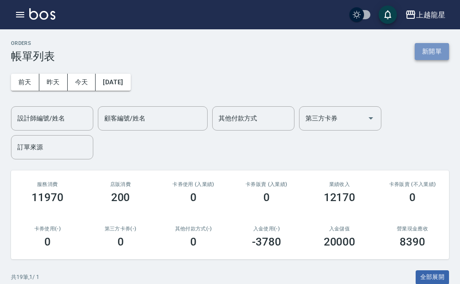
click at [423, 53] on button "新開單" at bounding box center [432, 51] width 34 height 17
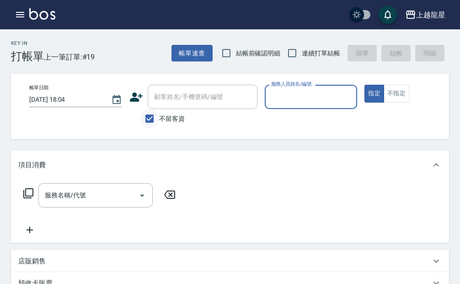
click at [145, 118] on input "不留客資" at bounding box center [149, 118] width 19 height 19
checkbox input "false"
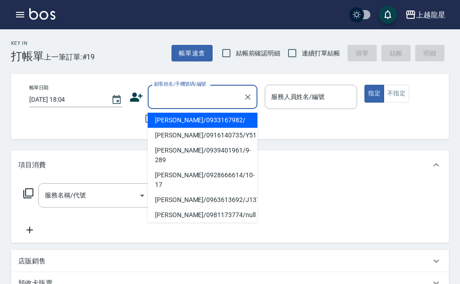
click at [157, 101] on input "顧客姓名/手機號碼/編號" at bounding box center [196, 97] width 88 height 16
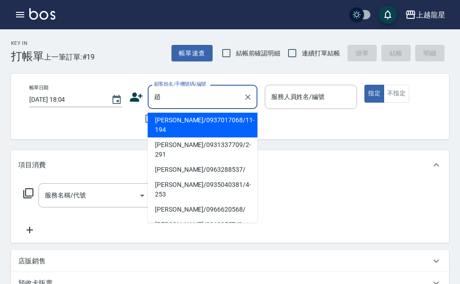
click at [215, 118] on li "[PERSON_NAME]/0937017068/11-194" at bounding box center [203, 125] width 110 height 25
type input "[PERSON_NAME]/0937017068/11-194"
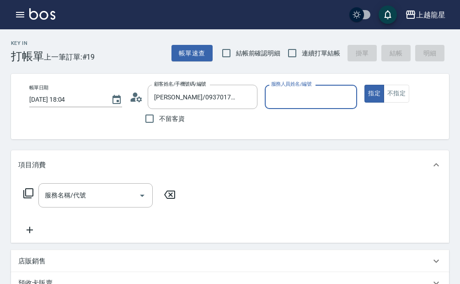
type input "雅君-7"
click at [58, 202] on div "服務名稱/代號 服務名稱/代號" at bounding box center [95, 195] width 114 height 24
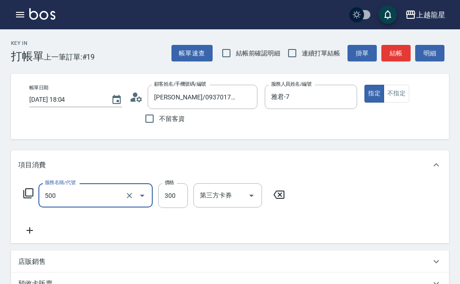
type input "一般洗髮(500)"
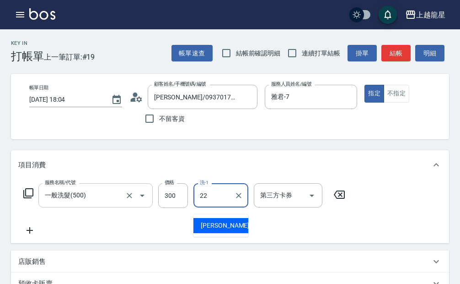
type input "[PERSON_NAME]-22"
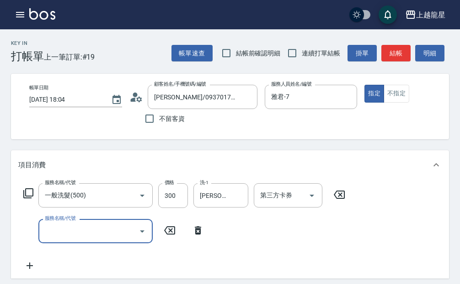
click at [29, 188] on div "服務名稱/代號 一般洗髮(500) 服務名稱/代號 價格 300 價格 洗-1 [PERSON_NAME]-22 洗-1 第三方卡券 第三方卡券 服務名稱/代…" at bounding box center [230, 228] width 438 height 99
click at [29, 199] on icon at bounding box center [28, 193] width 11 height 11
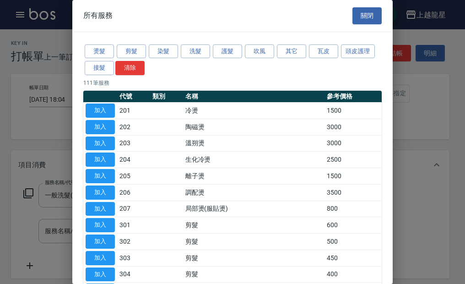
click at [291, 43] on div "燙髮 剪髮 染髮 洗髮 護髮 吹風 其它 瓦皮 頭皮護理 接髮 清除" at bounding box center [232, 60] width 298 height 34
click at [261, 58] on button "吹風" at bounding box center [259, 51] width 29 height 14
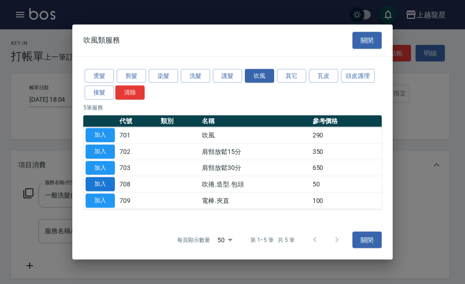
click at [96, 183] on button "加入" at bounding box center [100, 184] width 29 height 14
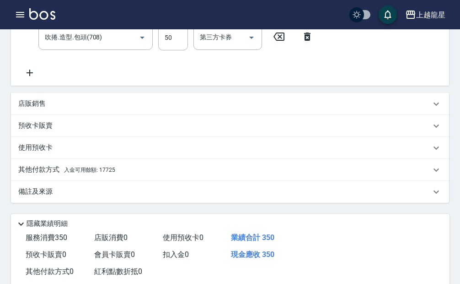
scroll to position [307, 0]
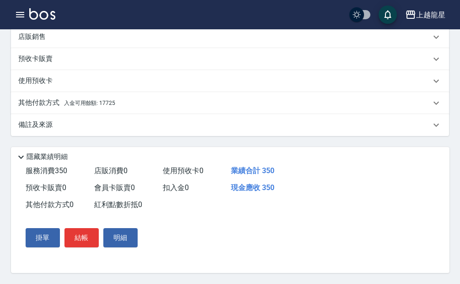
click at [85, 98] on p "其他付款方式 入金可用餘額: 17725" at bounding box center [66, 103] width 97 height 10
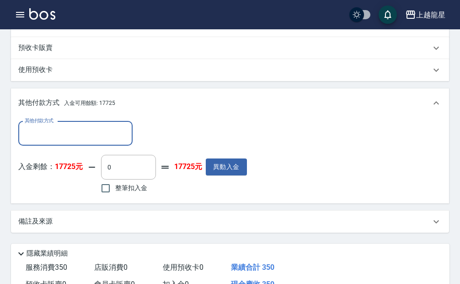
scroll to position [0, 0]
click at [105, 194] on input "整筆扣入金" at bounding box center [105, 187] width 19 height 19
checkbox input "true"
type input "350"
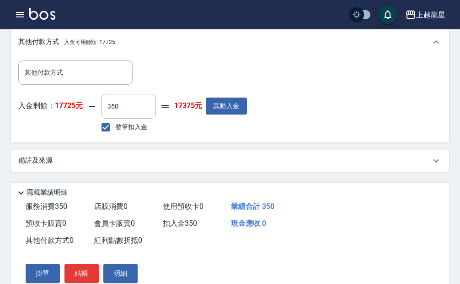
scroll to position [414, 0]
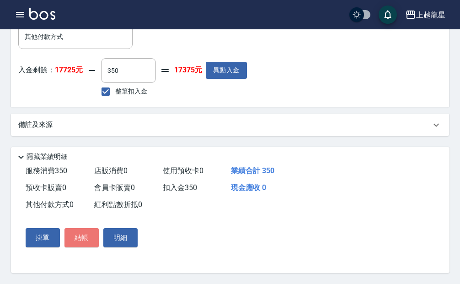
click at [85, 233] on button "結帳" at bounding box center [82, 237] width 34 height 19
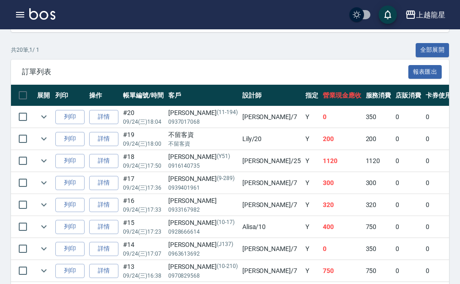
scroll to position [229, 0]
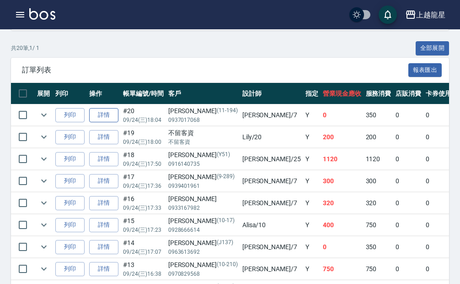
click at [100, 116] on link "詳情" at bounding box center [103, 115] width 29 height 14
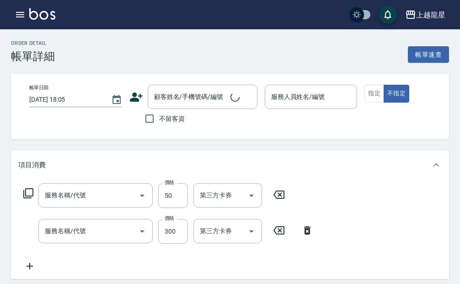
type input "[DATE] 18:04"
type input "雅君-7"
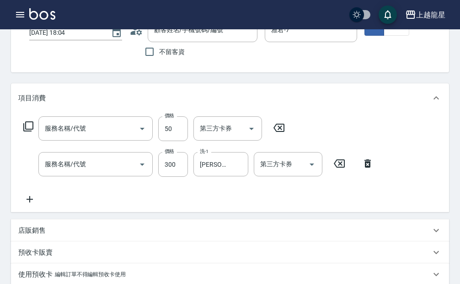
type input "吹捲.造型.包頭(708)"
type input "一般洗髮(500)"
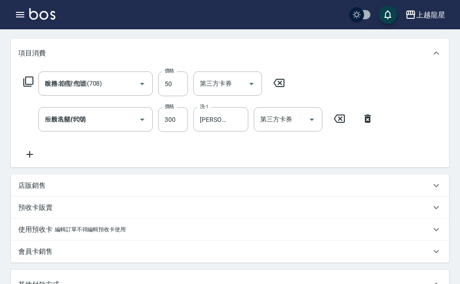
type input "[PERSON_NAME]/0937017068/11-194"
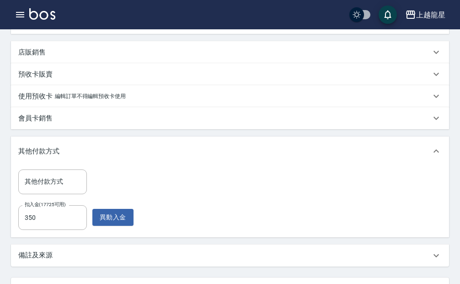
scroll to position [249, 0]
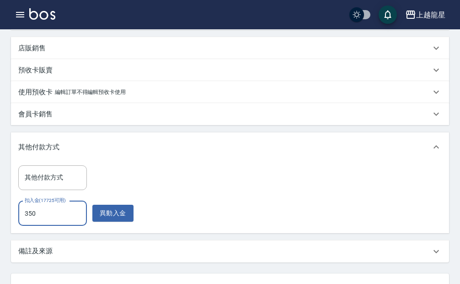
click at [50, 214] on input "350" at bounding box center [52, 213] width 69 height 25
click at [27, 225] on input "0" at bounding box center [52, 213] width 69 height 25
click at [26, 222] on input "0" at bounding box center [52, 213] width 69 height 25
type input "350"
click at [124, 197] on div "其他付款方式 其他付款方式 扣入金(17725可用) 350 扣入金(17725可用) 異動入金" at bounding box center [75, 195] width 115 height 60
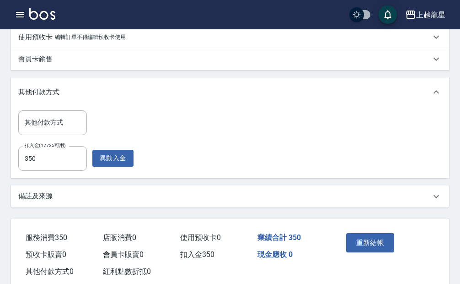
scroll to position [333, 0]
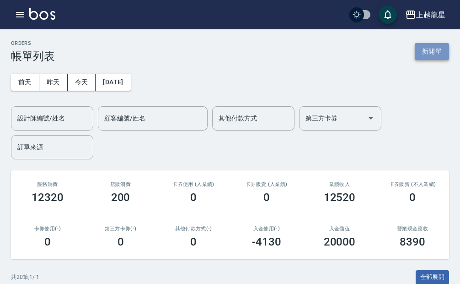
click at [435, 51] on button "新開單" at bounding box center [432, 51] width 34 height 17
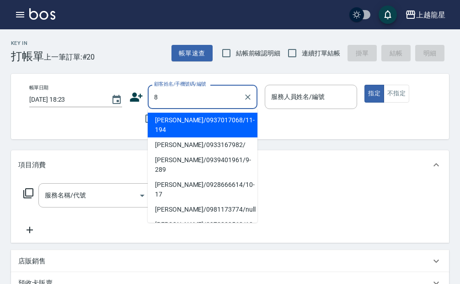
type input "8"
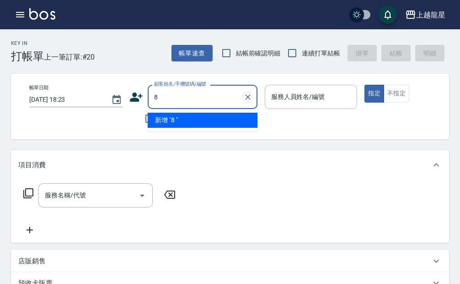
click at [251, 98] on icon "Clear" at bounding box center [247, 96] width 9 height 9
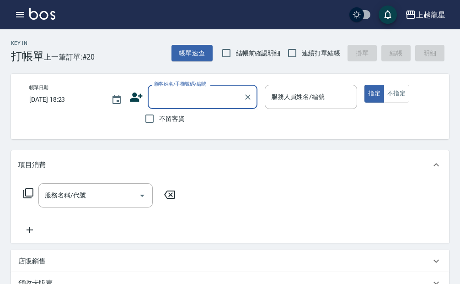
click at [208, 102] on input "顧客姓名/手機號碼/編號" at bounding box center [196, 97] width 88 height 16
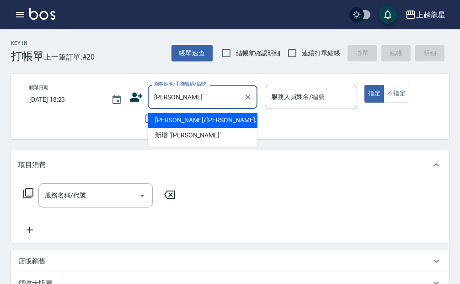
click at [217, 115] on li "[PERSON_NAME]/[PERSON_NAME]J33/J33" at bounding box center [203, 120] width 110 height 15
type input "[PERSON_NAME]/[PERSON_NAME]J33/J33"
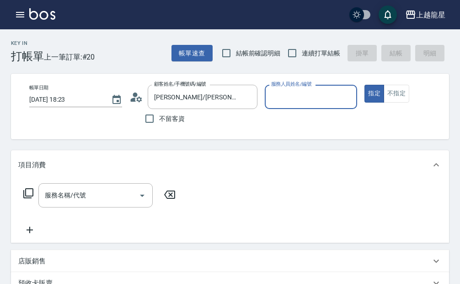
type input "Alisa-10"
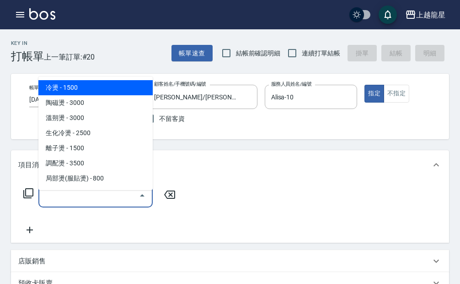
click at [94, 202] on input "服務名稱/代號" at bounding box center [89, 195] width 92 height 16
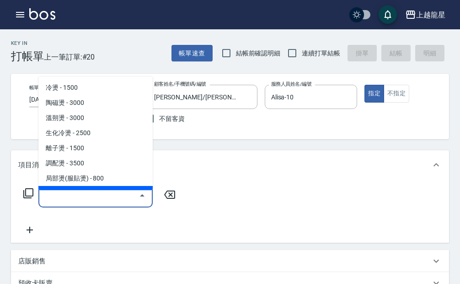
type input "5"
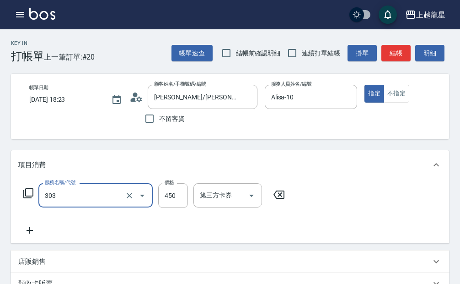
type input "剪髮(303)"
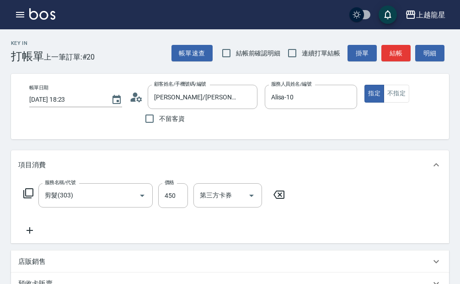
click at [29, 236] on icon at bounding box center [29, 230] width 23 height 11
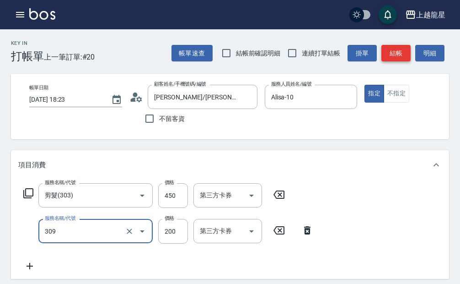
type input "剪髮(國小)(309)"
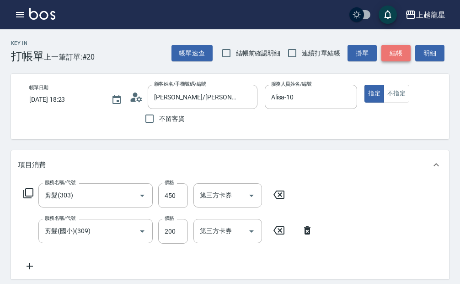
click at [401, 55] on button "結帳" at bounding box center [396, 53] width 29 height 17
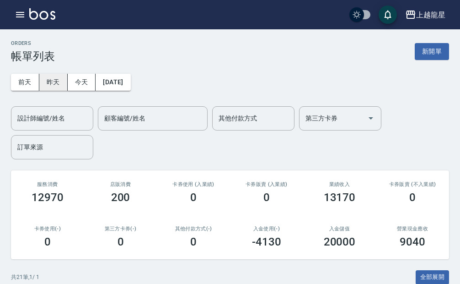
click at [55, 79] on button "昨天" at bounding box center [53, 82] width 28 height 17
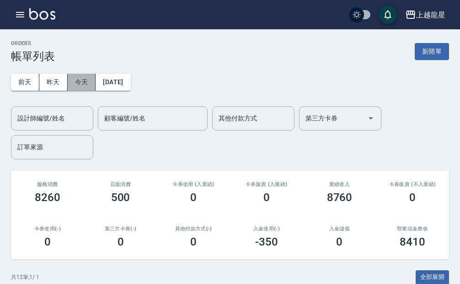
click at [75, 81] on button "今天" at bounding box center [82, 82] width 28 height 17
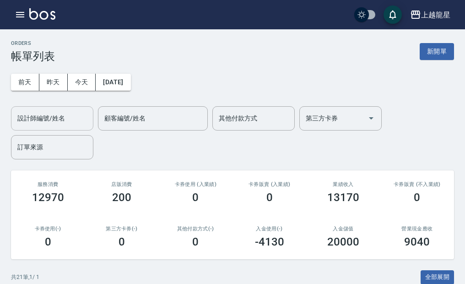
click at [55, 119] on div "設計師編號/姓名 設計師編號/姓名" at bounding box center [52, 118] width 82 height 24
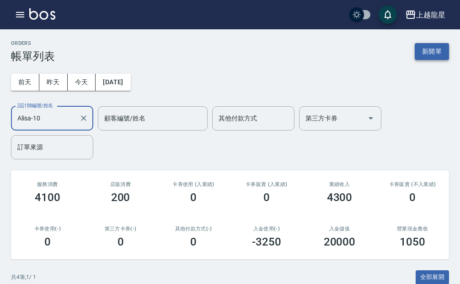
type input "Alisa-10"
click at [425, 52] on button "新開單" at bounding box center [432, 51] width 34 height 17
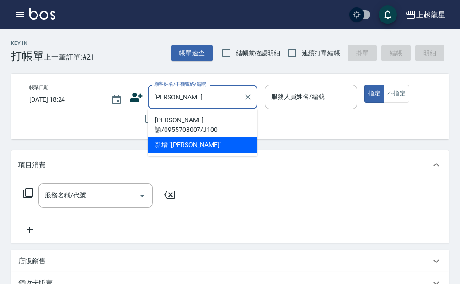
click at [165, 116] on li "[PERSON_NAME]諭/0955708007/J100" at bounding box center [203, 125] width 110 height 25
type input "[PERSON_NAME]諭/0955708007/J100"
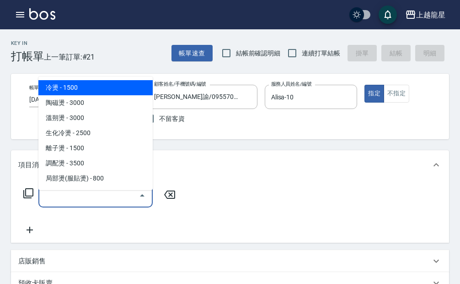
click at [112, 203] on input "服務名稱/代號" at bounding box center [89, 195] width 92 height 16
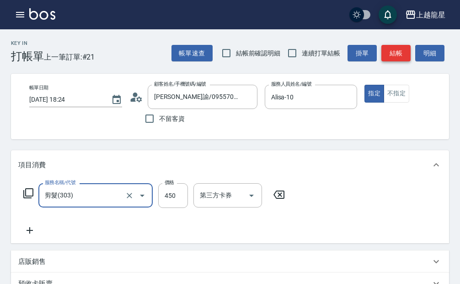
click at [397, 49] on button "結帳" at bounding box center [396, 53] width 29 height 17
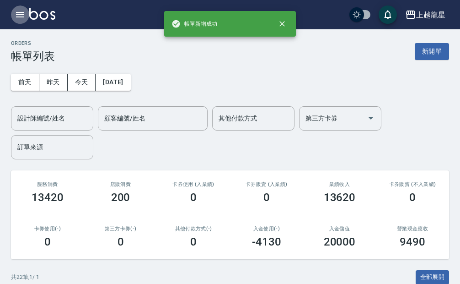
click at [22, 17] on icon "button" at bounding box center [20, 14] width 8 height 5
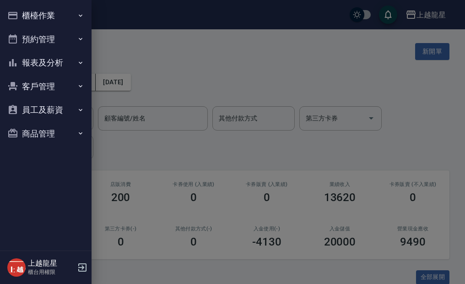
click at [57, 55] on button "報表及分析" at bounding box center [46, 63] width 84 height 24
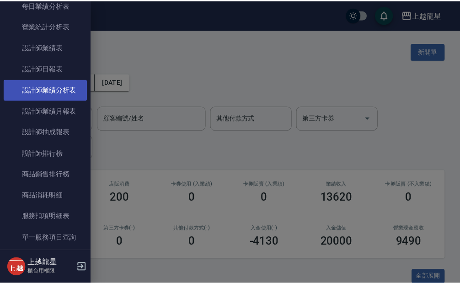
scroll to position [275, 0]
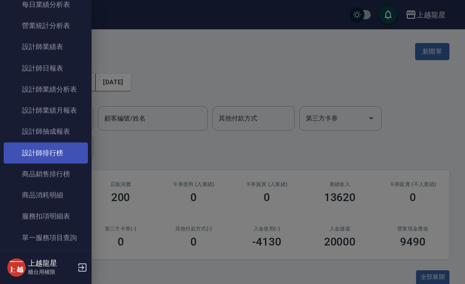
click at [60, 159] on link "設計師排行榜" at bounding box center [46, 152] width 84 height 21
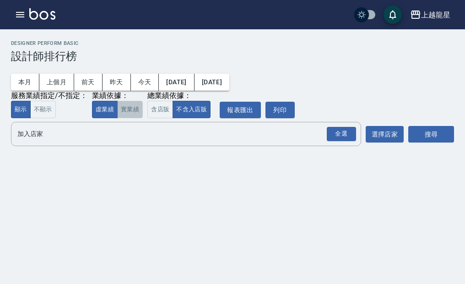
click at [132, 112] on button "實業績" at bounding box center [130, 110] width 26 height 18
click at [132, 132] on input "加入店家" at bounding box center [179, 134] width 328 height 16
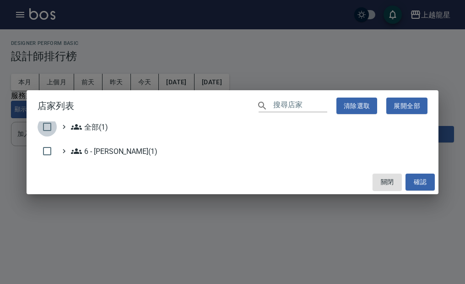
click at [54, 126] on input "checkbox" at bounding box center [47, 126] width 19 height 19
click at [409, 183] on button "確認" at bounding box center [419, 181] width 29 height 17
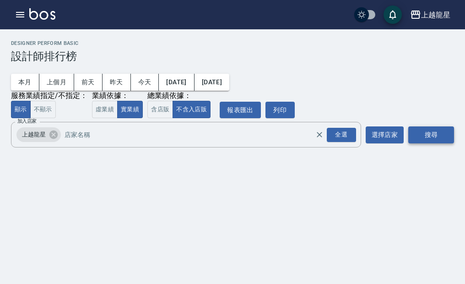
click at [426, 143] on button "搜尋" at bounding box center [431, 134] width 46 height 17
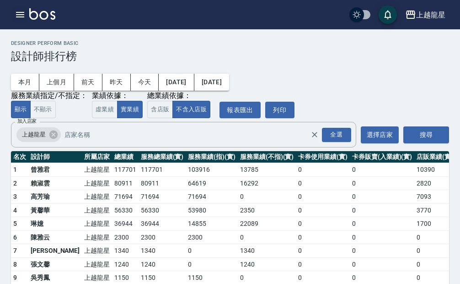
click at [16, 18] on icon "button" at bounding box center [20, 14] width 11 height 11
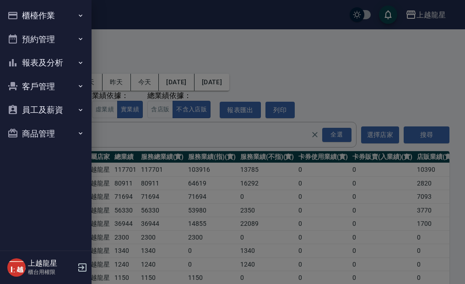
click at [22, 15] on button "櫃檯作業" at bounding box center [46, 16] width 84 height 24
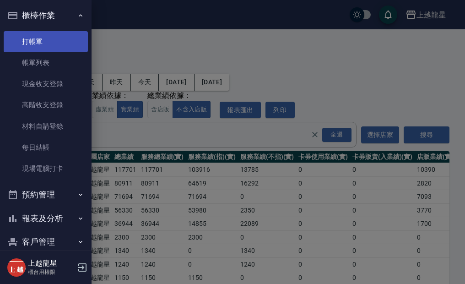
click at [37, 44] on link "打帳單" at bounding box center [46, 41] width 84 height 21
